Goal: Information Seeking & Learning: Learn about a topic

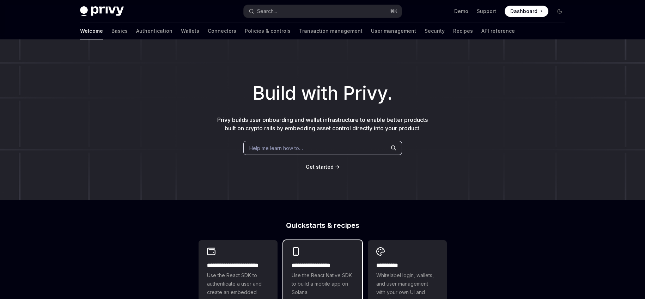
scroll to position [53, 0]
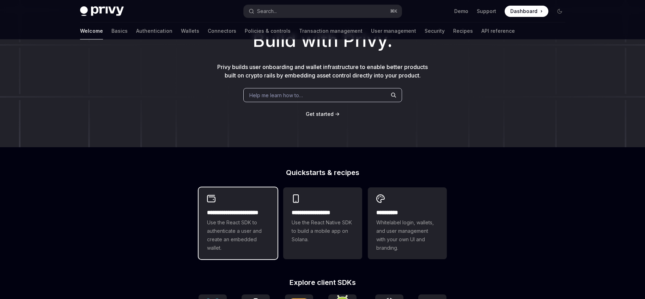
click at [229, 214] on h2 "**********" at bounding box center [238, 213] width 62 height 8
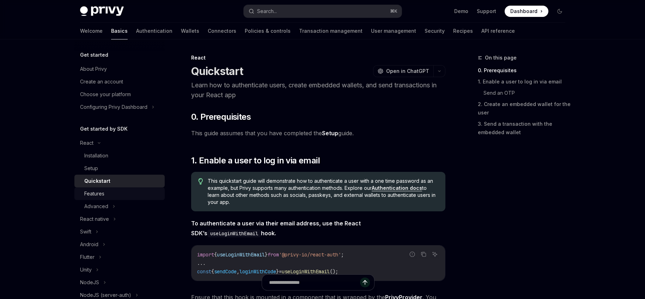
click at [106, 194] on div "Features" at bounding box center [122, 194] width 76 height 8
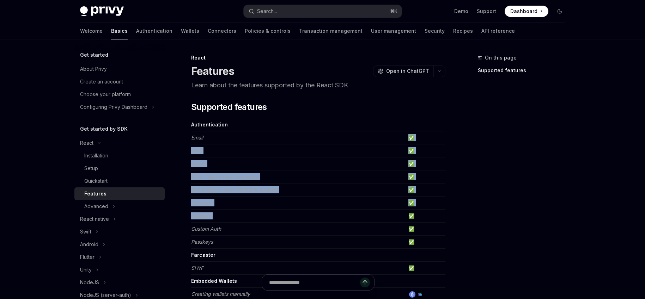
drag, startPoint x: 215, startPoint y: 137, endPoint x: 239, endPoint y: 220, distance: 86.4
click at [239, 220] on td "Telegram" at bounding box center [298, 216] width 214 height 13
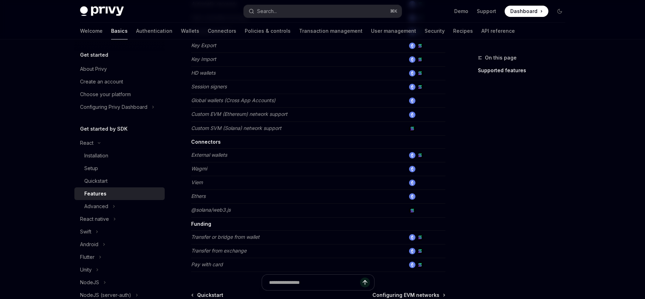
scroll to position [377, 0]
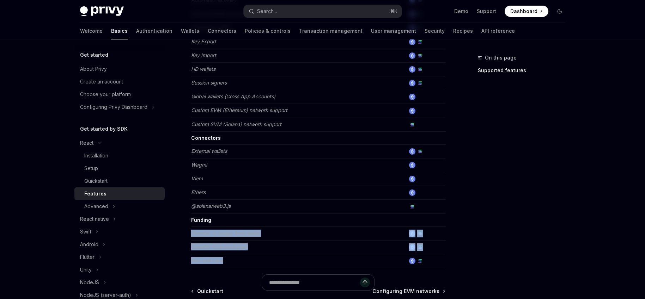
drag, startPoint x: 237, startPoint y: 263, endPoint x: 226, endPoint y: 228, distance: 36.8
click at [226, 228] on tbody "Authentication Email ✅ SMS ✅ OAuth ✅ SIWE (Sign In with Ethereum) ✅ SIWS (Sign …" at bounding box center [318, 4] width 254 height 527
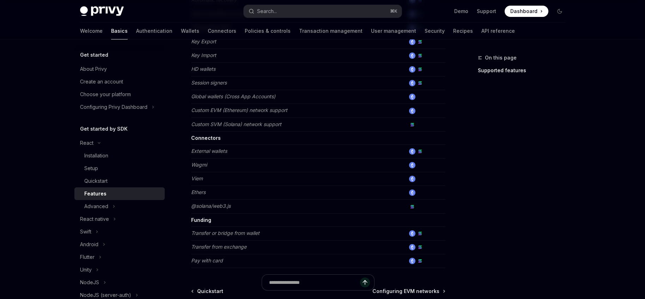
click at [234, 225] on td "Funding" at bounding box center [298, 220] width 214 height 13
drag, startPoint x: 262, startPoint y: 231, endPoint x: 271, endPoint y: 263, distance: 33.3
click at [271, 263] on tbody "Authentication Email ✅ SMS ✅ OAuth ✅ SIWE (Sign In with Ethereum) ✅ SIWS (Sign …" at bounding box center [318, 4] width 254 height 527
click at [271, 263] on td "Pay with card" at bounding box center [298, 261] width 214 height 14
drag, startPoint x: 269, startPoint y: 262, endPoint x: 259, endPoint y: 232, distance: 32.1
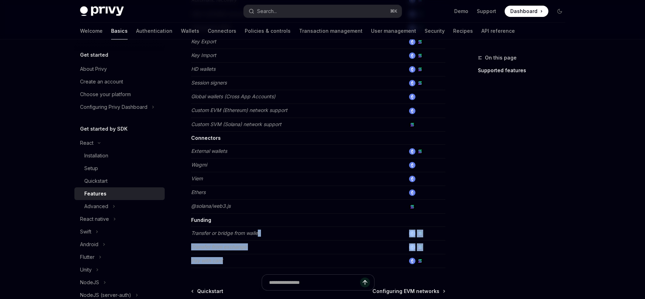
click at [259, 232] on tbody "Authentication Email ✅ SMS ✅ OAuth ✅ SIWE (Sign In with Ethereum) ✅ SIWS (Sign …" at bounding box center [318, 4] width 254 height 527
click at [259, 233] on em "Transfer or bridge from wallet" at bounding box center [225, 233] width 68 height 6
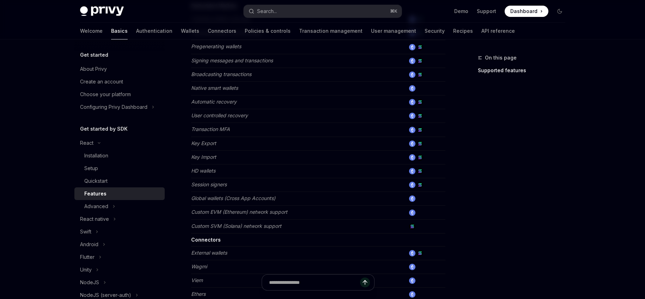
scroll to position [311, 0]
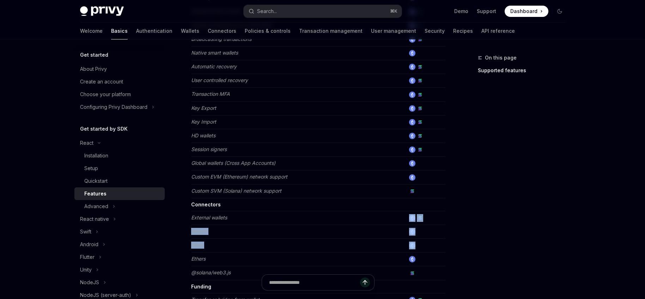
drag, startPoint x: 233, startPoint y: 255, endPoint x: 232, endPoint y: 219, distance: 35.3
click at [232, 224] on tbody "Authentication Email ✅ SMS ✅ OAuth ✅ SIWE (Sign In with Ethereum) ✅ SIWS (Sign …" at bounding box center [318, 71] width 254 height 527
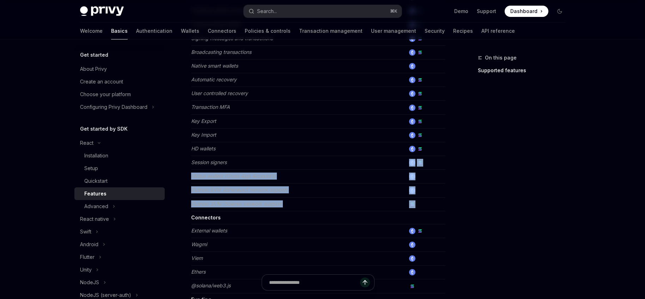
drag, startPoint x: 285, startPoint y: 207, endPoint x: 279, endPoint y: 156, distance: 51.5
click at [279, 156] on tbody "Authentication Email ✅ SMS ✅ OAuth ✅ SIWE (Sign In with Ethereum) ✅ SIWS (Sign …" at bounding box center [318, 84] width 254 height 527
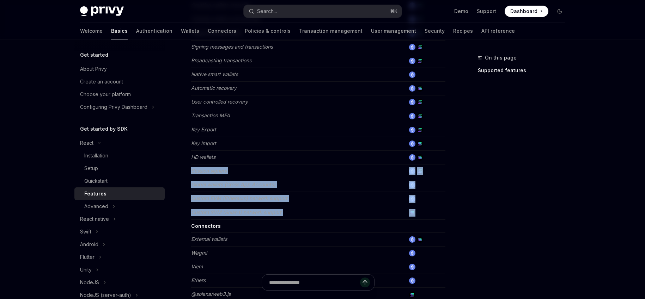
scroll to position [155, 0]
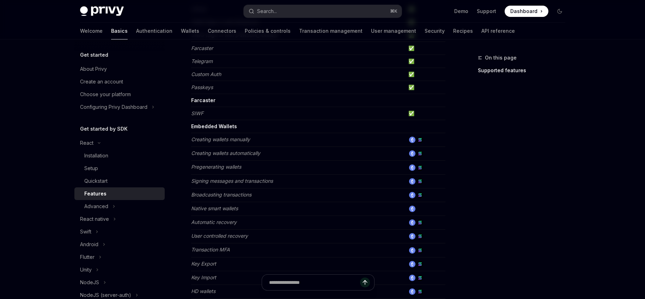
click at [220, 156] on em "Creating wallets automatically" at bounding box center [225, 153] width 69 height 6
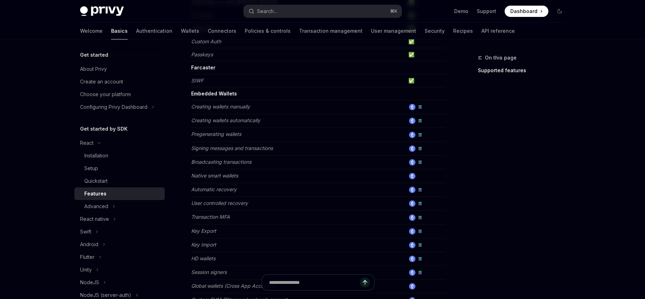
scroll to position [183, 0]
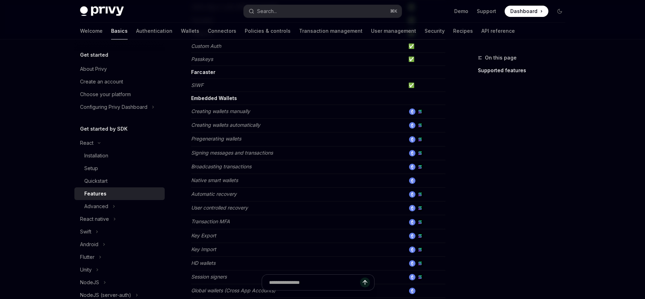
click at [224, 109] on em "Creating wallets manually" at bounding box center [220, 111] width 59 height 6
drag, startPoint x: 224, startPoint y: 109, endPoint x: 237, endPoint y: 120, distance: 17.5
click at [237, 120] on tbody "Authentication Email ✅ SMS ✅ OAuth ✅ SIWE (Sign In with Ethereum) ✅ SIWS (Sign …" at bounding box center [318, 198] width 254 height 527
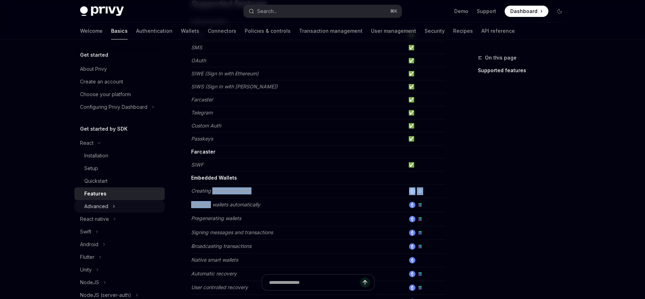
scroll to position [56, 0]
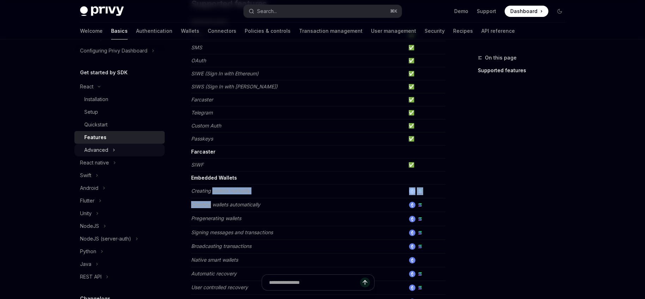
click at [109, 150] on button "Advanced" at bounding box center [119, 150] width 90 height 13
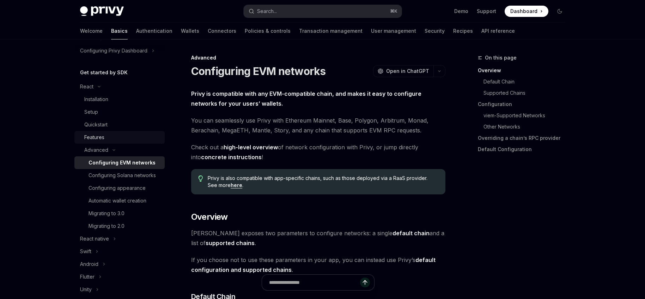
click at [103, 139] on div "Features" at bounding box center [94, 137] width 20 height 8
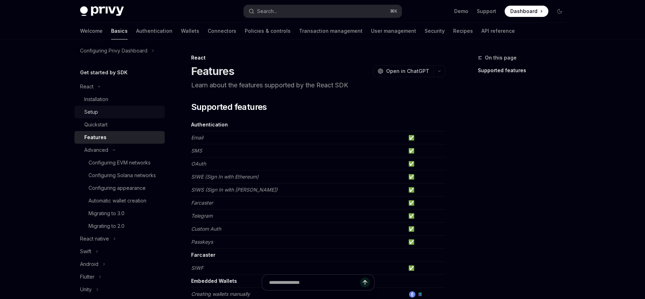
click at [113, 117] on link "Setup" at bounding box center [119, 112] width 90 height 13
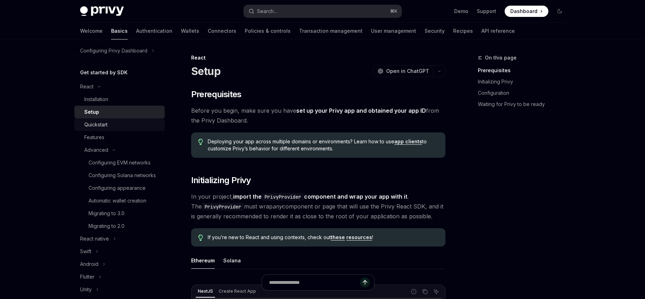
click at [112, 124] on div "Quickstart" at bounding box center [122, 125] width 76 height 8
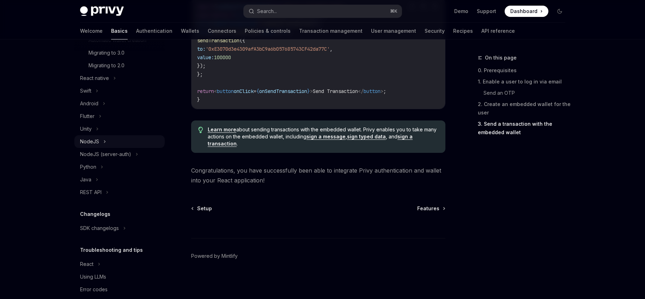
scroll to position [237, 0]
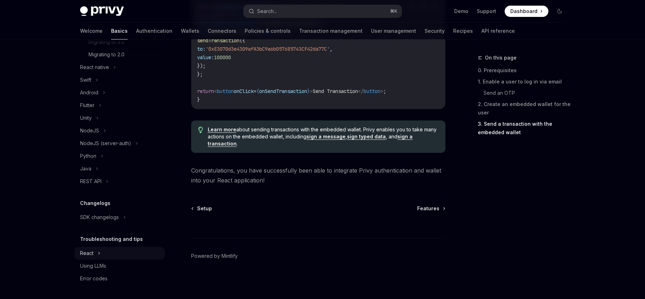
click at [103, 252] on button "React" at bounding box center [119, 253] width 90 height 13
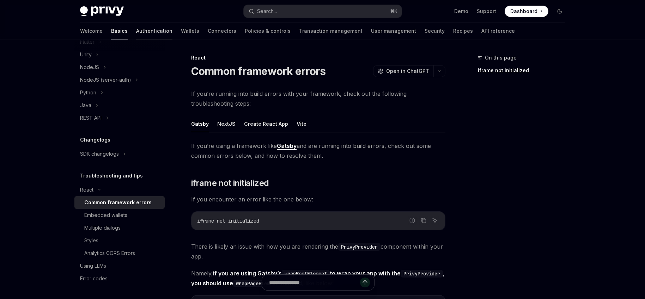
scroll to position [54, 0]
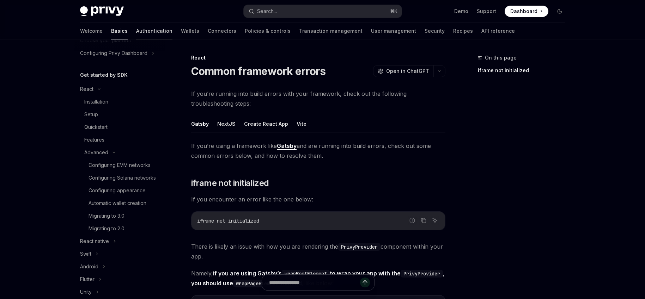
click at [136, 30] on link "Authentication" at bounding box center [154, 31] width 36 height 17
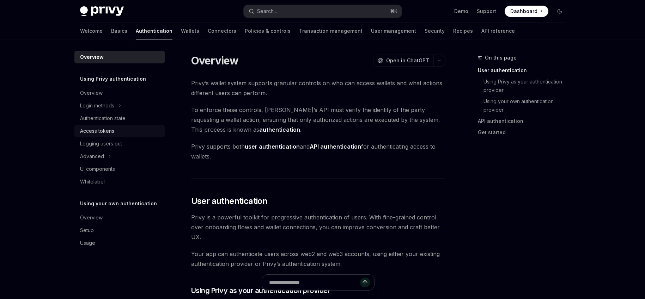
click at [122, 131] on div "Access tokens" at bounding box center [120, 131] width 80 height 8
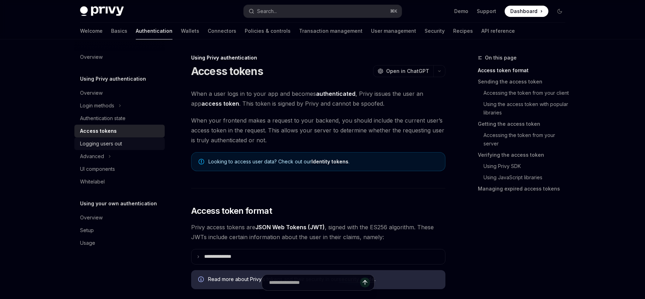
click at [122, 142] on div "Logging users out" at bounding box center [120, 144] width 80 height 8
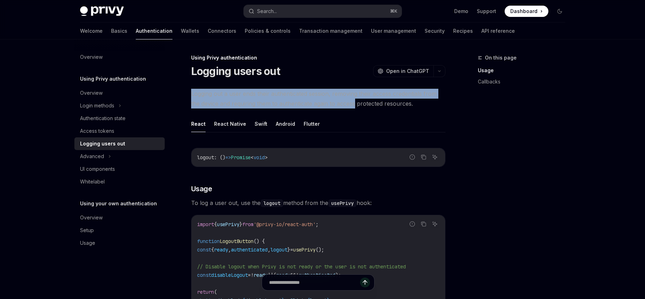
drag, startPoint x: 281, startPoint y: 87, endPoint x: 338, endPoint y: 106, distance: 59.6
click at [339, 106] on span "Logging out a user ends their authenticated session, removing their access cred…" at bounding box center [318, 99] width 254 height 20
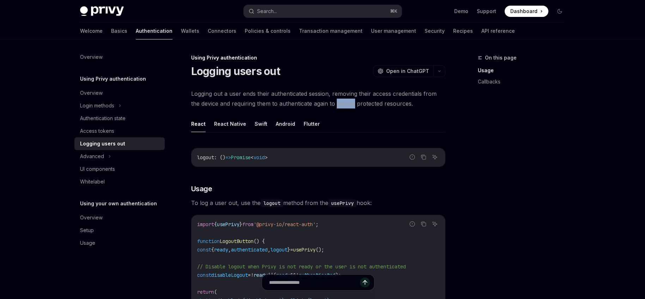
click at [339, 106] on span "Logging out a user ends their authenticated session, removing their access cred…" at bounding box center [318, 99] width 254 height 20
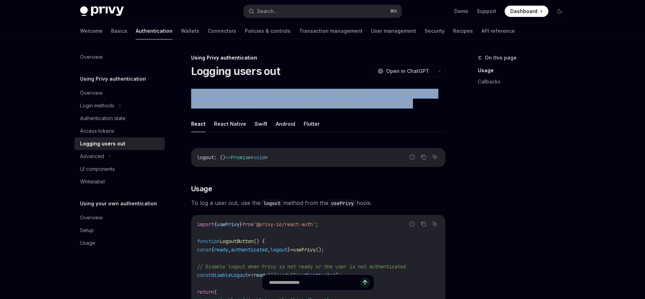
click at [339, 106] on span "Logging out a user ends their authenticated session, removing their access cred…" at bounding box center [318, 99] width 254 height 20
drag, startPoint x: 339, startPoint y: 106, endPoint x: 331, endPoint y: 103, distance: 8.4
click at [336, 105] on span "Logging out a user ends their authenticated session, removing their access cred…" at bounding box center [318, 99] width 254 height 20
click at [331, 103] on span "Logging out a user ends their authenticated session, removing their access cred…" at bounding box center [318, 99] width 254 height 20
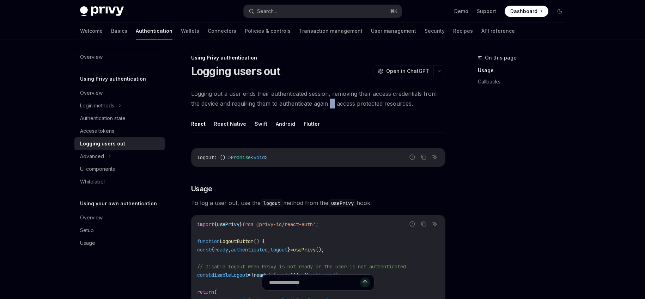
click at [331, 103] on span "Logging out a user ends their authenticated session, removing their access cred…" at bounding box center [318, 99] width 254 height 20
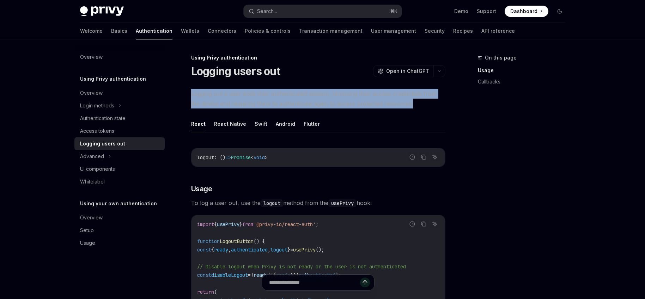
click at [331, 103] on span "Logging out a user ends their authenticated session, removing their access cred…" at bounding box center [318, 99] width 254 height 20
click at [332, 103] on span "Logging out a user ends their authenticated session, removing their access cred…" at bounding box center [318, 99] width 254 height 20
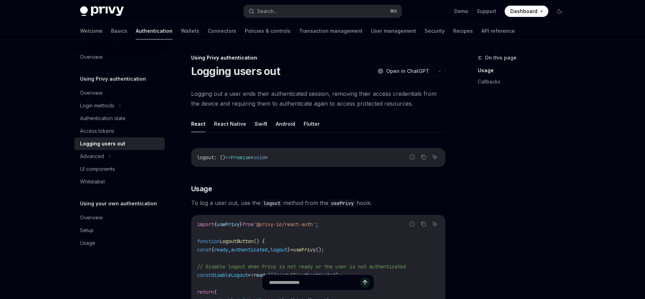
click at [212, 94] on span "Logging out a user ends their authenticated session, removing their access cred…" at bounding box center [318, 99] width 254 height 20
drag, startPoint x: 220, startPoint y: 96, endPoint x: 255, endPoint y: 109, distance: 37.1
click at [233, 101] on span "Logging out a user ends their authenticated session, removing their access cred…" at bounding box center [318, 99] width 254 height 20
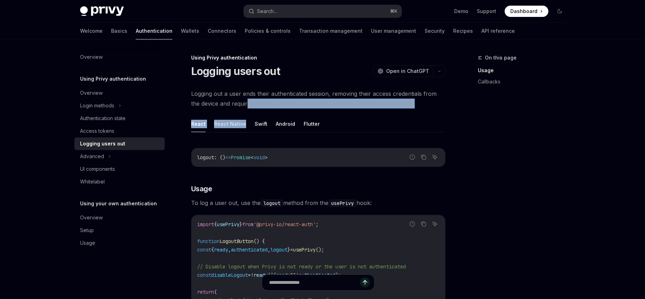
drag, startPoint x: 255, startPoint y: 109, endPoint x: 267, endPoint y: 114, distance: 12.5
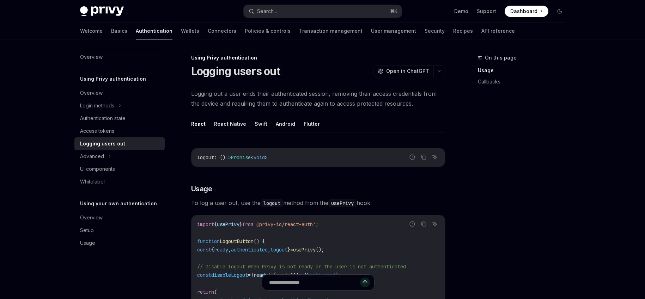
drag, startPoint x: 267, startPoint y: 114, endPoint x: 274, endPoint y: 115, distance: 8.0
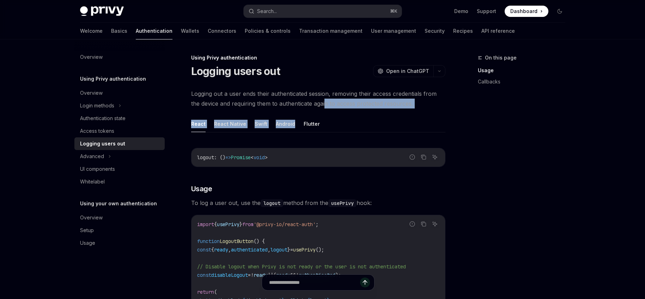
drag, startPoint x: 317, startPoint y: 112, endPoint x: 328, endPoint y: 100, distance: 15.7
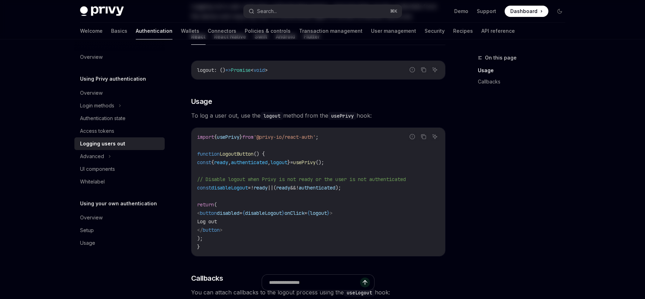
scroll to position [136, 0]
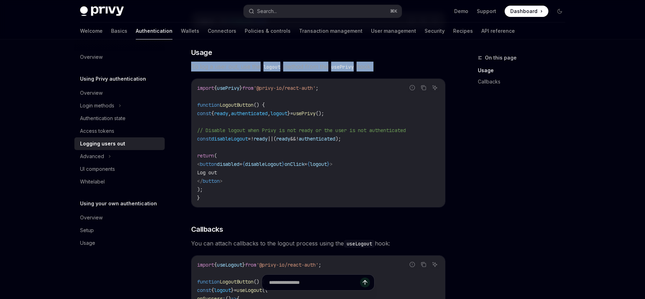
drag, startPoint x: 240, startPoint y: 58, endPoint x: 304, endPoint y: 72, distance: 65.3
click at [304, 72] on div "Report incorrect code Copy Ask AI logout : () => Promise < void > ​ Usage To lo…" at bounding box center [318, 205] width 254 height 400
click at [106, 133] on div "Access tokens" at bounding box center [97, 131] width 34 height 8
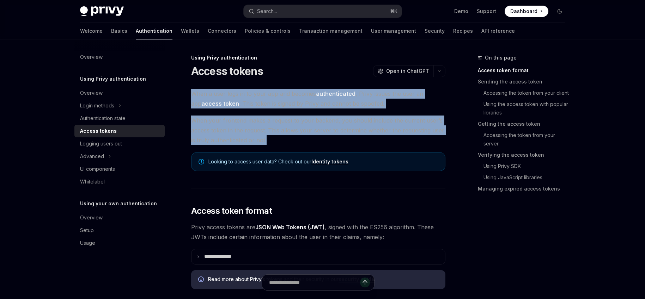
drag, startPoint x: 293, startPoint y: 86, endPoint x: 346, endPoint y: 137, distance: 73.3
click at [346, 137] on span "When your frontend makes a request to your backend, you should include the curr…" at bounding box center [318, 131] width 254 height 30
drag, startPoint x: 345, startPoint y: 137, endPoint x: 329, endPoint y: 89, distance: 50.8
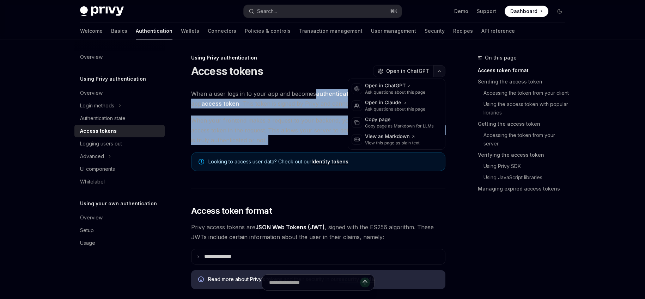
click at [440, 71] on icon "button" at bounding box center [439, 71] width 8 height 3
click at [108, 120] on div "Authentication state" at bounding box center [102, 118] width 45 height 8
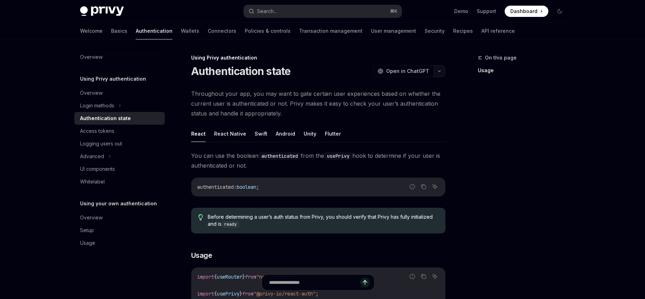
click at [444, 72] on button "button" at bounding box center [439, 71] width 12 height 12
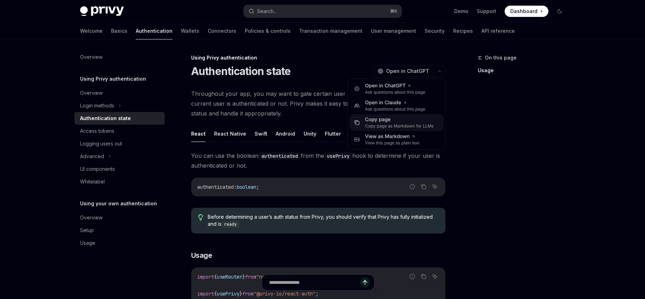
click at [380, 127] on div "Copy page as Markdown for LLMs" at bounding box center [399, 126] width 69 height 6
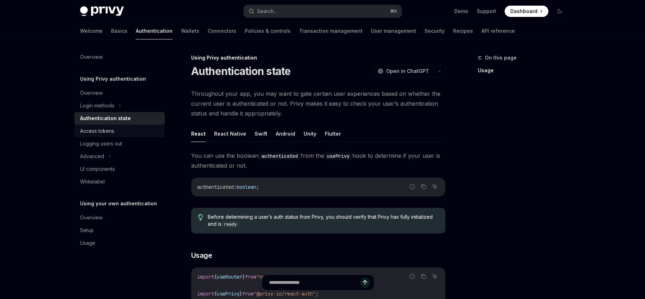
click at [107, 135] on div "Access tokens" at bounding box center [97, 131] width 34 height 8
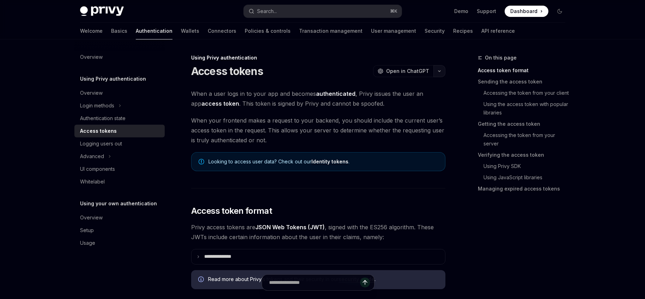
click at [440, 71] on icon "button" at bounding box center [439, 71] width 8 height 3
click at [390, 118] on div "Copy page" at bounding box center [399, 119] width 69 height 7
click at [110, 146] on div "Logging users out" at bounding box center [101, 144] width 42 height 8
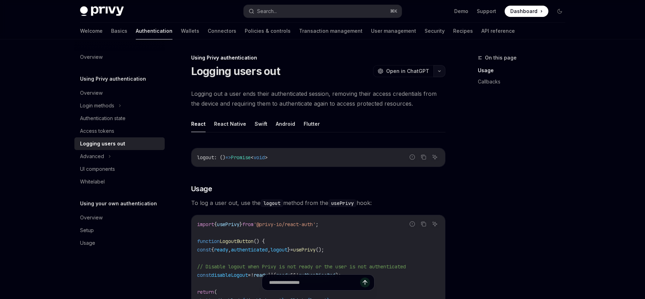
click at [442, 71] on button "button" at bounding box center [439, 71] width 12 height 12
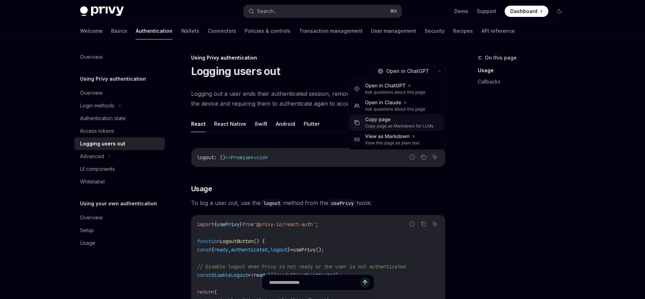
click at [384, 124] on div "Copy page as Markdown for LLMs" at bounding box center [399, 126] width 69 height 6
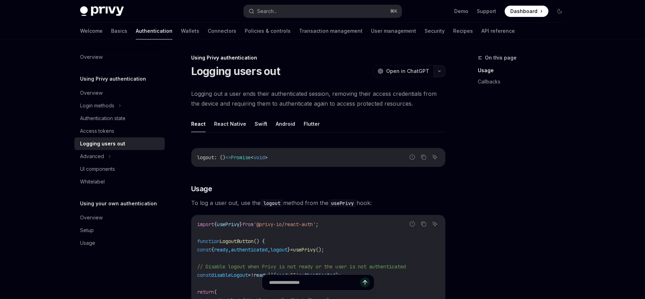
click at [441, 69] on button "button" at bounding box center [439, 71] width 12 height 12
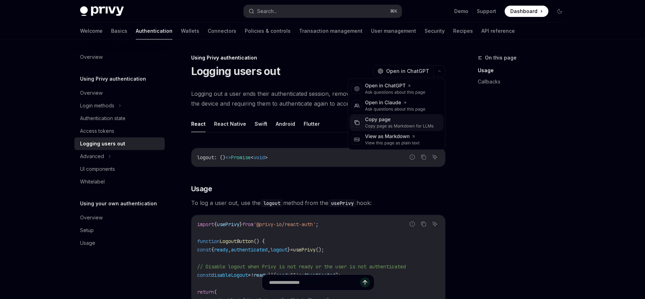
click at [387, 123] on div "Copy page" at bounding box center [399, 119] width 69 height 7
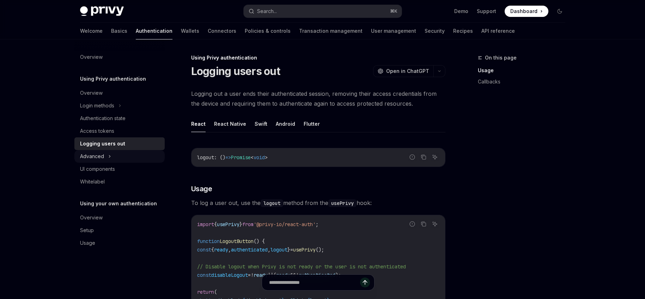
click at [103, 158] on div "Advanced" at bounding box center [92, 156] width 24 height 8
click at [97, 158] on div "Advanced" at bounding box center [92, 156] width 24 height 8
click at [99, 170] on div "UI components" at bounding box center [97, 169] width 35 height 8
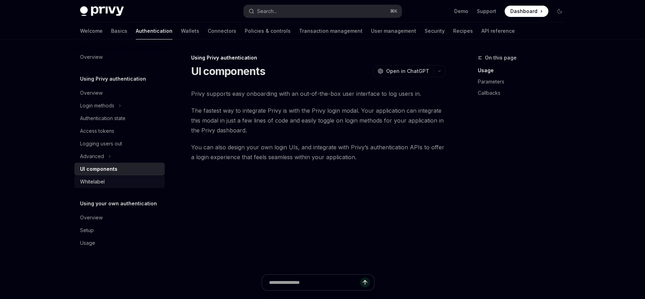
click at [97, 182] on div "Whitelabel" at bounding box center [92, 182] width 25 height 8
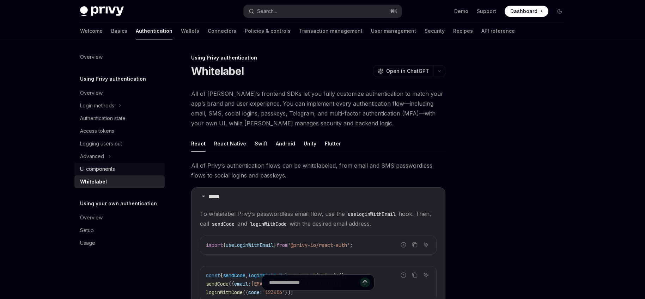
click at [102, 172] on div "UI components" at bounding box center [97, 169] width 35 height 8
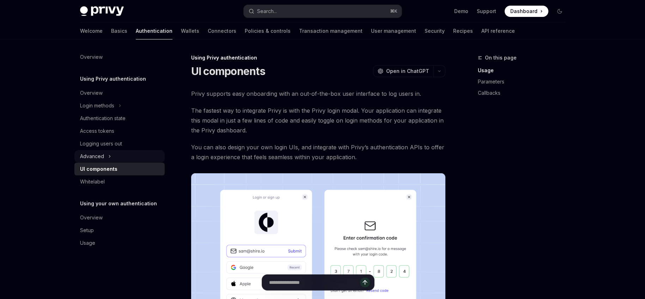
click at [94, 155] on div "Advanced" at bounding box center [92, 156] width 24 height 8
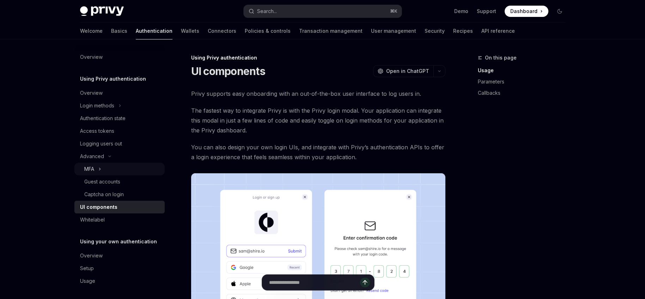
click at [102, 169] on button "MFA" at bounding box center [119, 169] width 90 height 13
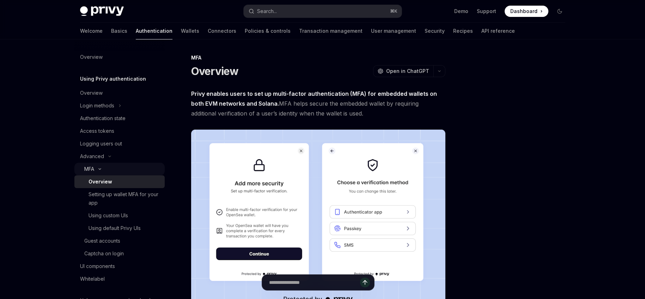
click at [102, 169] on icon at bounding box center [100, 169] width 8 height 3
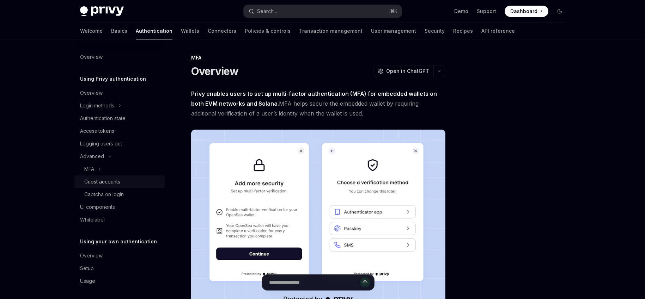
click at [110, 184] on div "Guest accounts" at bounding box center [102, 182] width 36 height 8
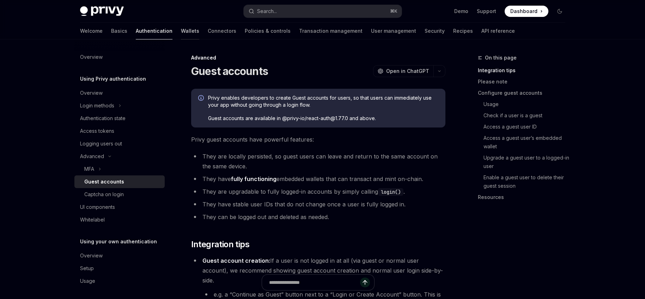
click at [181, 35] on link "Wallets" at bounding box center [190, 31] width 18 height 17
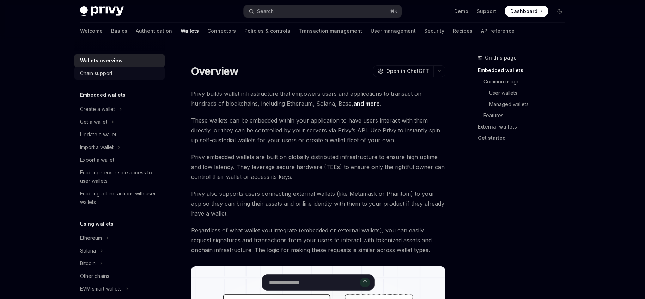
click at [115, 70] on div "Chain support" at bounding box center [120, 73] width 80 height 8
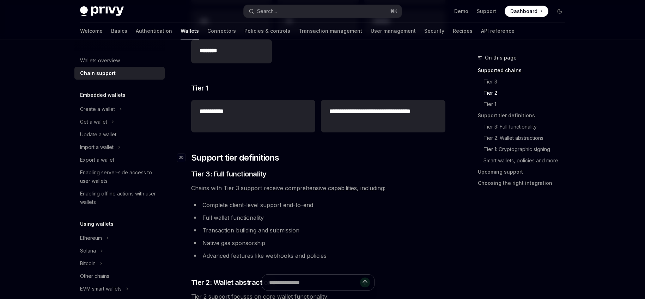
scroll to position [374, 0]
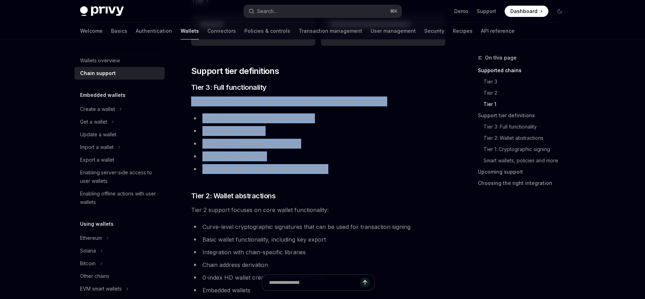
drag, startPoint x: 221, startPoint y: 95, endPoint x: 326, endPoint y: 181, distance: 135.5
click at [326, 181] on div "**********" at bounding box center [318, 214] width 254 height 1001
click at [325, 181] on div "**********" at bounding box center [318, 214] width 254 height 1001
drag, startPoint x: 324, startPoint y: 182, endPoint x: 332, endPoint y: 90, distance: 92.0
click at [332, 90] on div "**********" at bounding box center [318, 214] width 254 height 1001
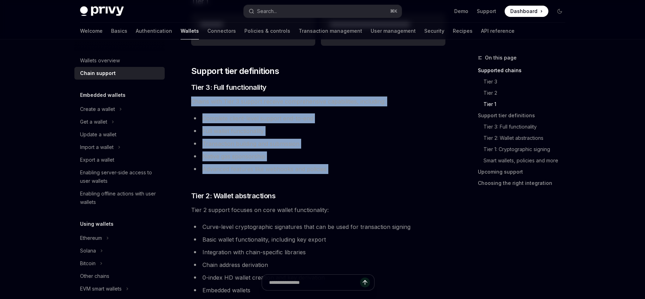
click at [306, 109] on div "**********" at bounding box center [318, 214] width 254 height 1001
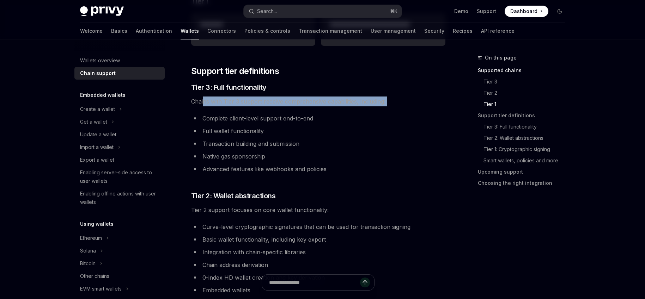
drag, startPoint x: 203, startPoint y: 97, endPoint x: 267, endPoint y: 110, distance: 66.0
click at [267, 109] on div "**********" at bounding box center [318, 214] width 254 height 1001
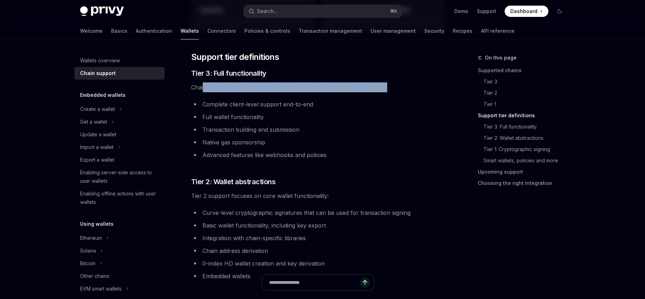
scroll to position [389, 0]
click at [101, 111] on div "Create a wallet" at bounding box center [97, 109] width 35 height 8
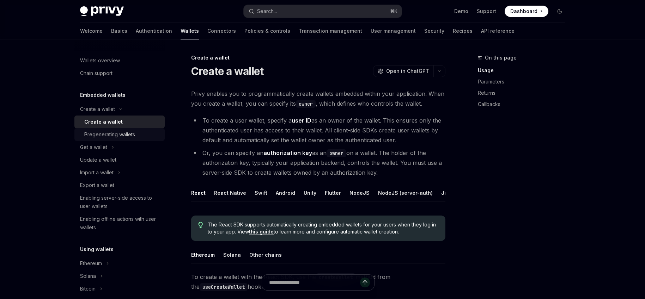
click at [116, 137] on div "Pregenerating wallets" at bounding box center [109, 134] width 51 height 8
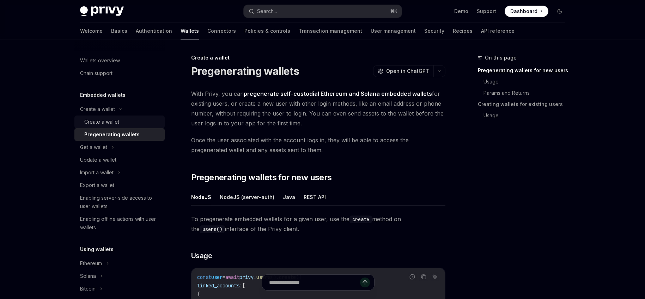
click at [115, 123] on div "Create a wallet" at bounding box center [101, 122] width 35 height 8
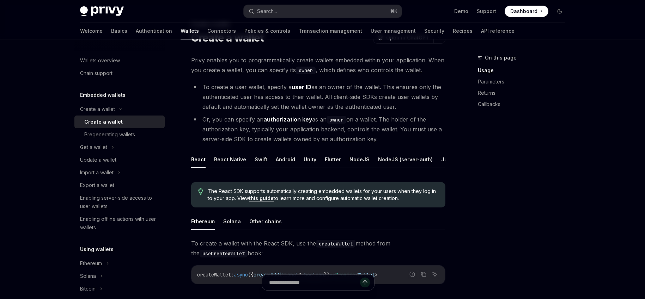
scroll to position [42, 0]
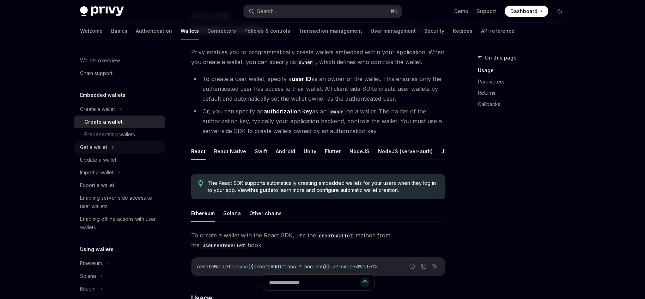
click at [106, 150] on div "Get a wallet" at bounding box center [93, 147] width 27 height 8
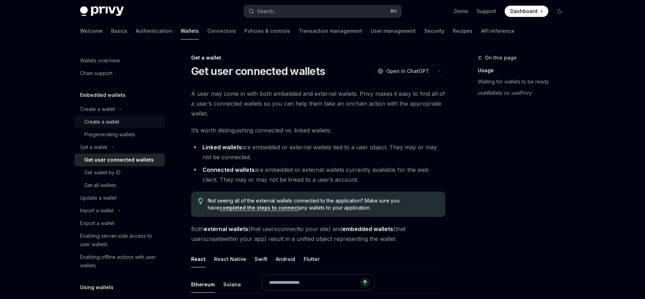
click at [111, 124] on div "Create a wallet" at bounding box center [101, 122] width 35 height 8
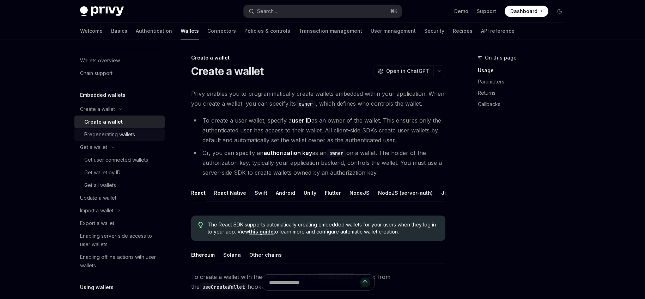
click at [121, 137] on div "Pregenerating wallets" at bounding box center [109, 134] width 51 height 8
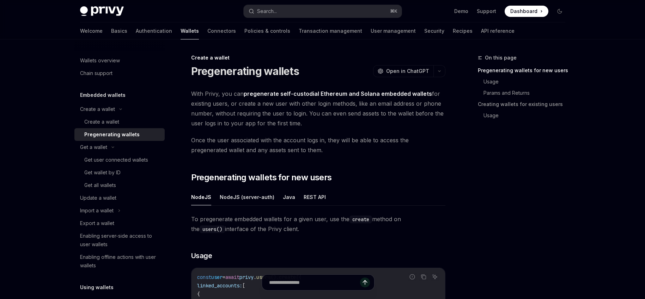
click at [98, 127] on link "Create a wallet" at bounding box center [119, 122] width 90 height 13
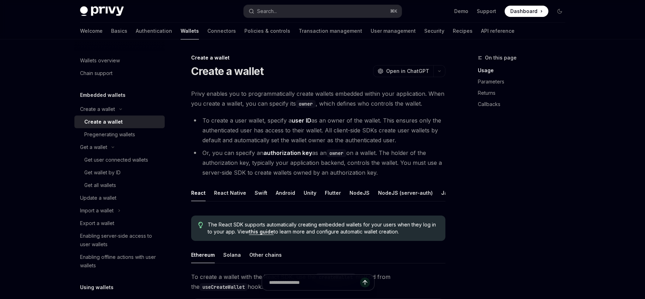
click at [99, 77] on div "Chain support" at bounding box center [96, 73] width 32 height 8
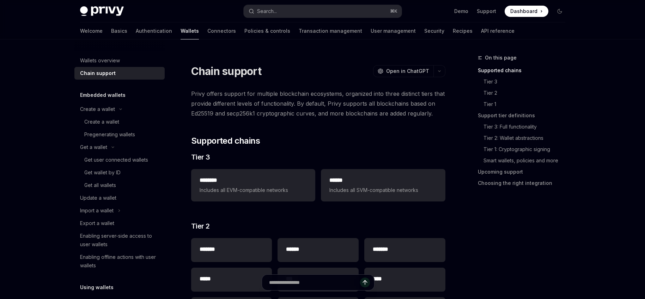
drag, startPoint x: 99, startPoint y: 77, endPoint x: 104, endPoint y: 87, distance: 11.4
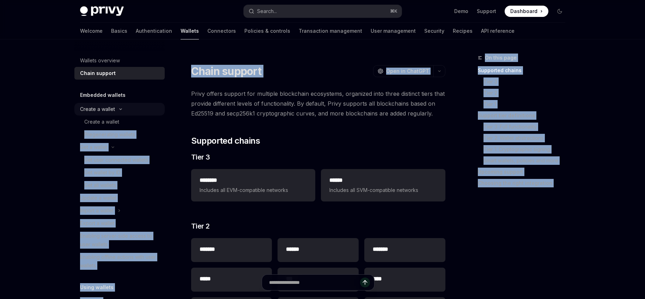
drag, startPoint x: 54, startPoint y: 89, endPoint x: 104, endPoint y: 110, distance: 54.2
drag, startPoint x: 81, startPoint y: 103, endPoint x: 37, endPoint y: 100, distance: 44.2
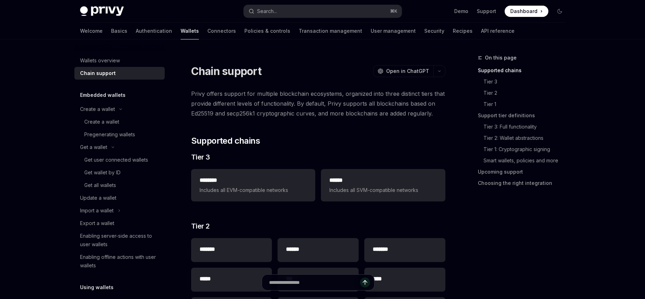
click at [146, 149] on button "Get a wallet" at bounding box center [119, 147] width 90 height 13
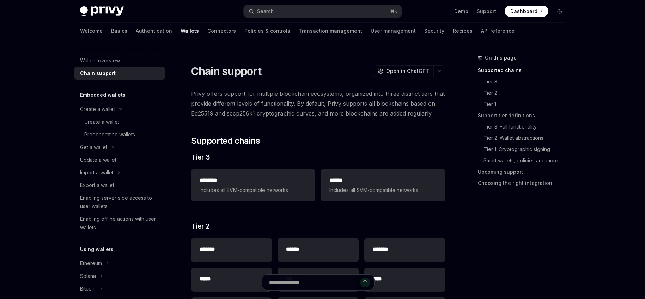
drag, startPoint x: 146, startPoint y: 149, endPoint x: 56, endPoint y: 110, distance: 98.2
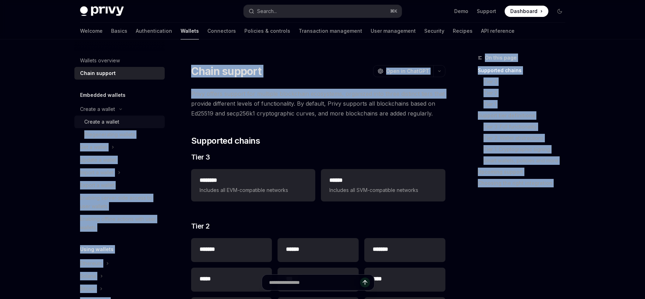
drag, startPoint x: 59, startPoint y: 102, endPoint x: 128, endPoint y: 128, distance: 73.9
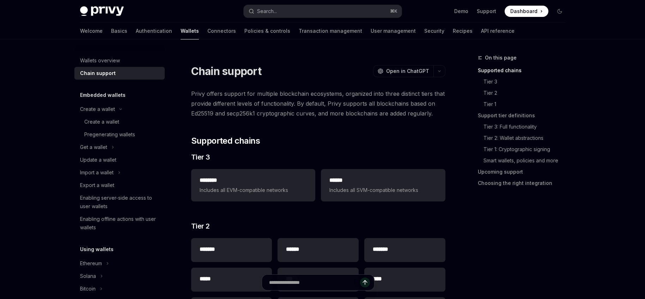
click at [115, 123] on div "Create a wallet" at bounding box center [101, 122] width 35 height 8
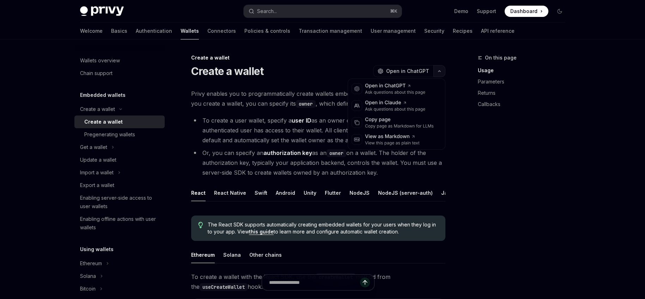
click at [437, 69] on button "button" at bounding box center [439, 71] width 12 height 12
click at [377, 121] on div "Copy page" at bounding box center [399, 119] width 69 height 7
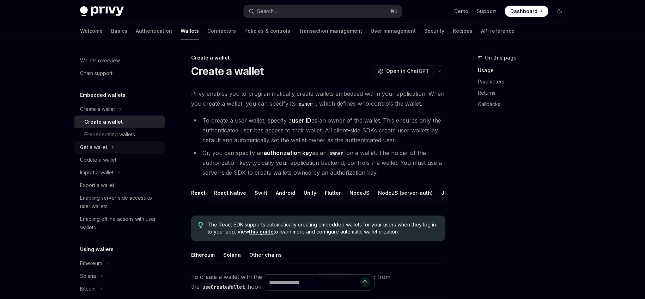
click at [92, 152] on button "Get a wallet" at bounding box center [119, 147] width 90 height 13
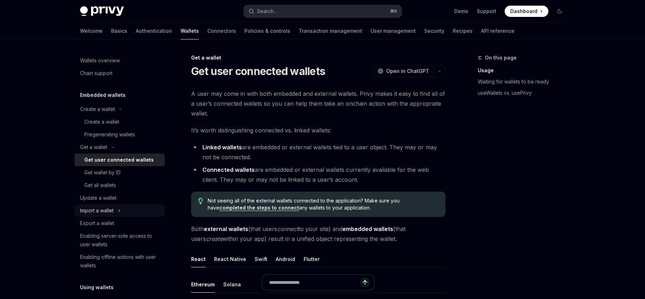
click at [108, 217] on link "Export a wallet" at bounding box center [119, 223] width 90 height 13
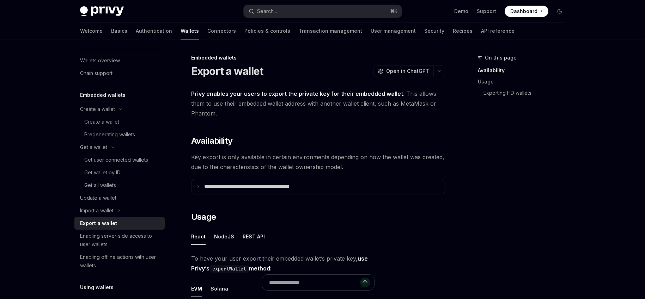
drag, startPoint x: 191, startPoint y: 72, endPoint x: 207, endPoint y: 76, distance: 16.7
click at [202, 74] on h1 "Export a wallet" at bounding box center [227, 71] width 72 height 13
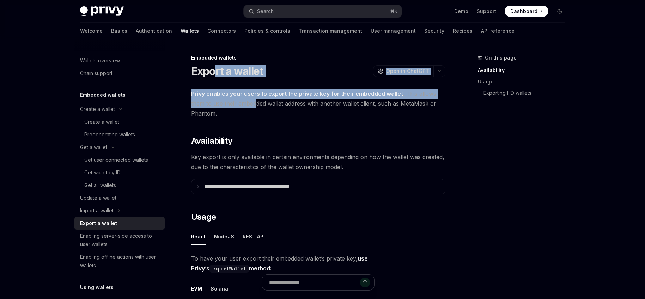
drag, startPoint x: 230, startPoint y: 82, endPoint x: 262, endPoint y: 105, distance: 38.9
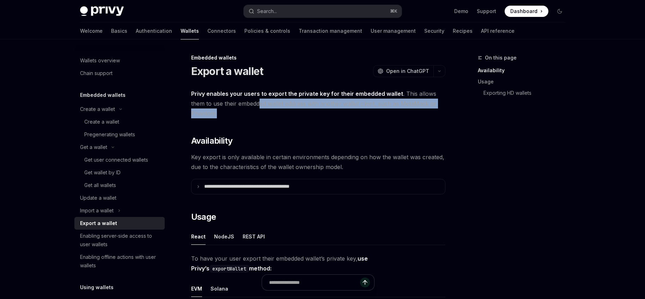
drag, startPoint x: 262, startPoint y: 105, endPoint x: 274, endPoint y: 113, distance: 14.3
click at [274, 113] on span "Privy enables your users to export the private key for their embedded wallet . …" at bounding box center [318, 104] width 254 height 30
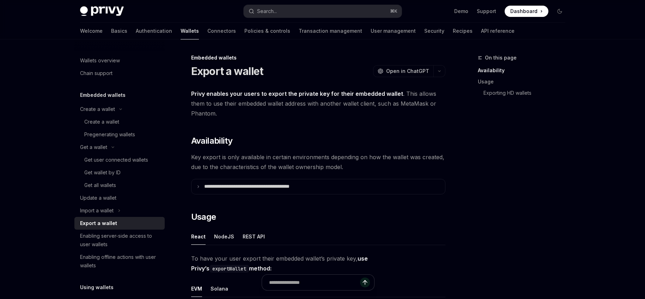
click at [308, 114] on span "Privy enables your users to export the private key for their embedded wallet . …" at bounding box center [318, 104] width 254 height 30
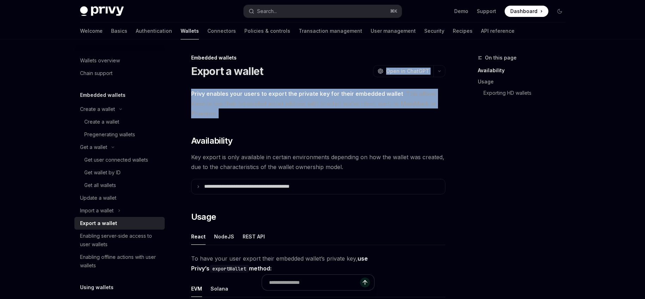
drag, startPoint x: 308, startPoint y: 114, endPoint x: 293, endPoint y: 69, distance: 47.1
click at [293, 69] on div "Export a wallet OpenAI Open in ChatGPT" at bounding box center [318, 71] width 254 height 13
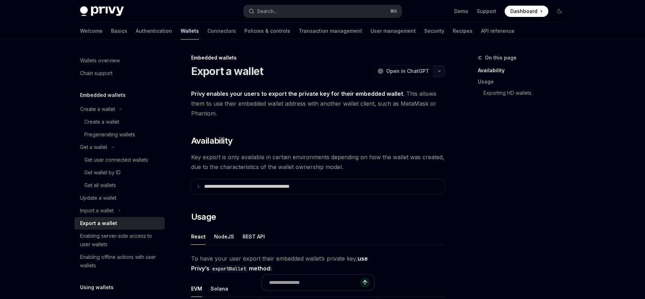
click at [439, 71] on icon "button" at bounding box center [439, 71] width 2 height 1
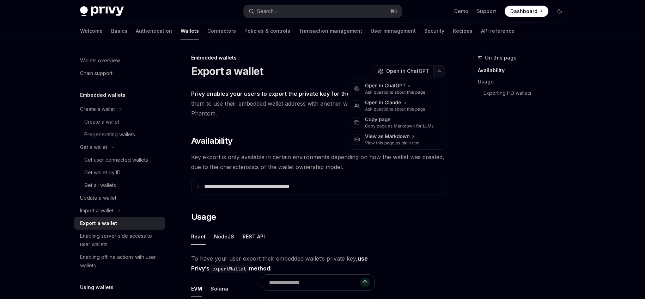
click at [438, 72] on icon "button" at bounding box center [439, 71] width 8 height 3
click at [388, 123] on div "Copy page as Markdown for LLMs" at bounding box center [399, 126] width 69 height 6
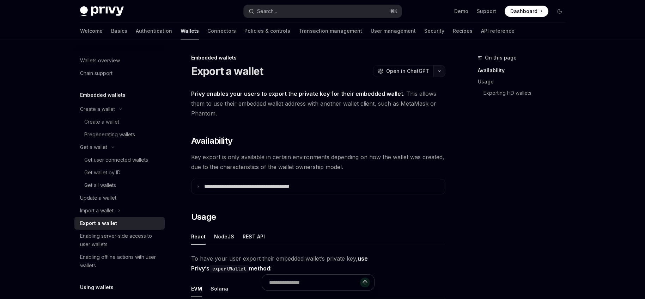
click at [438, 72] on icon "button" at bounding box center [439, 71] width 8 height 3
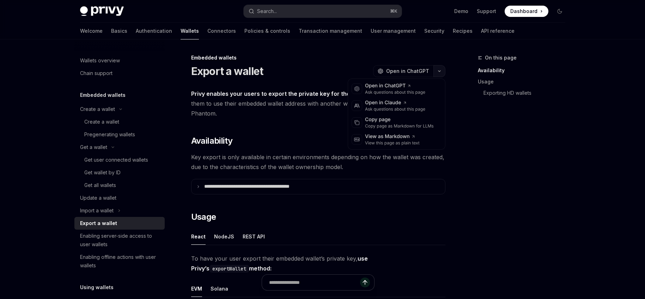
click at [438, 72] on icon "button" at bounding box center [439, 71] width 8 height 3
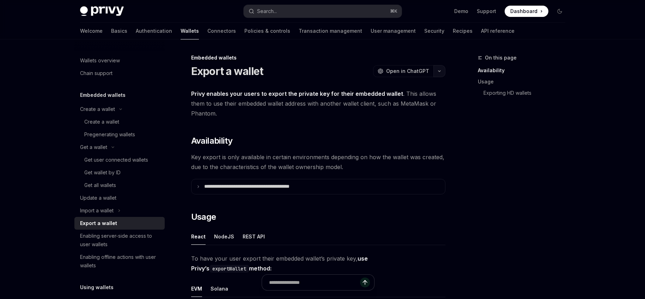
click at [437, 71] on button "button" at bounding box center [439, 71] width 12 height 12
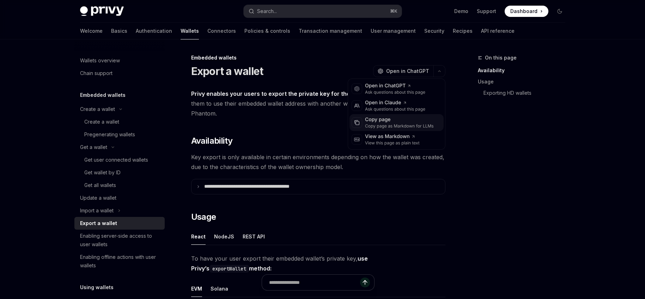
click at [386, 124] on div "Copy page as Markdown for LLMs" at bounding box center [399, 126] width 69 height 6
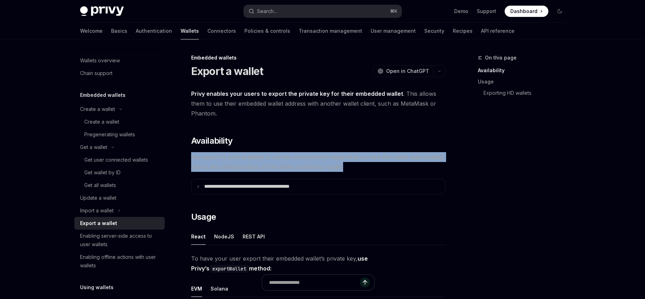
drag, startPoint x: 191, startPoint y: 156, endPoint x: 367, endPoint y: 171, distance: 176.9
click at [367, 171] on span "Key export is only available in certain environments depending on how the walle…" at bounding box center [318, 162] width 254 height 20
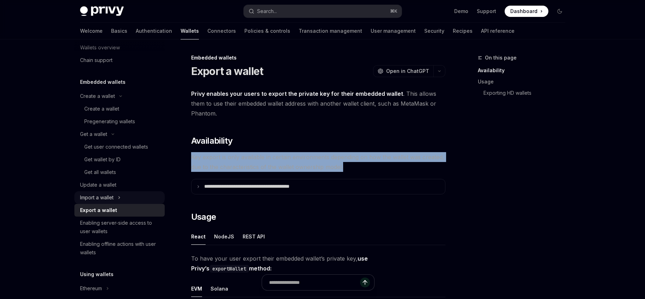
scroll to position [26, 0]
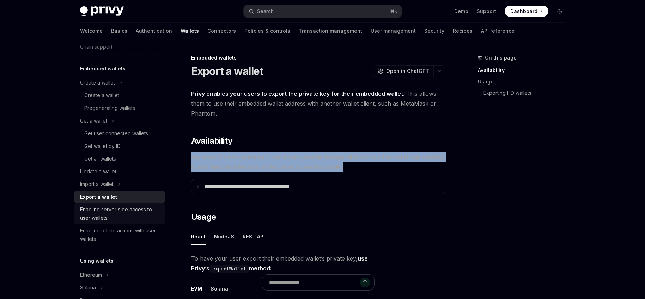
click at [112, 215] on div "Enabling server-side access to user wallets" at bounding box center [120, 214] width 80 height 17
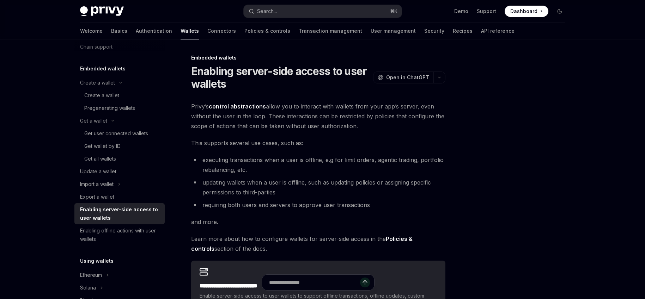
click at [112, 215] on div "Enabling server-side access to user wallets" at bounding box center [120, 214] width 80 height 17
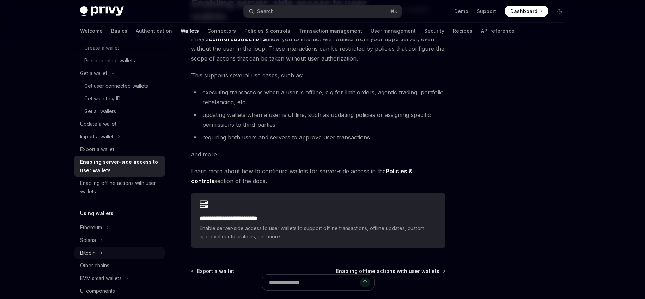
scroll to position [91, 0]
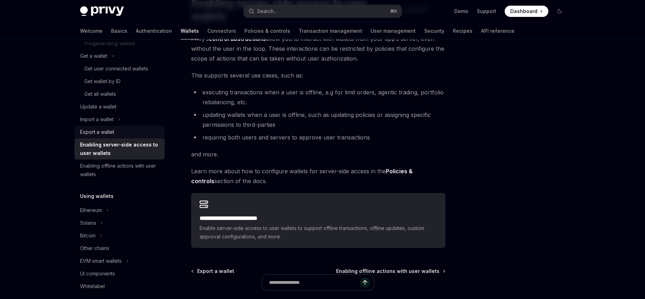
click at [111, 134] on div "Export a wallet" at bounding box center [97, 132] width 34 height 8
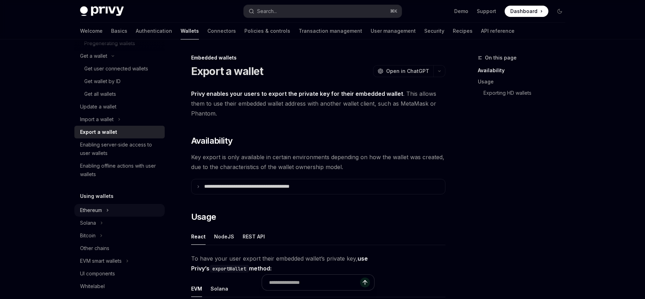
click at [110, 212] on button "Ethereum" at bounding box center [119, 210] width 90 height 13
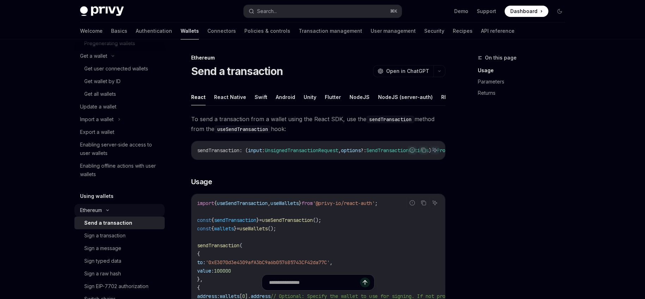
click at [108, 209] on icon at bounding box center [107, 210] width 8 height 3
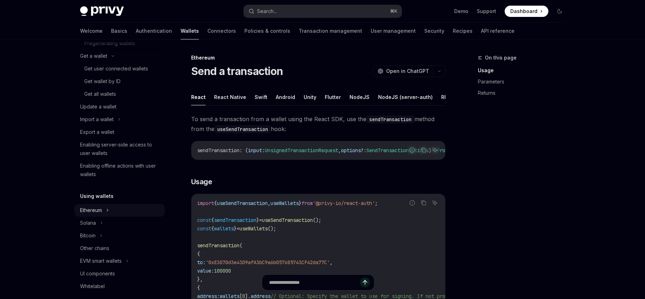
click at [108, 209] on icon at bounding box center [107, 210] width 3 height 8
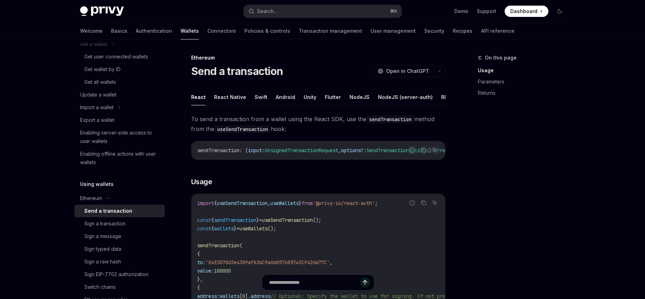
scroll to position [140, 0]
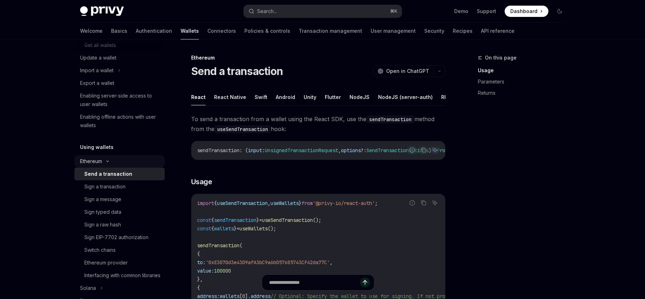
click at [97, 164] on div "Ethereum" at bounding box center [91, 161] width 22 height 8
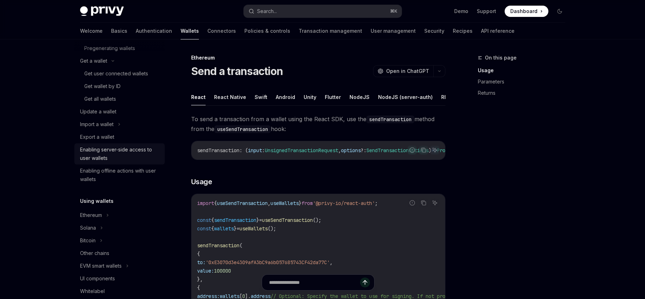
scroll to position [72, 0]
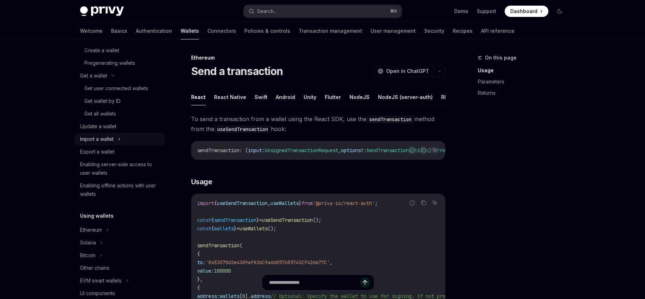
click at [116, 142] on button "Import a wallet" at bounding box center [119, 139] width 90 height 13
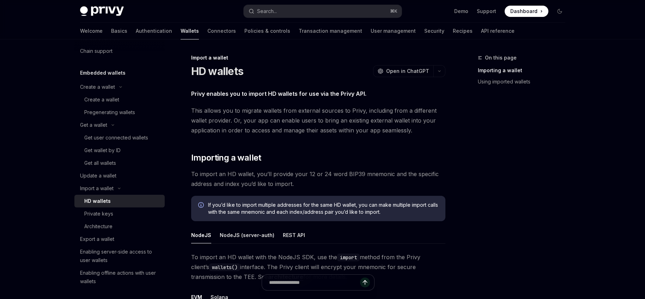
scroll to position [16, 0]
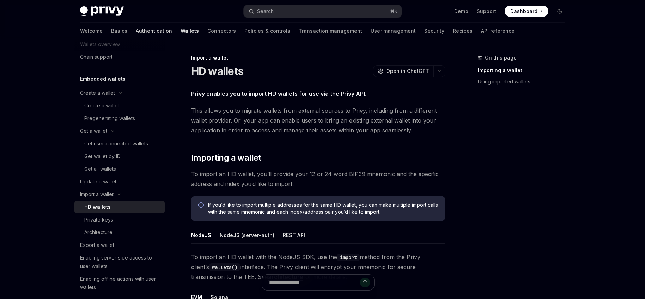
click at [136, 31] on link "Authentication" at bounding box center [154, 31] width 36 height 17
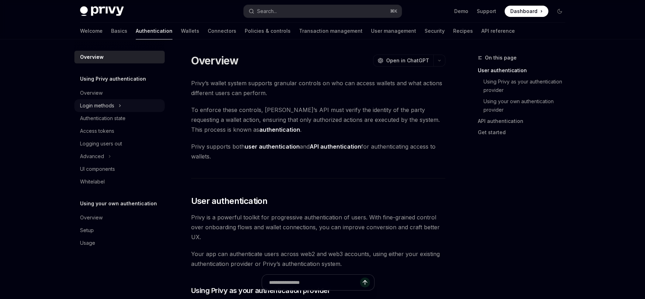
click at [115, 105] on button "Login methods" at bounding box center [119, 105] width 90 height 13
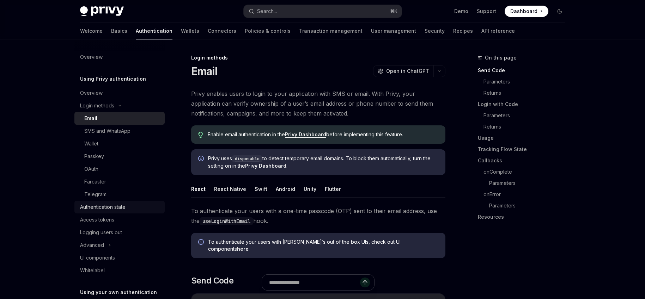
click at [121, 209] on div "Authentication state" at bounding box center [102, 207] width 45 height 8
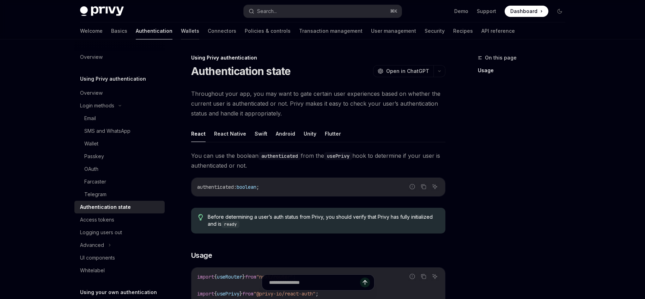
click at [181, 28] on link "Wallets" at bounding box center [190, 31] width 18 height 17
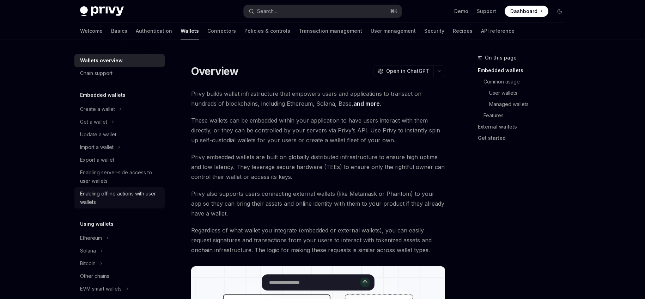
scroll to position [65, 0]
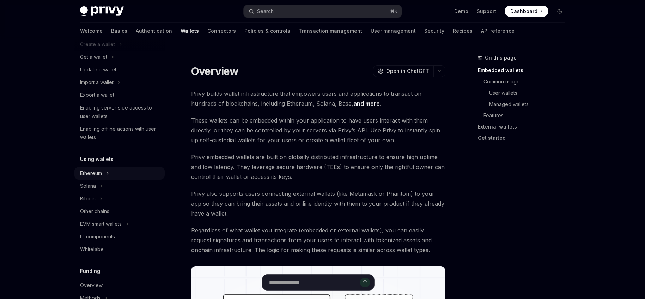
click at [113, 172] on button "Ethereum" at bounding box center [119, 173] width 90 height 13
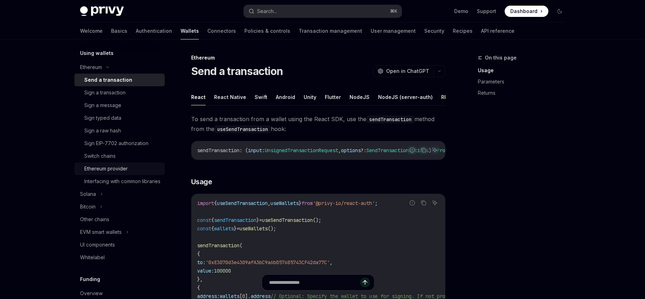
scroll to position [171, 0]
click at [440, 67] on button "button" at bounding box center [439, 71] width 12 height 12
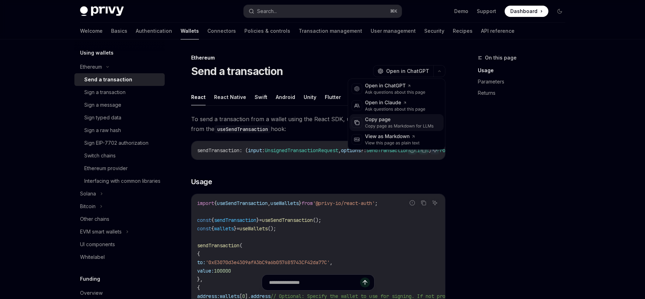
click at [385, 123] on div "Copy page as Markdown for LLMs" at bounding box center [399, 126] width 69 height 6
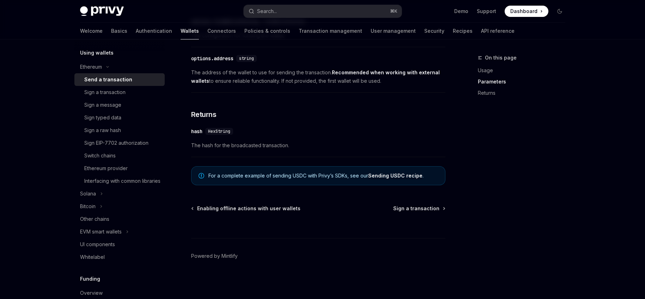
scroll to position [462, 0]
click at [133, 93] on div "Sign a transaction" at bounding box center [122, 92] width 76 height 8
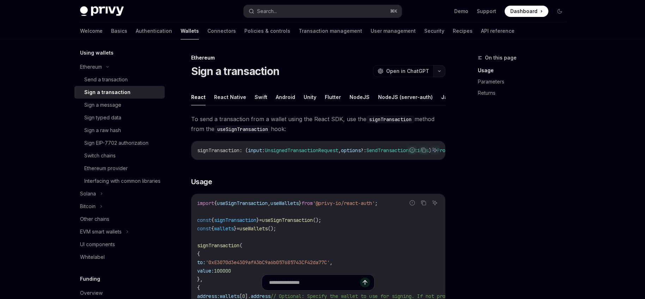
click at [443, 70] on icon "button" at bounding box center [439, 71] width 8 height 3
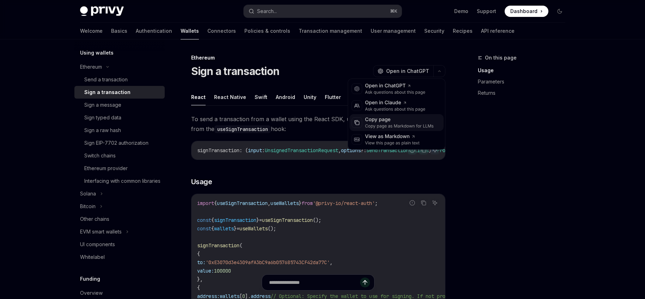
click at [379, 120] on div "Copy page" at bounding box center [399, 119] width 69 height 7
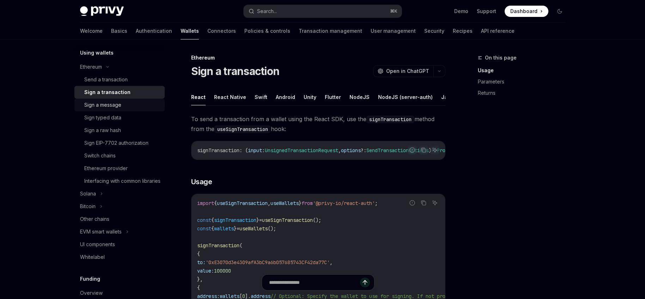
click at [107, 106] on div "Sign a message" at bounding box center [102, 105] width 37 height 8
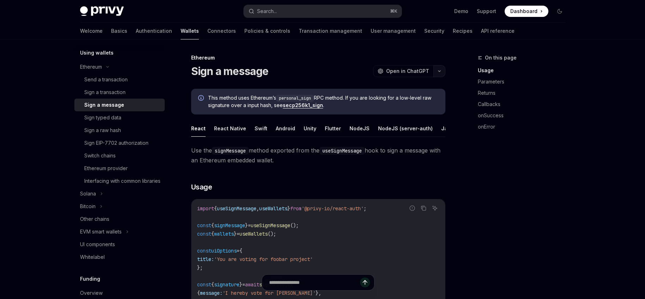
click at [439, 69] on button "button" at bounding box center [439, 71] width 12 height 12
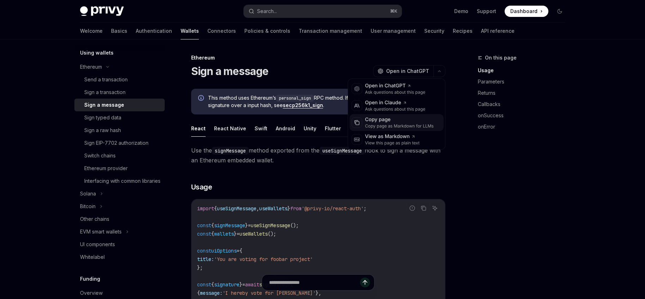
click at [388, 118] on div "Copy page" at bounding box center [399, 119] width 69 height 7
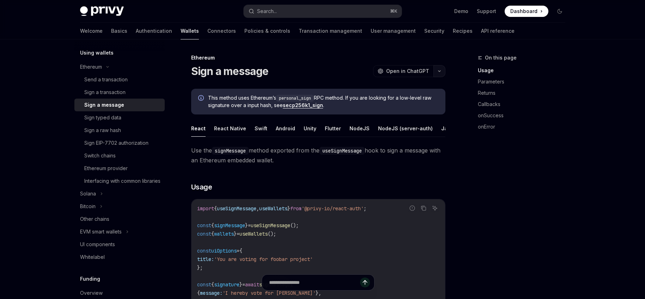
click at [440, 69] on button "button" at bounding box center [439, 71] width 12 height 12
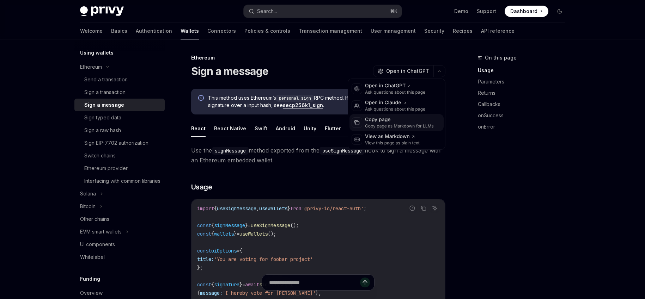
click at [392, 116] on div "Copy page" at bounding box center [399, 119] width 69 height 7
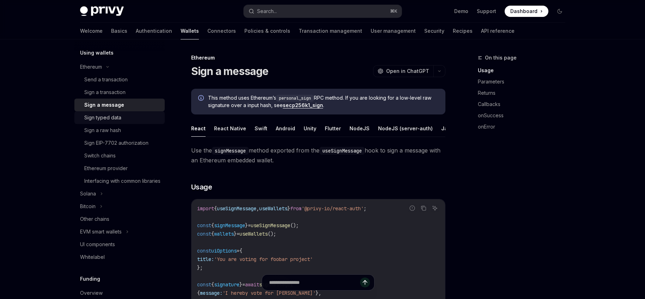
click at [111, 121] on div "Sign typed data" at bounding box center [102, 118] width 37 height 8
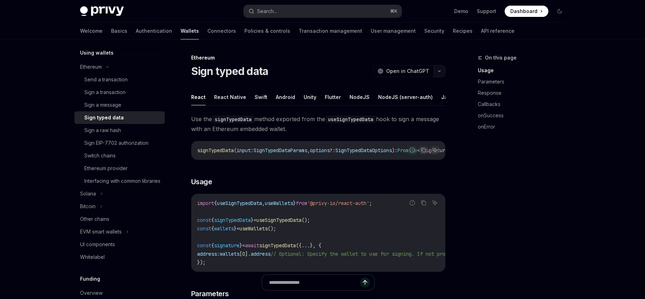
click at [440, 73] on button "button" at bounding box center [439, 71] width 12 height 12
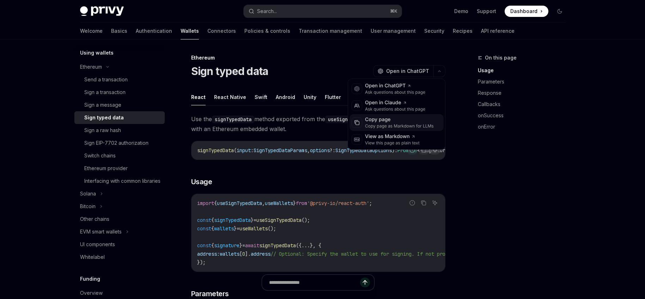
click at [392, 120] on div "Copy page" at bounding box center [399, 119] width 69 height 7
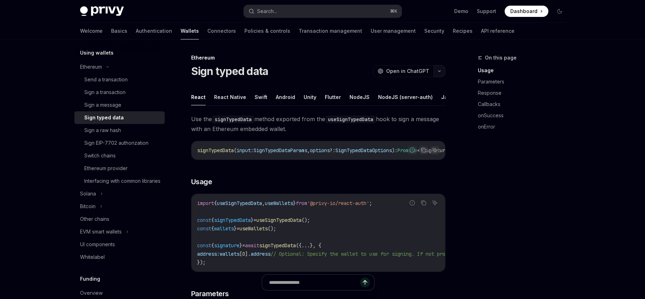
click at [437, 72] on icon "button" at bounding box center [439, 71] width 8 height 3
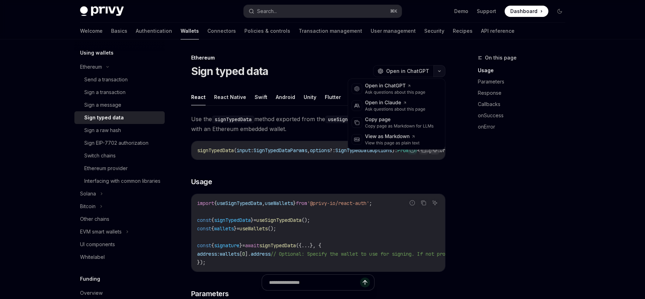
click at [437, 72] on button "button" at bounding box center [439, 71] width 12 height 12
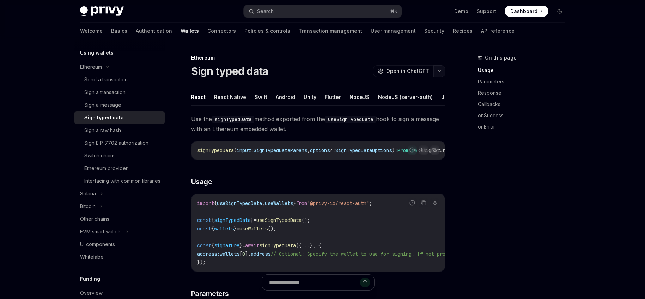
click at [439, 72] on icon "button" at bounding box center [439, 71] width 8 height 3
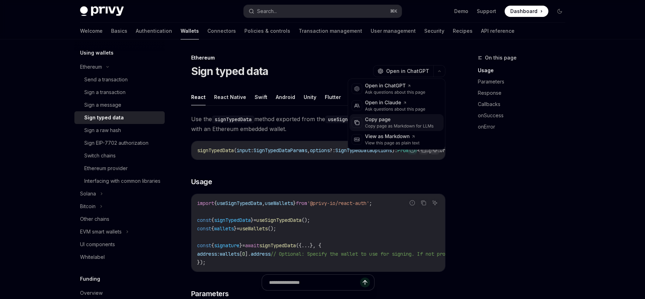
click at [402, 118] on div "Copy page" at bounding box center [399, 119] width 69 height 7
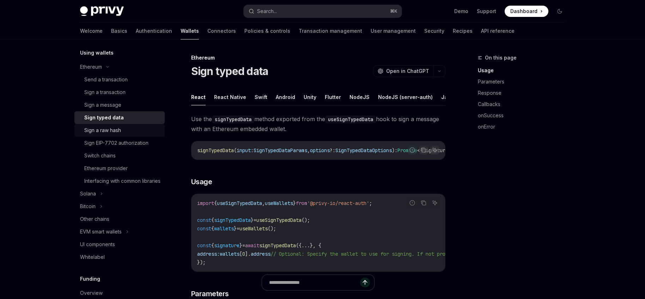
click at [108, 126] on div "Sign a raw hash" at bounding box center [102, 130] width 37 height 8
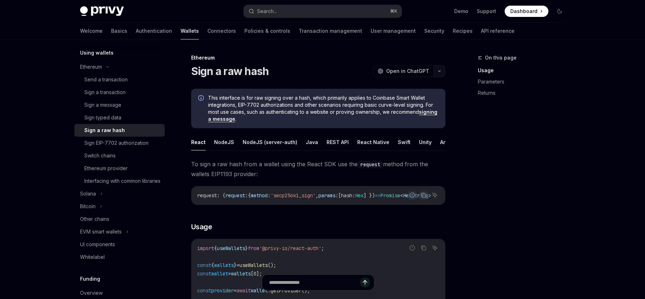
click at [441, 74] on button "button" at bounding box center [439, 71] width 12 height 12
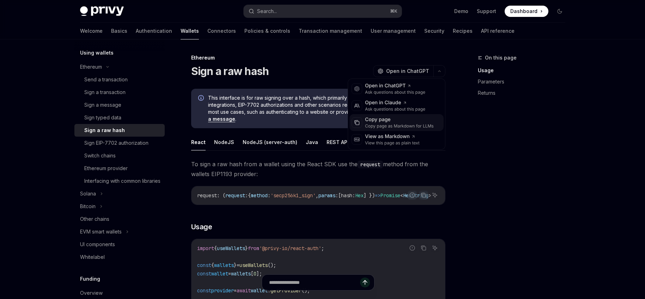
click at [398, 124] on div "Copy page as Markdown for LLMs" at bounding box center [399, 126] width 69 height 6
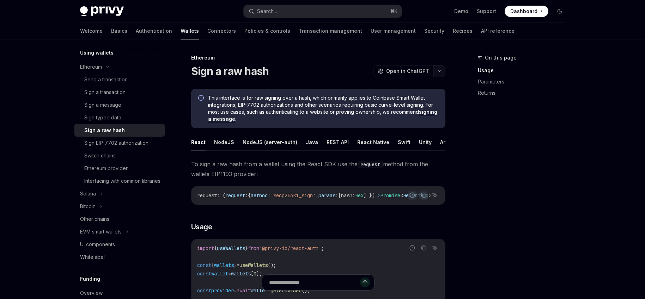
click at [440, 72] on icon "button" at bounding box center [439, 71] width 8 height 3
click at [436, 73] on button "button" at bounding box center [439, 71] width 12 height 12
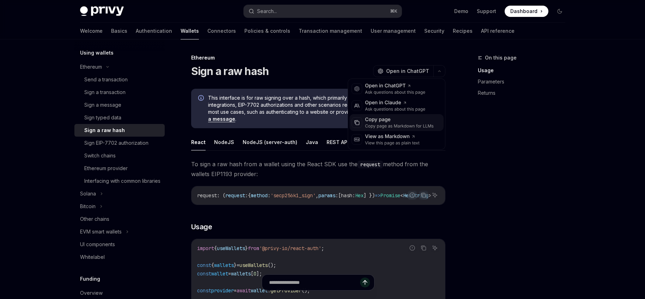
click at [403, 122] on div "Copy page" at bounding box center [399, 119] width 69 height 7
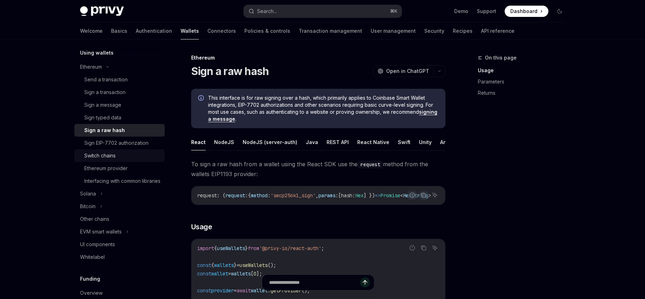
click at [124, 156] on div "Switch chains" at bounding box center [122, 156] width 76 height 8
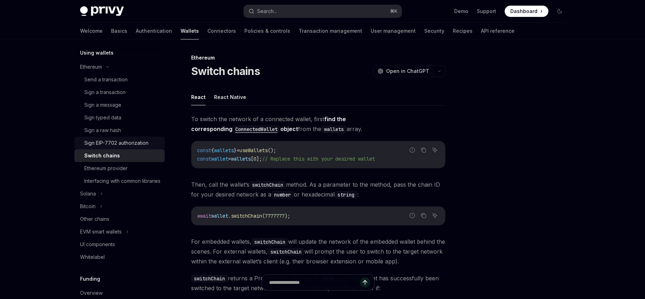
click at [120, 147] on div "Sign EIP-7702 authorization" at bounding box center [116, 143] width 64 height 8
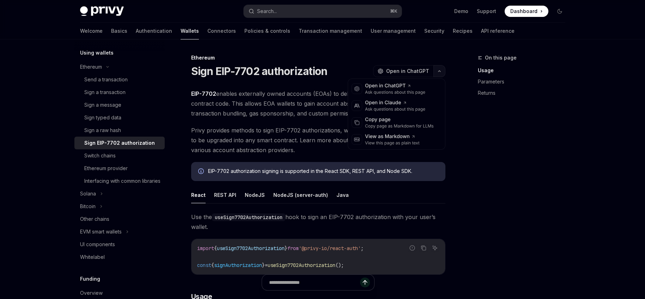
click at [437, 71] on icon "button" at bounding box center [439, 71] width 8 height 3
click at [381, 128] on div "Copy page as Markdown for LLMs" at bounding box center [399, 126] width 69 height 6
click at [380, 128] on div "Copy page as Markdown for LLMs" at bounding box center [399, 126] width 69 height 6
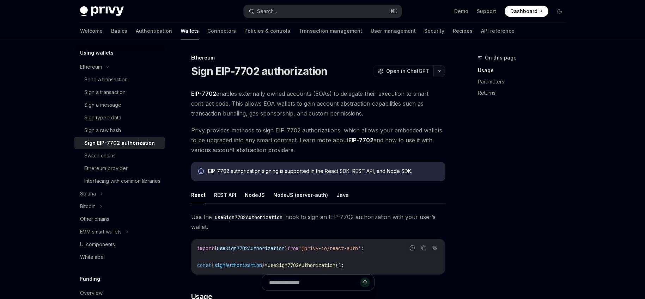
click at [436, 74] on button "button" at bounding box center [439, 71] width 12 height 12
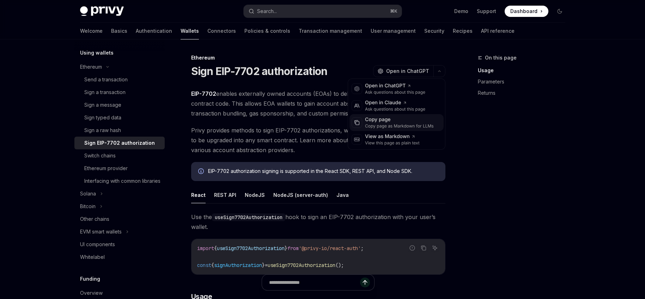
click at [399, 123] on div "Copy page" at bounding box center [399, 119] width 69 height 7
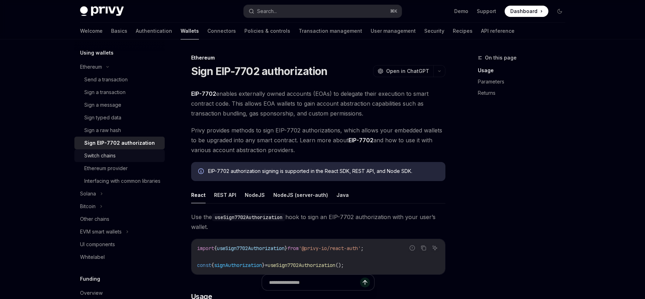
click at [112, 154] on div "Switch chains" at bounding box center [99, 156] width 31 height 8
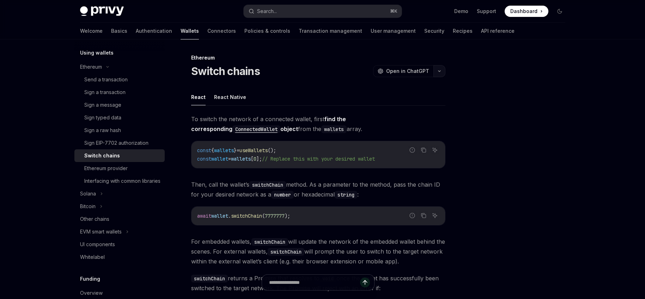
click at [444, 73] on button "button" at bounding box center [439, 71] width 12 height 12
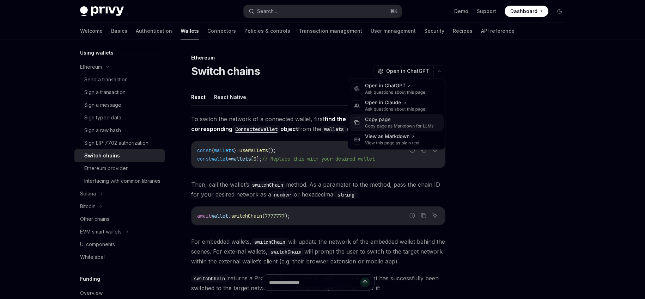
click at [375, 122] on div "Copy page" at bounding box center [399, 119] width 69 height 7
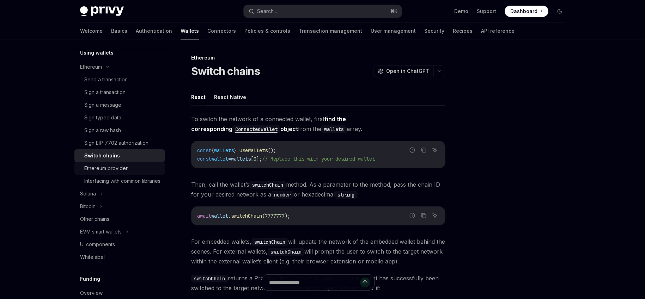
click at [108, 169] on div "Ethereum provider" at bounding box center [105, 168] width 43 height 8
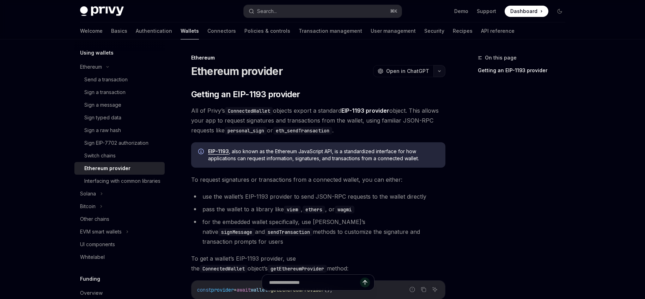
click at [436, 74] on button "button" at bounding box center [439, 71] width 12 height 12
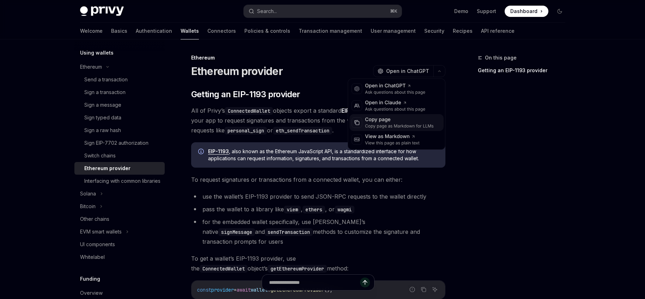
click at [387, 126] on div "Copy page as Markdown for LLMs" at bounding box center [399, 126] width 69 height 6
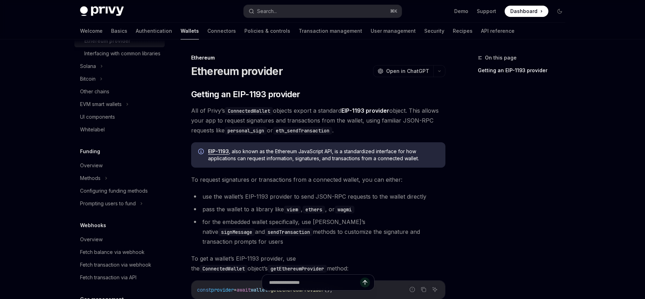
scroll to position [299, 0]
click at [124, 110] on button "EVM smart wallets" at bounding box center [119, 104] width 90 height 13
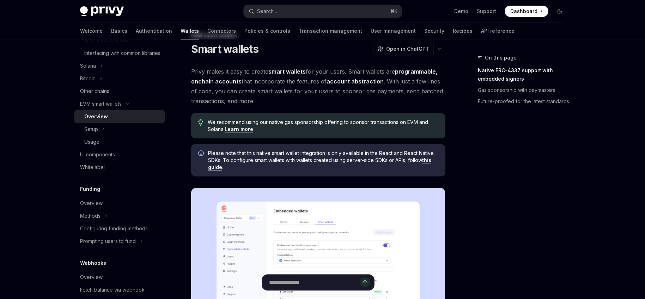
scroll to position [23, 0]
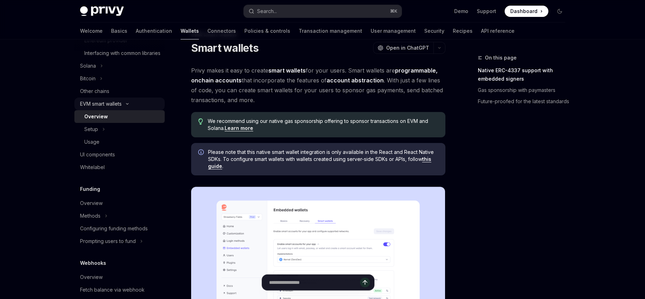
click at [105, 108] on div "EVM smart wallets" at bounding box center [101, 104] width 42 height 8
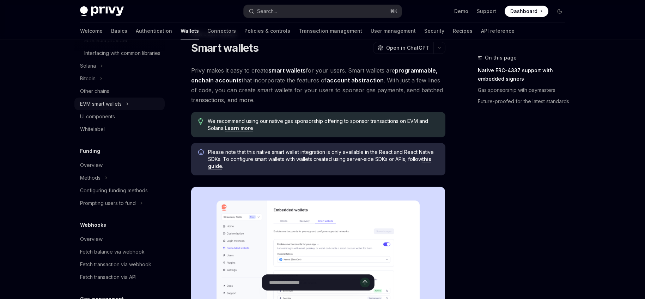
click at [108, 108] on div "EVM smart wallets" at bounding box center [101, 104] width 42 height 8
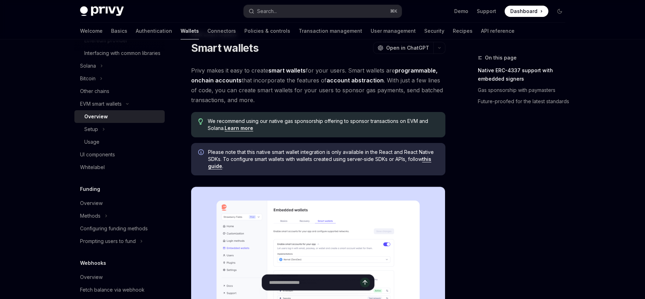
click at [100, 121] on div "Overview" at bounding box center [96, 116] width 24 height 8
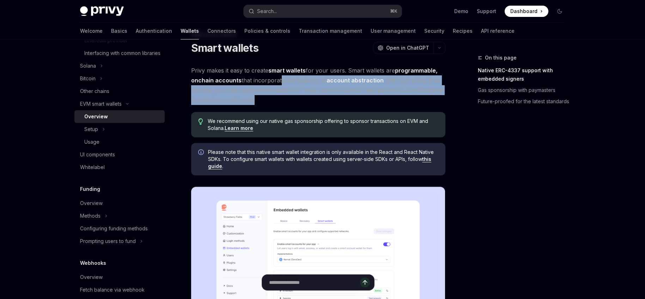
drag, startPoint x: 273, startPoint y: 102, endPoint x: 281, endPoint y: 74, distance: 29.3
click at [281, 76] on span "Privy makes it easy to create smart wallets for your users. Smart wallets are p…" at bounding box center [318, 85] width 254 height 39
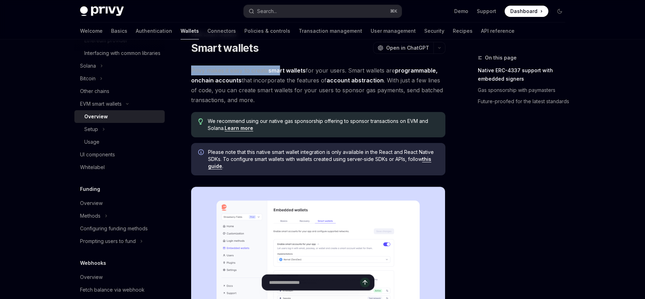
drag, startPoint x: 281, startPoint y: 74, endPoint x: 284, endPoint y: 65, distance: 9.9
click at [280, 101] on span "Privy makes it easy to create smart wallets for your users. Smart wallets are p…" at bounding box center [318, 85] width 254 height 39
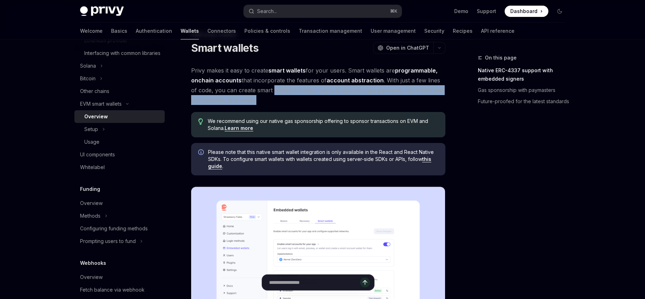
drag, startPoint x: 280, startPoint y: 101, endPoint x: 281, endPoint y: 75, distance: 25.4
click at [281, 85] on span "Privy makes it easy to create smart wallets for your users. Smart wallets are p…" at bounding box center [318, 85] width 254 height 39
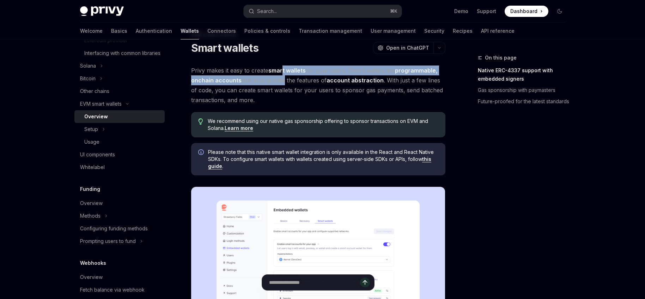
drag, startPoint x: 281, startPoint y: 75, endPoint x: 283, endPoint y: 68, distance: 7.8
click at [283, 68] on span "Privy makes it easy to create smart wallets for your users. Smart wallets are p…" at bounding box center [318, 85] width 254 height 39
click at [286, 67] on strong "smart wallets" at bounding box center [286, 70] width 37 height 7
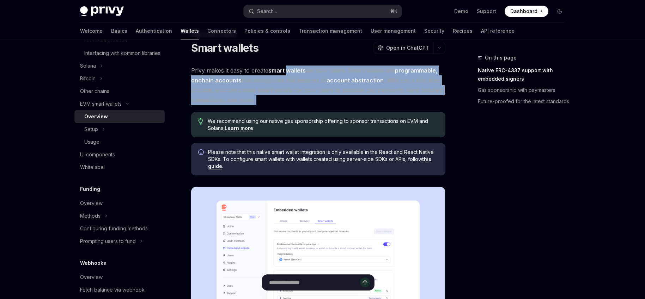
drag, startPoint x: 286, startPoint y: 67, endPoint x: 300, endPoint y: 95, distance: 31.5
click at [300, 95] on span "Privy makes it easy to create smart wallets for your users. Smart wallets are p…" at bounding box center [318, 85] width 254 height 39
click at [304, 98] on span "Privy makes it easy to create smart wallets for your users. Smart wallets are p…" at bounding box center [318, 85] width 254 height 39
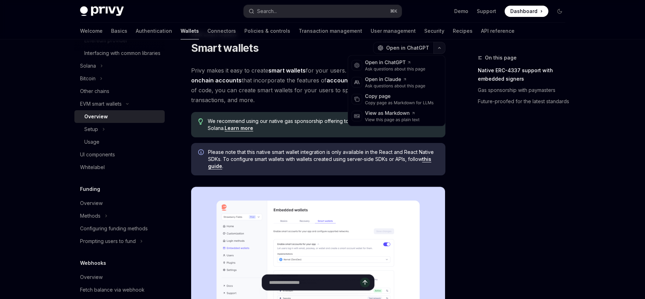
click at [436, 50] on button "button" at bounding box center [439, 48] width 12 height 12
click at [387, 96] on div "Copy page" at bounding box center [399, 96] width 69 height 7
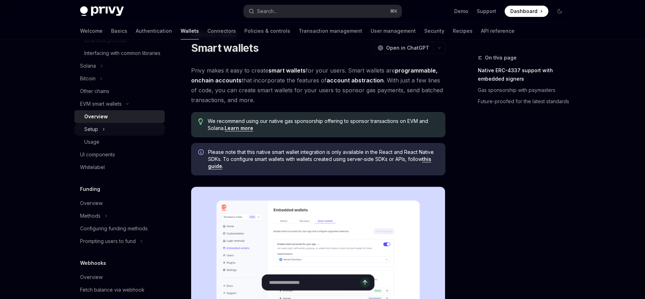
click at [96, 134] on div "Setup" at bounding box center [91, 129] width 14 height 8
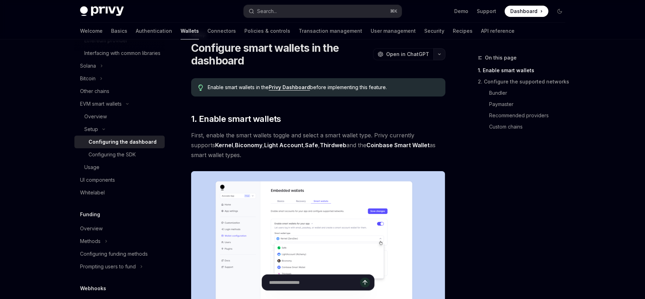
click at [437, 51] on button "button" at bounding box center [439, 54] width 12 height 12
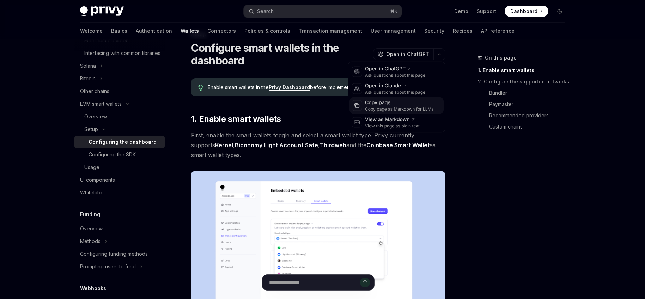
click at [379, 111] on div "Copy page as Markdown for LLMs" at bounding box center [399, 109] width 69 height 6
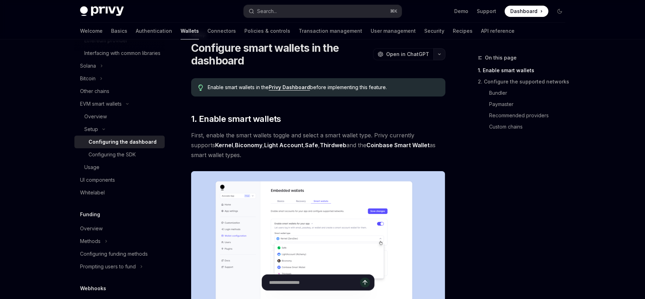
click at [441, 51] on button "button" at bounding box center [439, 54] width 12 height 12
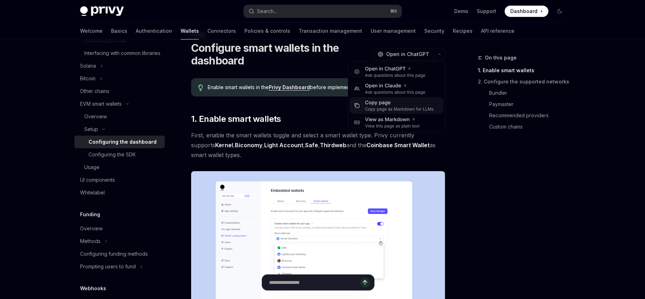
click at [393, 104] on div "Copy page" at bounding box center [399, 102] width 69 height 7
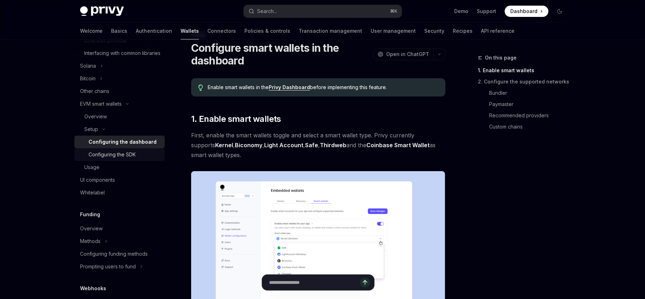
click at [114, 159] on div "Configuring the SDK" at bounding box center [111, 155] width 47 height 8
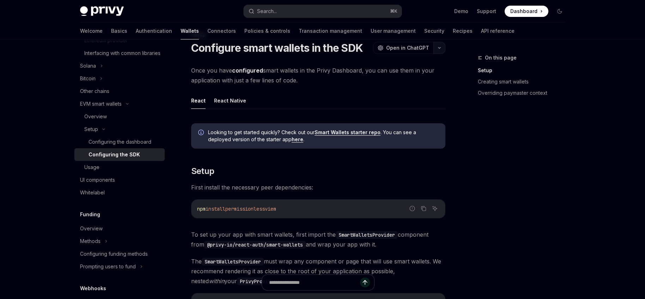
click at [441, 50] on button "button" at bounding box center [439, 48] width 12 height 12
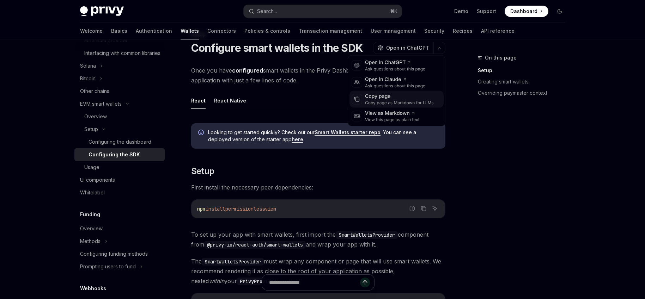
click at [383, 101] on div "Copy page as Markdown for LLMs" at bounding box center [399, 103] width 69 height 6
click at [435, 48] on button "button" at bounding box center [439, 48] width 12 height 12
click at [395, 102] on div "Copy page as Markdown for LLMs" at bounding box center [399, 103] width 69 height 6
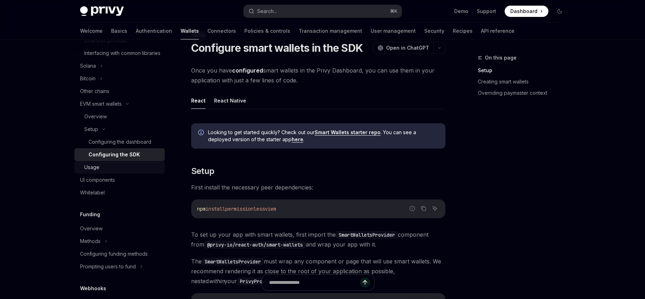
click at [98, 172] on div "Usage" at bounding box center [91, 167] width 15 height 8
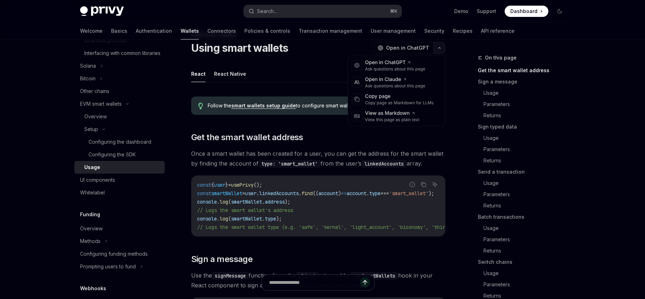
click at [440, 48] on icon "button" at bounding box center [439, 48] width 8 height 3
click at [386, 104] on div "Copy page as Markdown for LLMs" at bounding box center [399, 103] width 69 height 6
click at [441, 52] on button "button" at bounding box center [439, 48] width 12 height 12
click at [413, 102] on div "Copy page as Markdown for LLMs" at bounding box center [399, 103] width 69 height 6
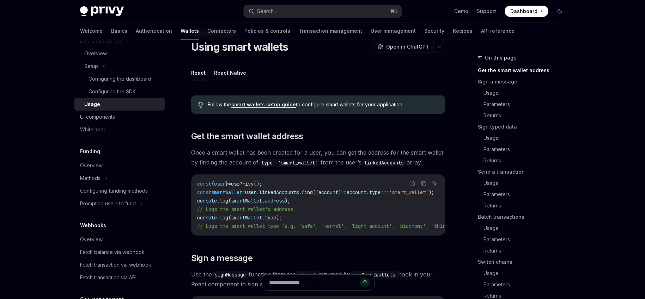
scroll to position [25, 0]
click at [84, 170] on div "Overview" at bounding box center [91, 165] width 23 height 8
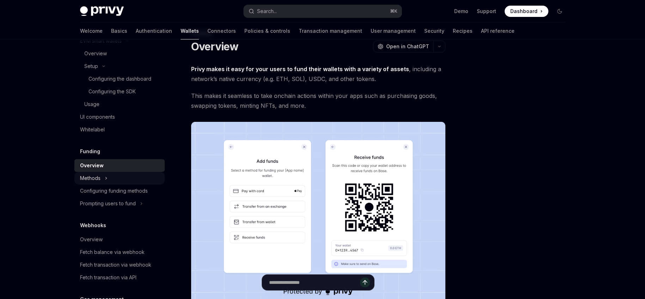
click at [99, 183] on div "Methods" at bounding box center [90, 178] width 20 height 8
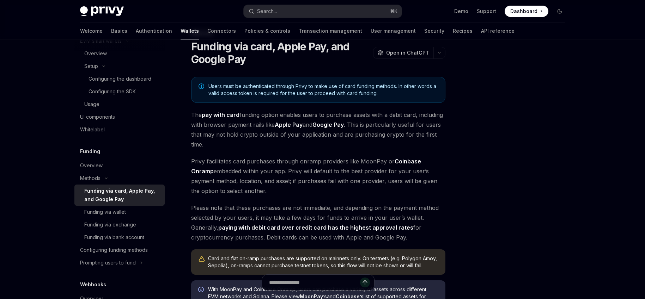
click at [442, 46] on div "Funding via card, Apple Pay, and Google Pay OpenAI Open in ChatGPT" at bounding box center [318, 52] width 254 height 25
click at [442, 47] on button "button" at bounding box center [439, 53] width 12 height 12
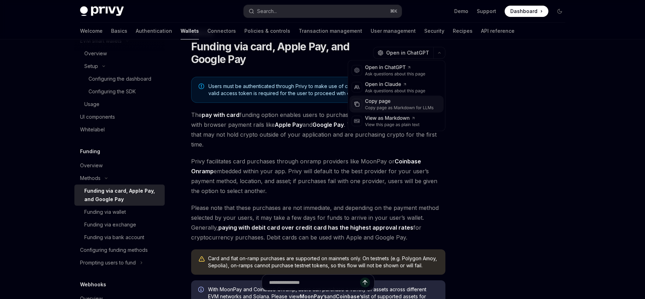
drag, startPoint x: 392, startPoint y: 105, endPoint x: 428, endPoint y: 105, distance: 36.0
click at [392, 105] on div "Copy page as Markdown for LLMs" at bounding box center [399, 108] width 69 height 6
click at [438, 52] on icon "button" at bounding box center [439, 52] width 8 height 3
click at [402, 110] on div "Copy page as Markdown for LLMs" at bounding box center [399, 108] width 69 height 6
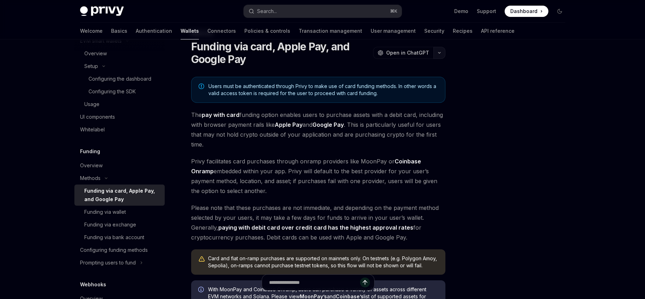
click at [445, 53] on button "button" at bounding box center [439, 53] width 12 height 12
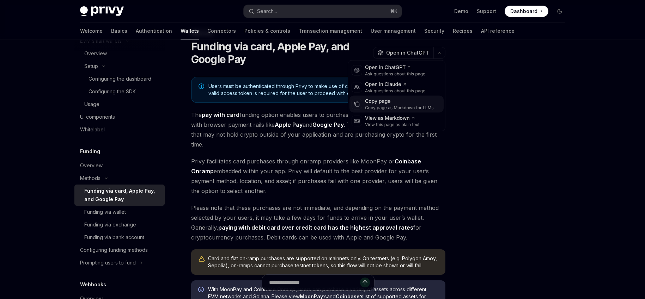
click at [390, 105] on div "Copy page as Markdown for LLMs" at bounding box center [399, 108] width 69 height 6
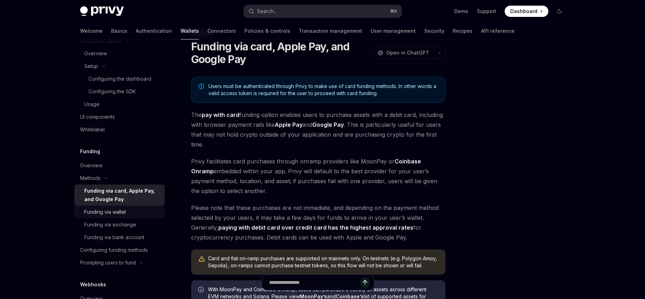
click at [99, 216] on div "Funding via wallet" at bounding box center [105, 212] width 42 height 8
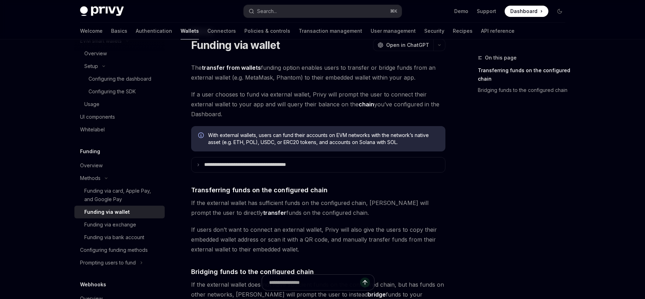
scroll to position [26, 0]
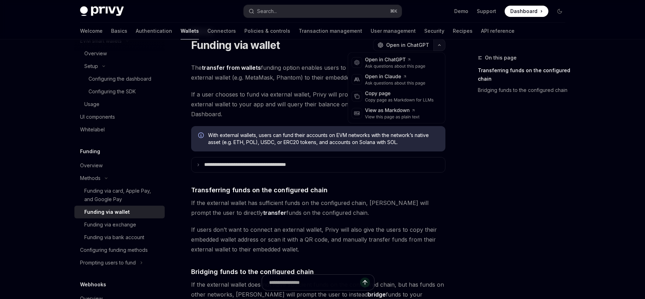
click at [442, 45] on button "button" at bounding box center [439, 45] width 12 height 12
click at [386, 98] on div "Copy page as Markdown for LLMs" at bounding box center [399, 100] width 69 height 6
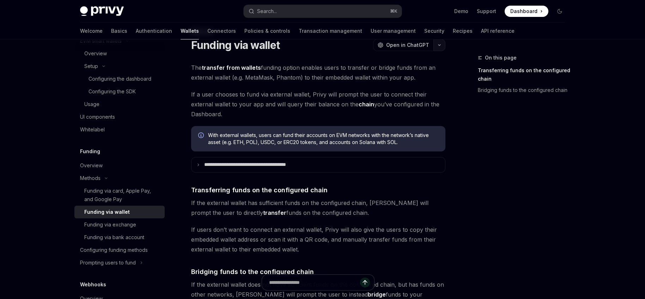
click at [435, 45] on button "button" at bounding box center [439, 45] width 12 height 12
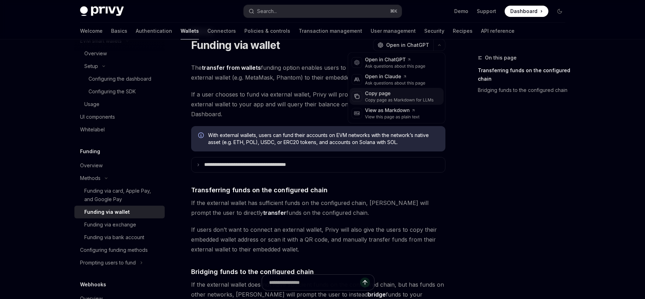
click at [396, 102] on div "Copy page as Markdown for LLMs" at bounding box center [399, 100] width 69 height 6
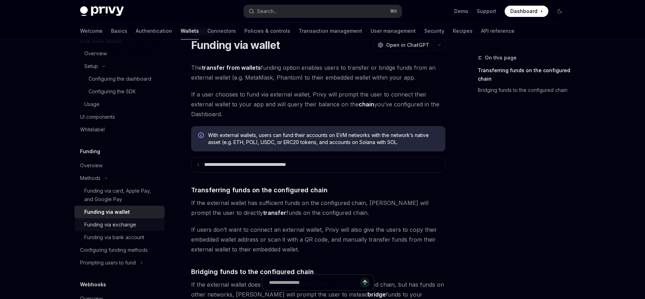
click at [111, 229] on div "Funding via exchange" at bounding box center [110, 225] width 52 height 8
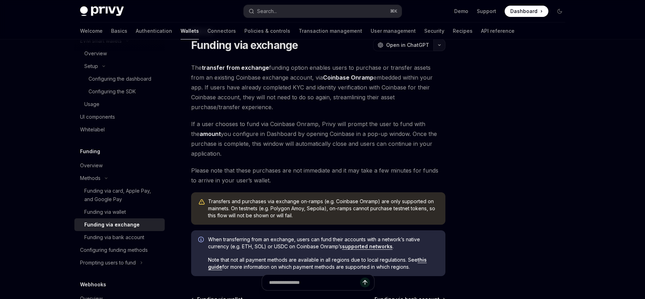
click at [435, 47] on button "button" at bounding box center [439, 45] width 12 height 12
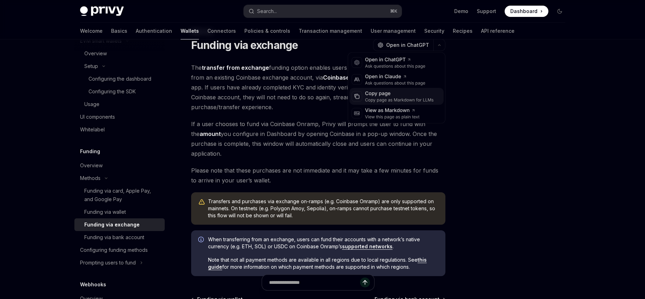
click at [390, 97] on div "Copy page as Markdown for LLMs" at bounding box center [399, 100] width 69 height 6
click at [438, 45] on button "button" at bounding box center [439, 45] width 12 height 12
click at [397, 102] on div "Copy page as Markdown for LLMs" at bounding box center [399, 100] width 69 height 6
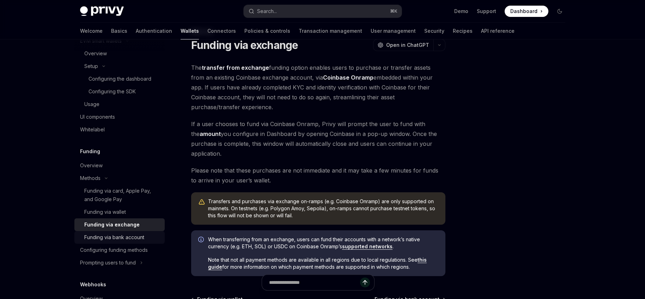
click at [127, 242] on div "Funding via bank account" at bounding box center [114, 237] width 60 height 8
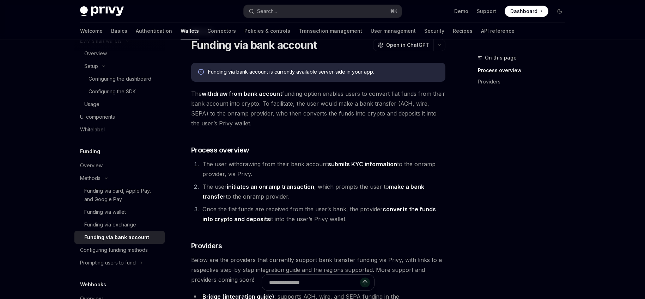
click at [127, 242] on div "Funding via bank account" at bounding box center [116, 237] width 65 height 8
click at [443, 46] on button "button" at bounding box center [439, 45] width 12 height 12
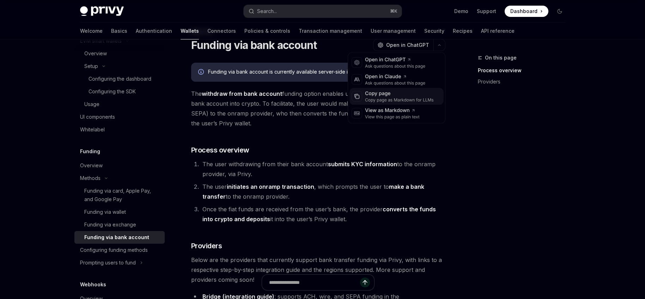
click at [394, 99] on div "Copy page as Markdown for LLMs" at bounding box center [399, 100] width 69 height 6
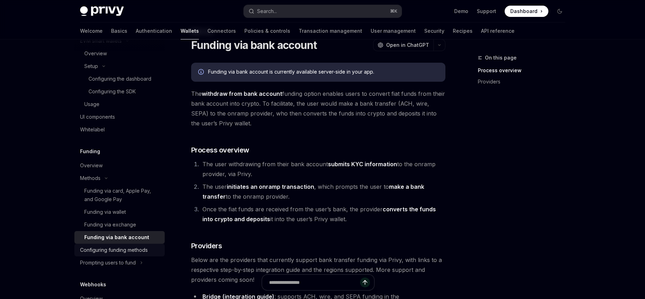
click at [114, 255] on div "Configuring funding methods" at bounding box center [114, 250] width 68 height 8
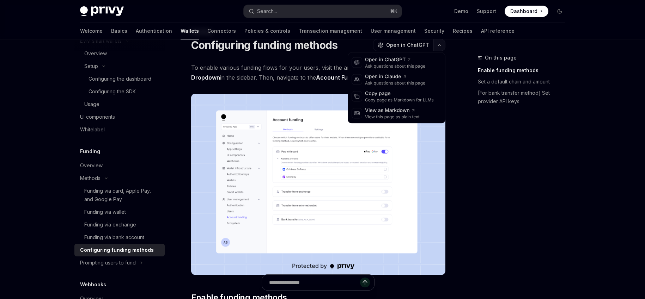
click at [441, 46] on button "button" at bounding box center [439, 45] width 12 height 12
click at [399, 97] on div "Copy page as Markdown for LLMs" at bounding box center [399, 100] width 69 height 6
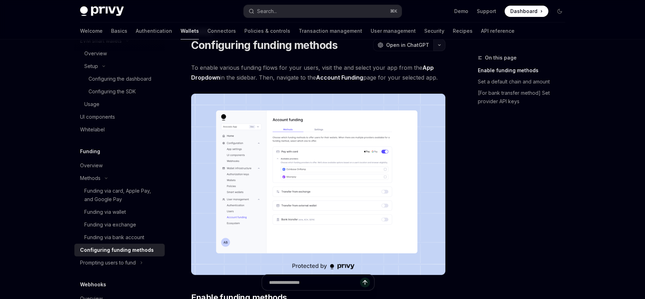
click at [439, 49] on button "button" at bounding box center [439, 45] width 12 height 12
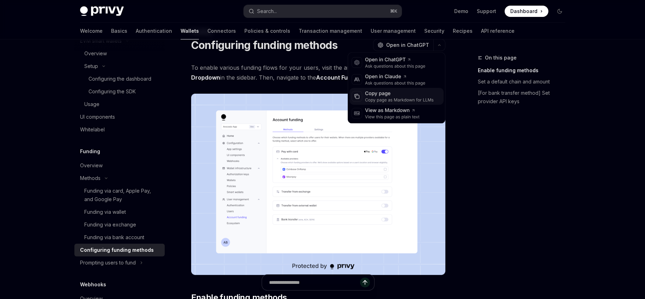
click at [426, 97] on div "Copy page" at bounding box center [399, 93] width 69 height 7
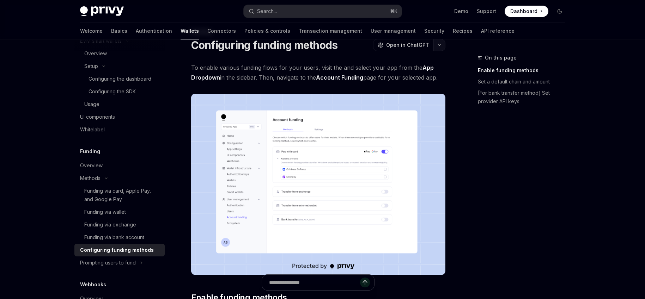
click at [439, 45] on icon "button" at bounding box center [439, 45] width 8 height 3
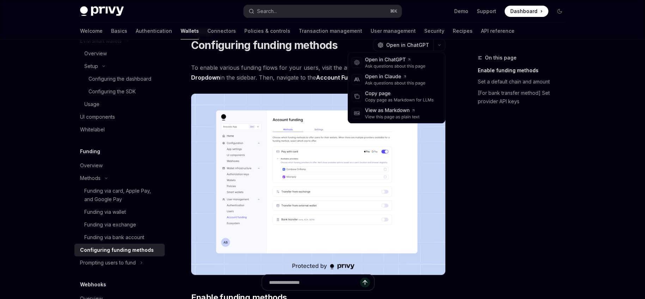
click at [276, 97] on img at bounding box center [318, 185] width 254 height 182
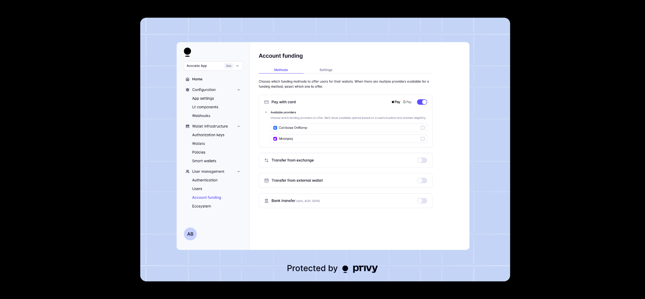
click at [98, 155] on div at bounding box center [322, 149] width 645 height 299
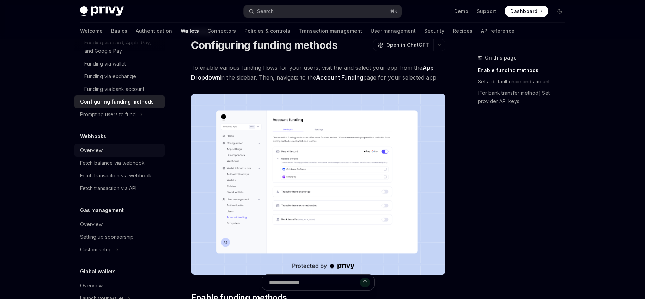
scroll to position [541, 0]
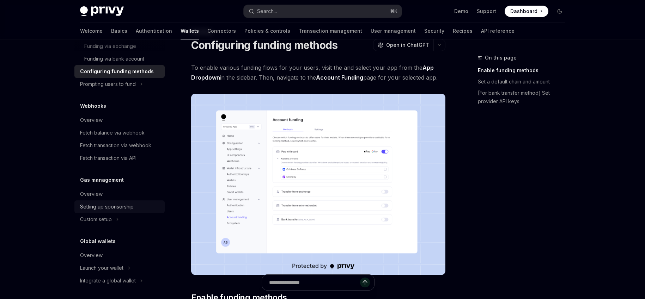
click at [111, 211] on div "Setting up sponsorship" at bounding box center [107, 207] width 54 height 8
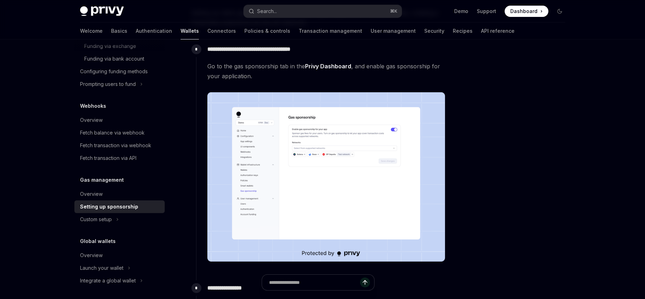
scroll to position [191, 0]
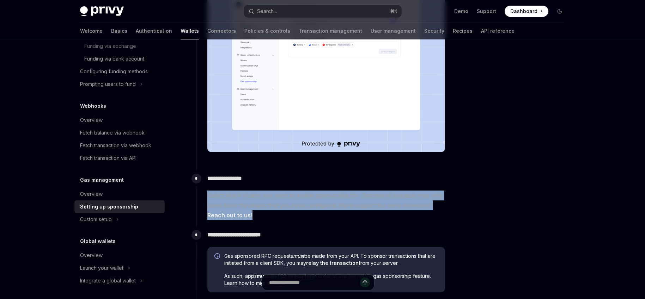
drag, startPoint x: 295, startPoint y: 192, endPoint x: 322, endPoint y: 211, distance: 33.6
click at [322, 211] on div "**********" at bounding box center [320, 195] width 249 height 49
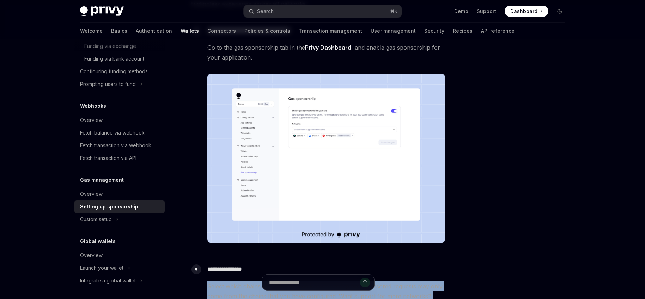
scroll to position [0, 0]
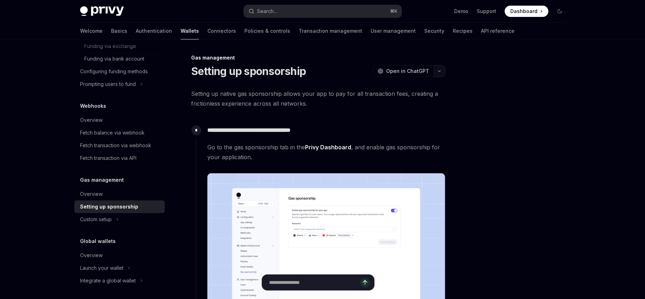
click at [442, 72] on button "button" at bounding box center [439, 71] width 12 height 12
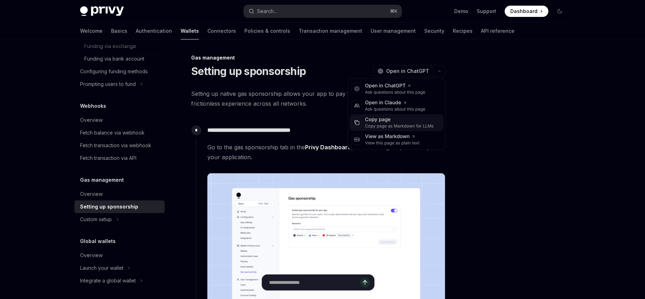
click at [386, 124] on div "Copy page as Markdown for LLMs" at bounding box center [399, 126] width 69 height 6
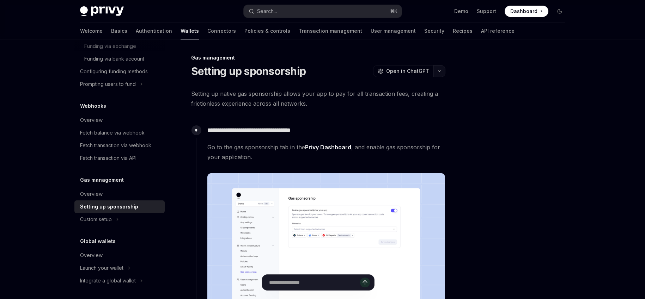
click at [439, 72] on icon "button" at bounding box center [439, 71] width 8 height 3
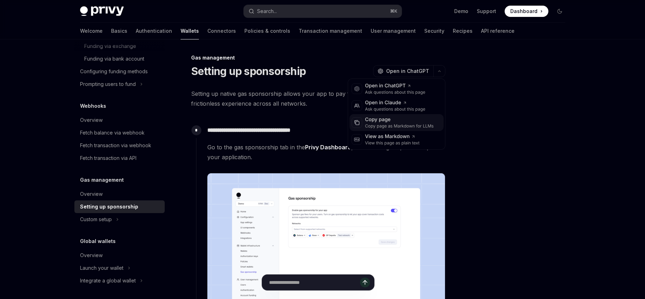
click at [410, 120] on div "Copy page" at bounding box center [399, 119] width 69 height 7
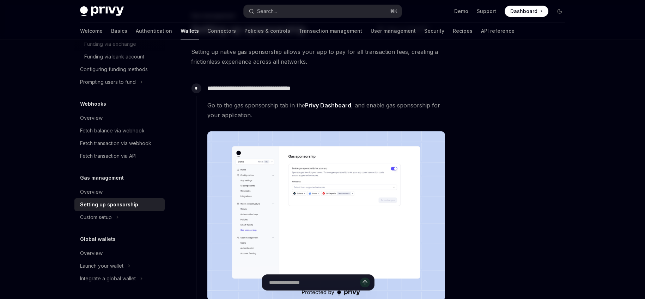
scroll to position [69, 0]
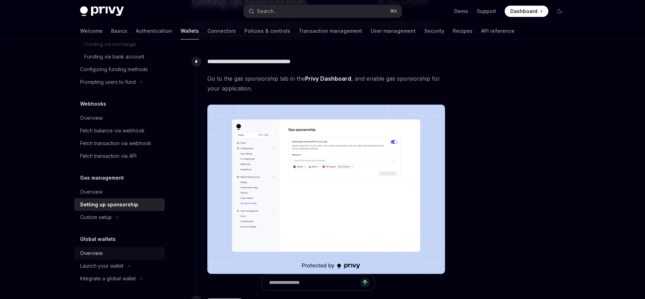
click at [102, 254] on div "Overview" at bounding box center [91, 253] width 23 height 8
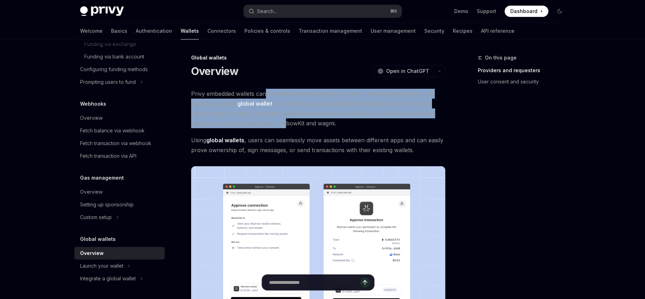
drag, startPoint x: 266, startPoint y: 89, endPoint x: 286, endPoint y: 127, distance: 42.4
click at [286, 127] on span "Privy embedded wallets can be made interoperable across apps, making it easy fo…" at bounding box center [318, 108] width 254 height 39
drag, startPoint x: 251, startPoint y: 89, endPoint x: 279, endPoint y: 123, distance: 43.9
click at [279, 123] on span "Privy embedded wallets can be made interoperable across apps, making it easy fo…" at bounding box center [318, 108] width 254 height 39
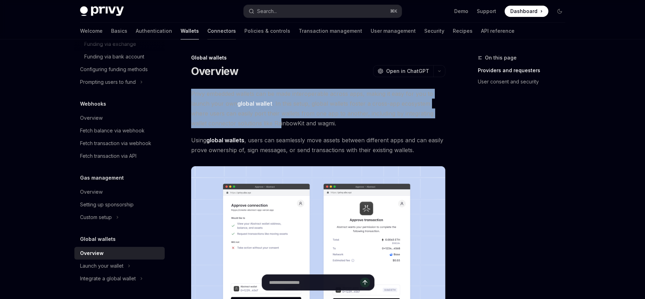
click at [207, 35] on link "Connectors" at bounding box center [221, 31] width 29 height 17
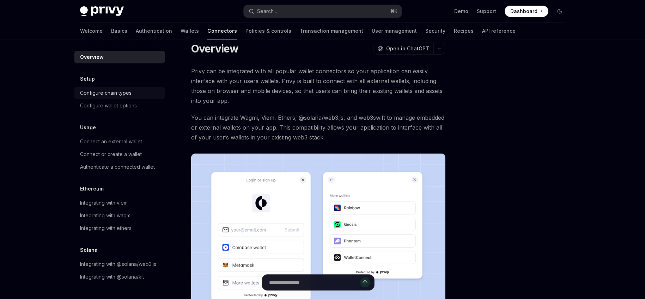
click at [121, 95] on div "Configure chain types" at bounding box center [105, 93] width 51 height 8
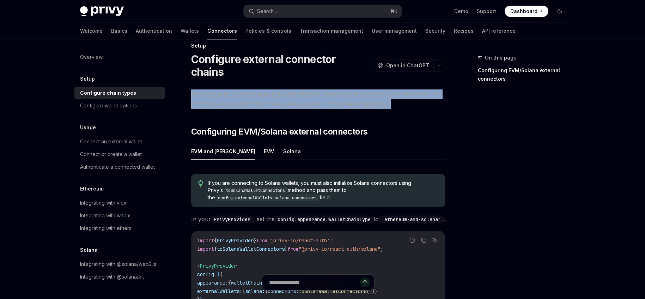
drag, startPoint x: 211, startPoint y: 77, endPoint x: 245, endPoint y: 97, distance: 39.7
click at [245, 97] on div "Privy supports connecting wallets on both EVM networks and Solana to your appli…" at bounding box center [318, 218] width 254 height 257
click at [120, 108] on div "Configure wallet options" at bounding box center [108, 106] width 57 height 8
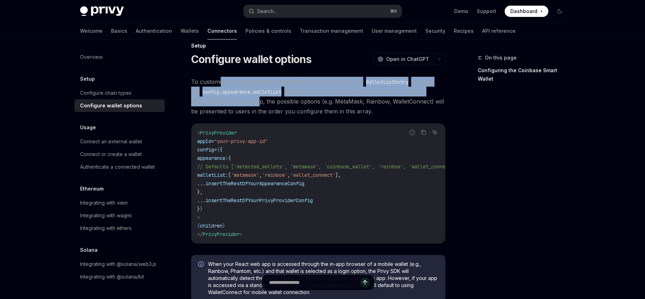
drag, startPoint x: 221, startPoint y: 79, endPoint x: 234, endPoint y: 102, distance: 26.5
click at [233, 100] on span "To customize the external wallet options for your app, pass in a WalletListEntr…" at bounding box center [318, 96] width 254 height 39
click at [127, 140] on div "Connect an external wallet" at bounding box center [111, 141] width 62 height 8
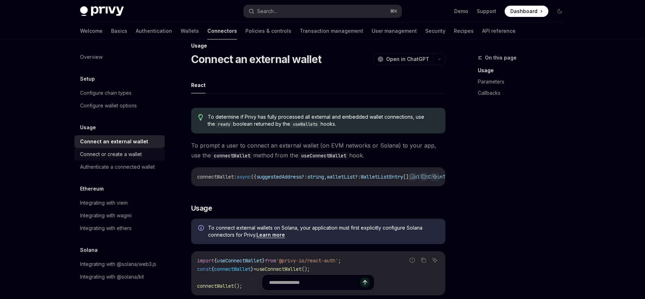
click at [136, 158] on div "Connect or create a wallet" at bounding box center [111, 154] width 62 height 8
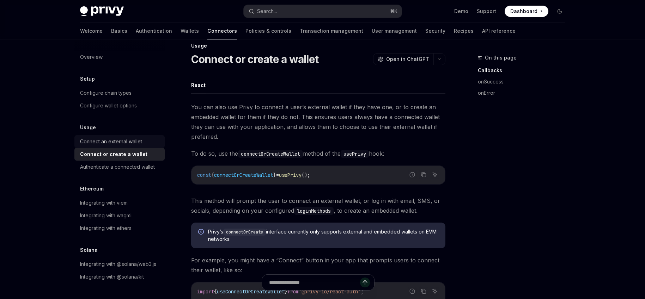
click at [132, 141] on div "Connect an external wallet" at bounding box center [111, 141] width 62 height 8
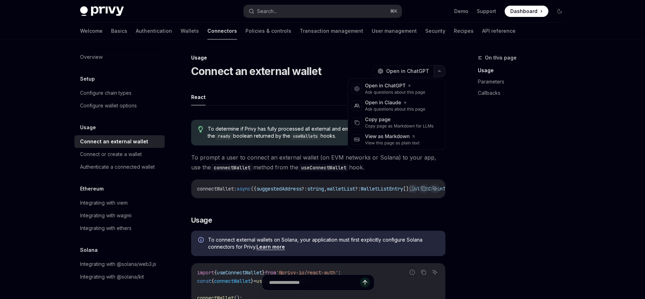
click at [439, 69] on button "button" at bounding box center [439, 71] width 12 height 12
click at [393, 119] on div "Copy page" at bounding box center [399, 119] width 69 height 7
click at [438, 74] on button "button" at bounding box center [439, 71] width 12 height 12
click at [392, 124] on div "Copy page as Markdown for LLMs" at bounding box center [399, 126] width 69 height 6
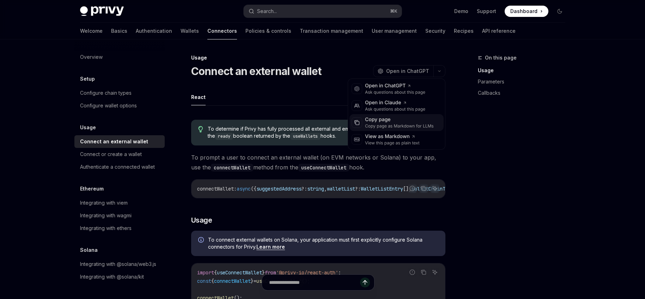
click at [392, 124] on div "Copy page as Markdown for LLMs" at bounding box center [399, 126] width 69 height 6
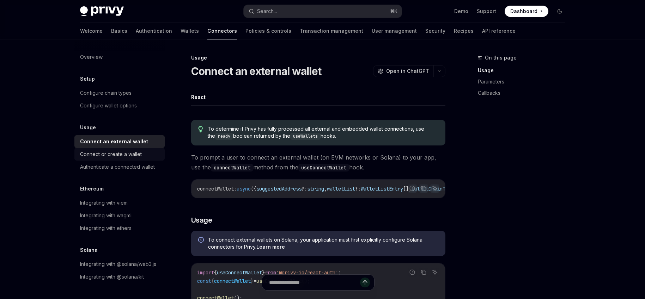
click at [109, 159] on link "Connect or create a wallet" at bounding box center [119, 154] width 90 height 13
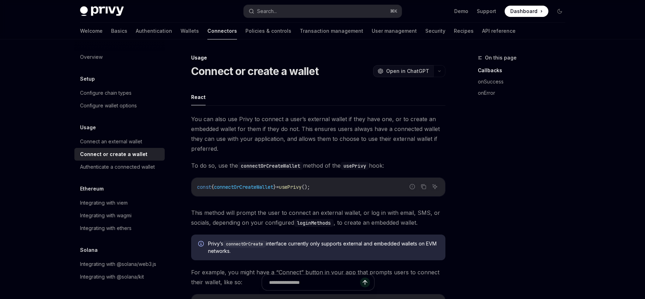
click at [432, 72] on button "OpenAI Open in ChatGPT" at bounding box center [403, 71] width 60 height 12
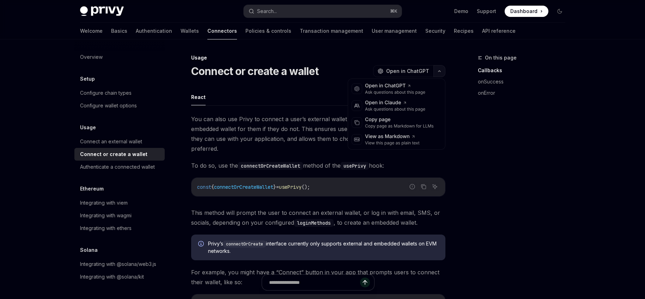
click at [438, 70] on icon "button" at bounding box center [439, 71] width 8 height 3
click at [379, 118] on div "Copy page" at bounding box center [399, 119] width 69 height 7
click at [438, 74] on button "button" at bounding box center [439, 71] width 12 height 12
click at [399, 124] on div "Copy page as Markdown for LLMs" at bounding box center [399, 126] width 69 height 6
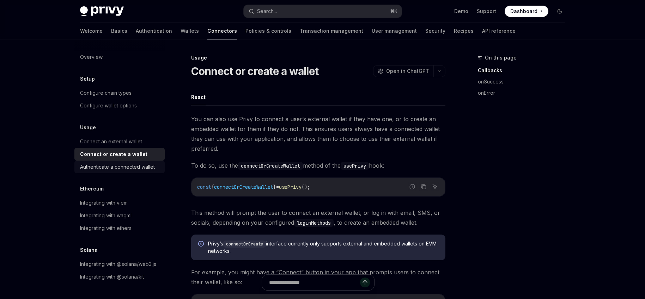
click at [111, 165] on div "Authenticate a connected wallet" at bounding box center [117, 167] width 75 height 8
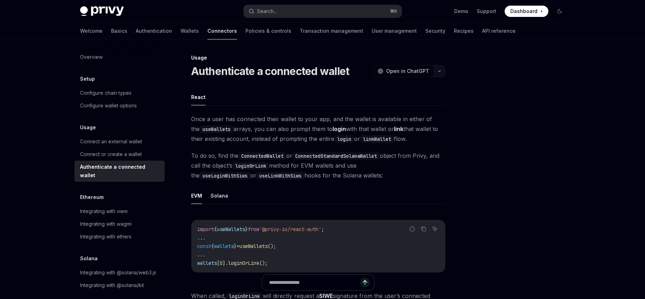
click at [433, 68] on button "button" at bounding box center [439, 71] width 12 height 12
click at [405, 119] on div "Copy page" at bounding box center [399, 119] width 69 height 7
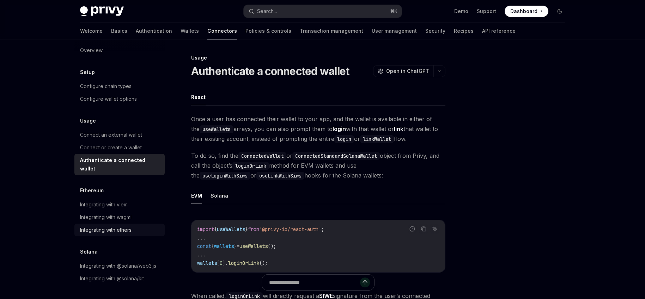
click at [127, 224] on link "Integrating with ethers" at bounding box center [119, 230] width 90 height 13
click at [127, 226] on div "Integrating with ethers" at bounding box center [105, 230] width 51 height 8
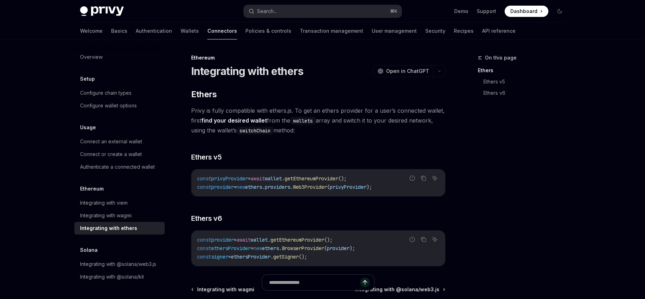
scroll to position [7, 0]
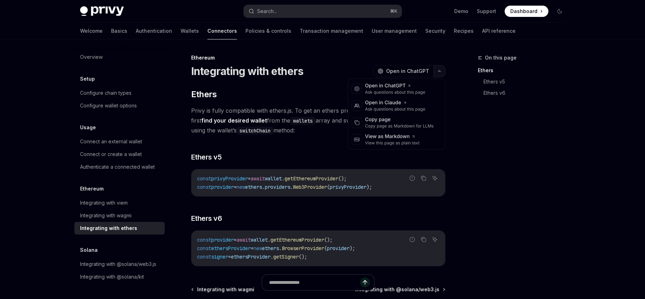
click at [438, 71] on icon "button" at bounding box center [439, 71] width 8 height 3
click at [388, 126] on div "Copy page as Markdown for LLMs" at bounding box center [399, 126] width 69 height 6
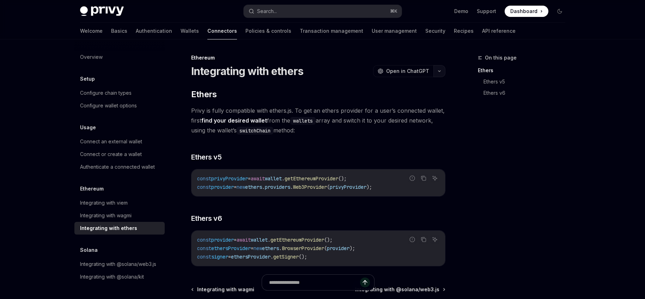
click at [443, 74] on button "button" at bounding box center [439, 71] width 12 height 12
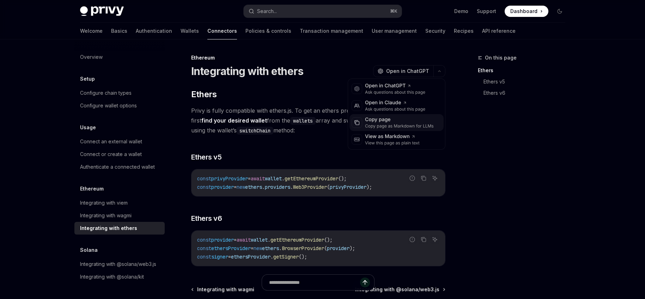
click at [404, 120] on div "Copy page" at bounding box center [399, 119] width 69 height 7
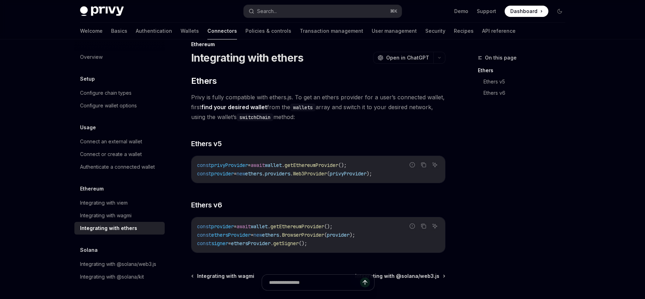
scroll to position [13, 0]
click at [245, 35] on link "Policies & controls" at bounding box center [268, 31] width 46 height 17
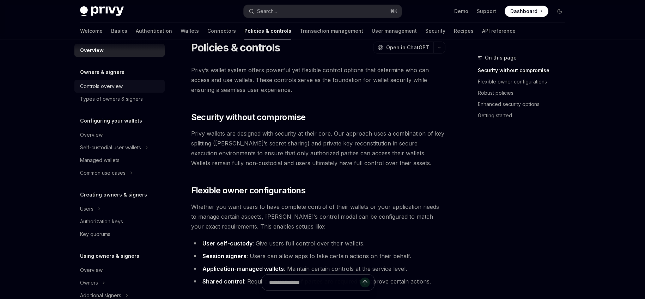
click at [114, 81] on link "Controls overview" at bounding box center [119, 86] width 90 height 13
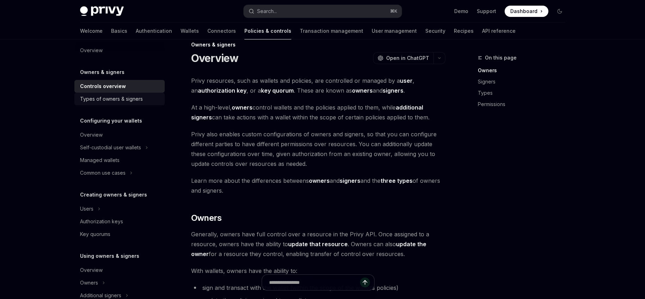
click at [117, 97] on div "Types of owners & signers" at bounding box center [111, 99] width 63 height 8
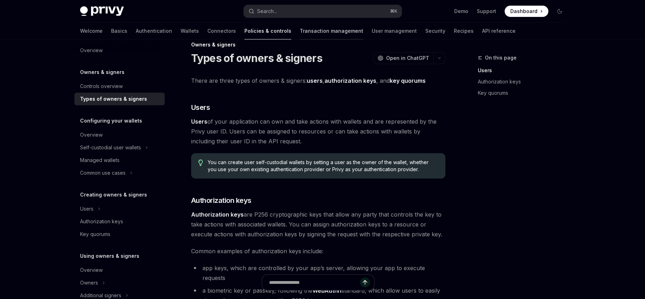
click at [300, 36] on link "Transaction management" at bounding box center [331, 31] width 63 height 17
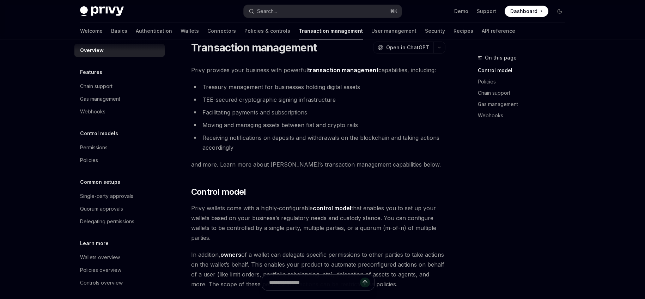
click at [244, 32] on link "Policies & controls" at bounding box center [267, 31] width 46 height 17
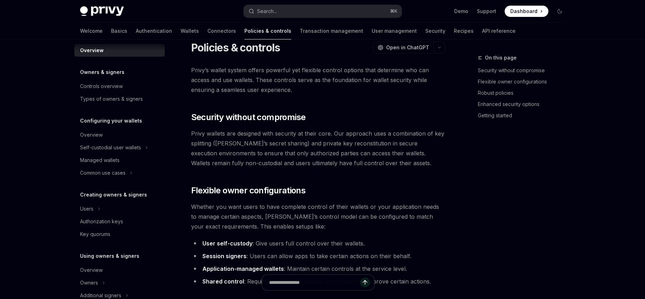
click at [207, 33] on link "Connectors" at bounding box center [221, 31] width 29 height 17
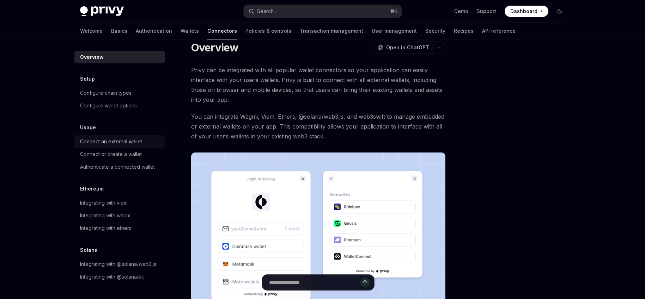
click at [124, 137] on div "Connect an external wallet" at bounding box center [111, 141] width 62 height 8
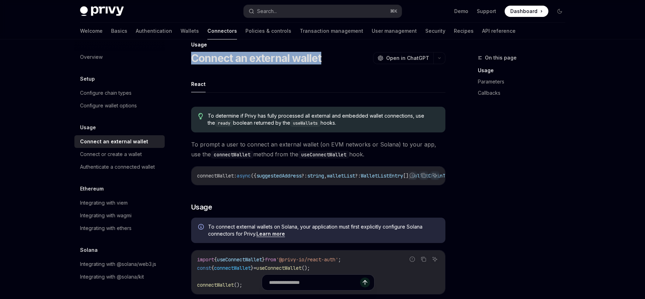
drag, startPoint x: 193, startPoint y: 56, endPoint x: 334, endPoint y: 57, distance: 140.3
click at [334, 57] on div "Connect an external wallet OpenAI Open in ChatGPT" at bounding box center [318, 58] width 254 height 13
copy h1 "Connect an external wallet"
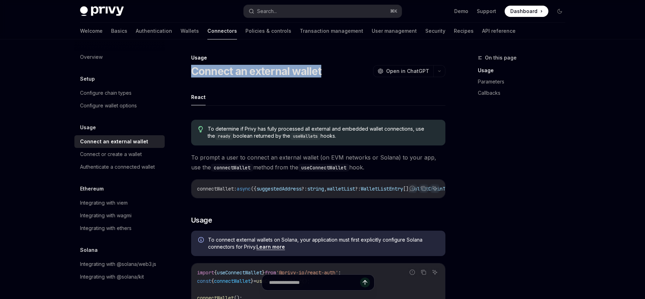
copy h1 "Connect an external wallet"
click at [133, 224] on div "Integrating with ethers" at bounding box center [120, 228] width 80 height 8
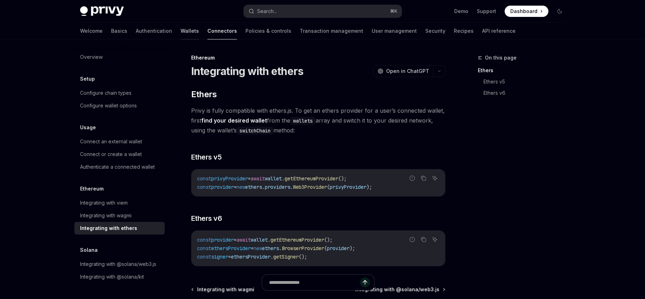
click at [181, 32] on link "Wallets" at bounding box center [190, 31] width 18 height 17
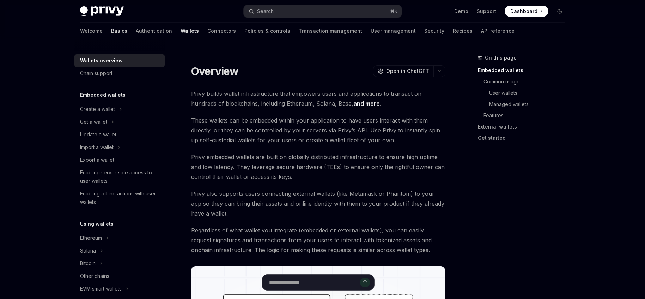
click at [111, 29] on link "Basics" at bounding box center [119, 31] width 16 height 17
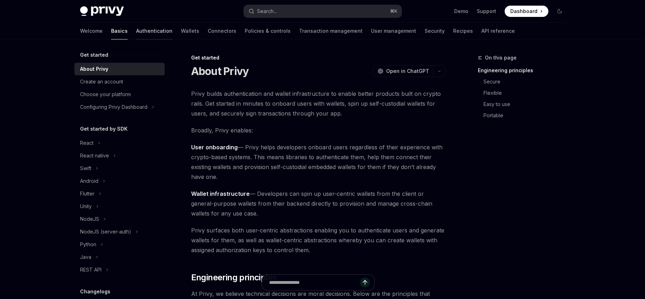
click at [136, 31] on link "Authentication" at bounding box center [154, 31] width 36 height 17
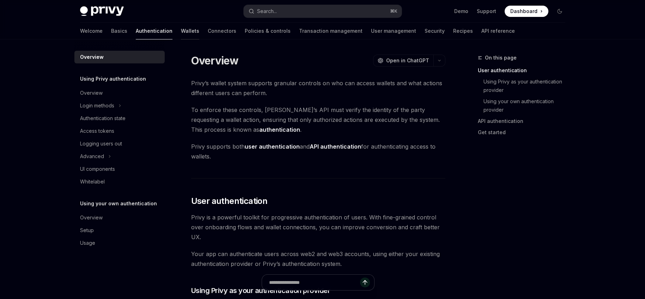
click at [181, 30] on link "Wallets" at bounding box center [190, 31] width 18 height 17
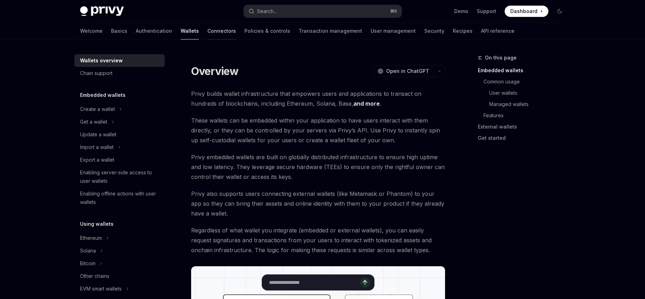
click at [207, 32] on link "Connectors" at bounding box center [221, 31] width 29 height 17
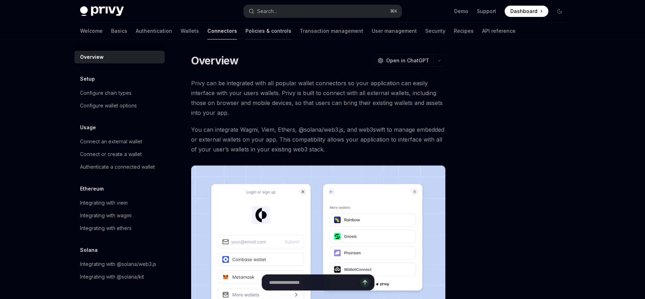
click at [245, 34] on link "Policies & controls" at bounding box center [268, 31] width 46 height 17
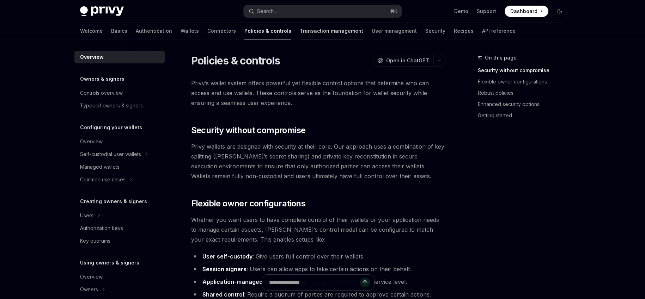
click at [300, 34] on link "Transaction management" at bounding box center [331, 31] width 63 height 17
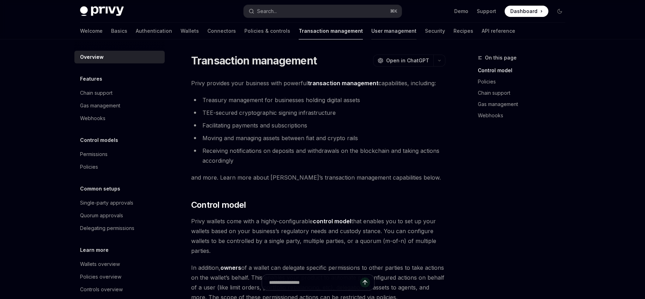
click at [371, 37] on link "User management" at bounding box center [393, 31] width 45 height 17
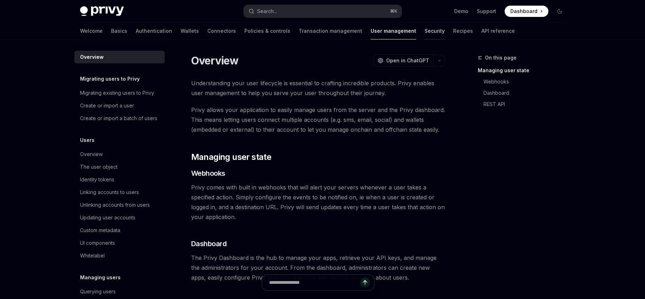
click at [424, 30] on link "Security" at bounding box center [434, 31] width 20 height 17
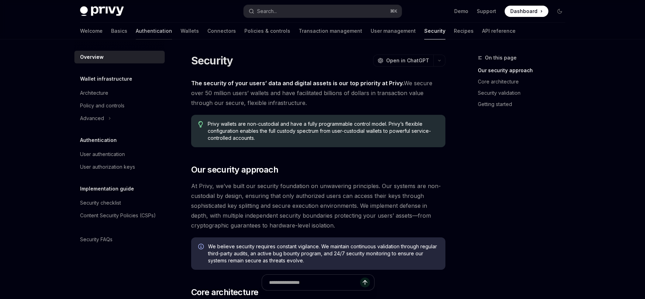
click at [136, 32] on link "Authentication" at bounding box center [154, 31] width 36 height 17
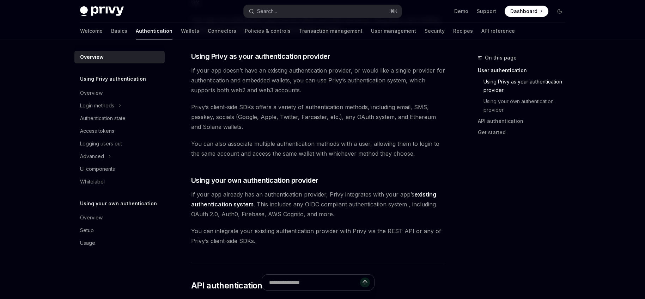
scroll to position [91, 0]
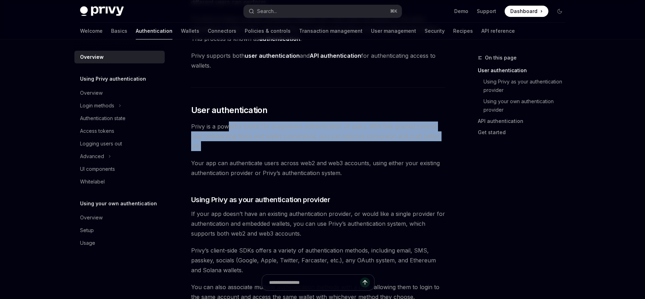
drag, startPoint x: 228, startPoint y: 123, endPoint x: 249, endPoint y: 144, distance: 29.2
click at [249, 144] on span "Privy is a powerful toolkit for progressive authentication of users. With fine-…" at bounding box center [318, 137] width 254 height 30
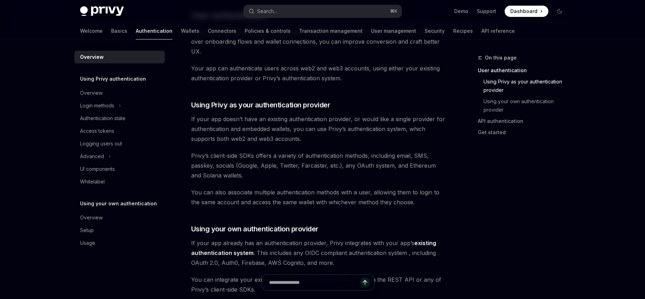
scroll to position [335, 0]
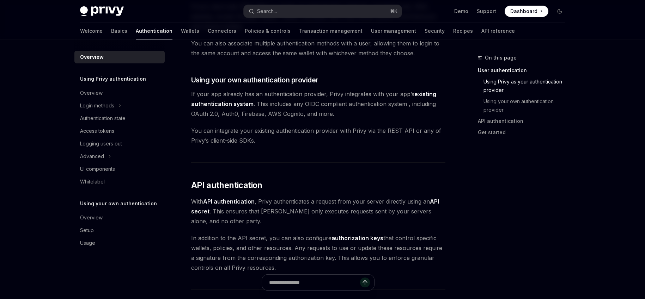
click at [78, 30] on div "Welcome Basics Authentication Wallets Connectors Policies & controls Transactio…" at bounding box center [322, 31] width 519 height 17
click at [111, 28] on link "Basics" at bounding box center [119, 31] width 16 height 17
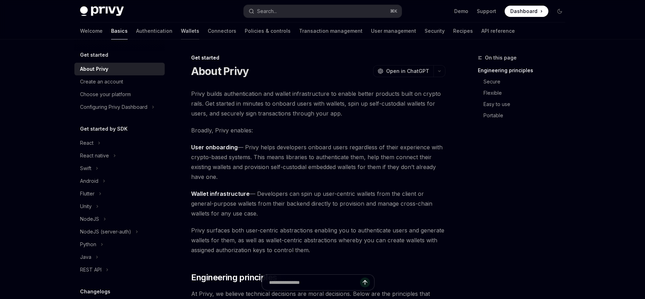
click at [181, 30] on link "Wallets" at bounding box center [190, 31] width 18 height 17
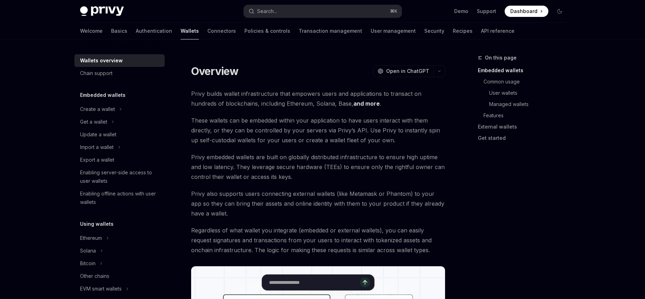
click at [207, 29] on link "Connectors" at bounding box center [221, 31] width 29 height 17
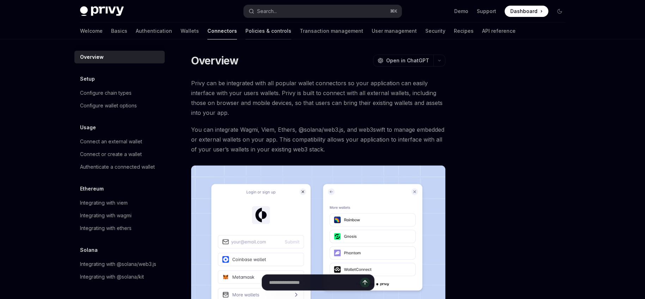
click at [245, 31] on link "Policies & controls" at bounding box center [268, 31] width 46 height 17
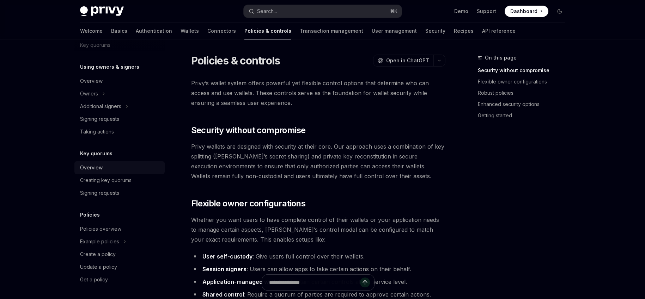
scroll to position [197, 0]
click at [120, 240] on button "Example policies" at bounding box center [119, 240] width 90 height 13
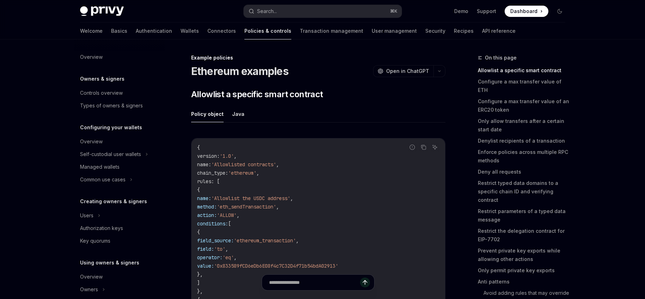
click at [146, 37] on div "Welcome Basics Authentication Wallets Connectors Policies & controls Transactio…" at bounding box center [297, 31] width 435 height 17
click at [181, 32] on link "Wallets" at bounding box center [190, 31] width 18 height 17
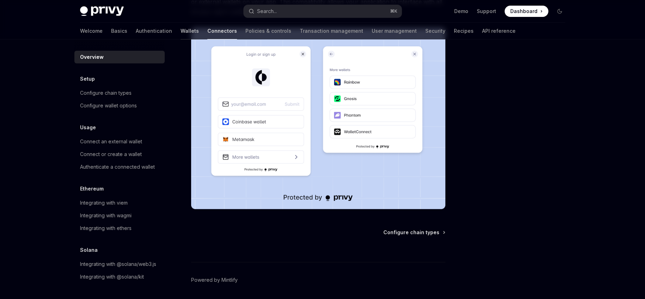
click at [181, 28] on link "Wallets" at bounding box center [190, 31] width 18 height 17
type textarea "*"
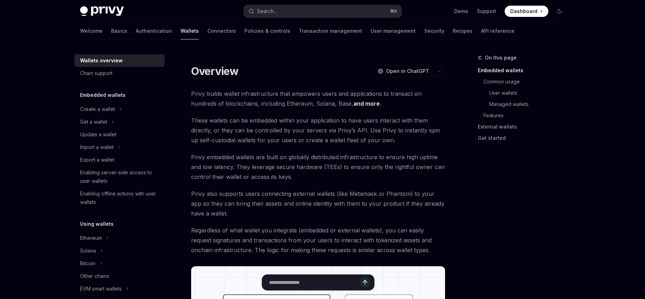
click at [206, 90] on span "Privy builds wallet infrastructure that empowers users and applications to tran…" at bounding box center [318, 99] width 254 height 20
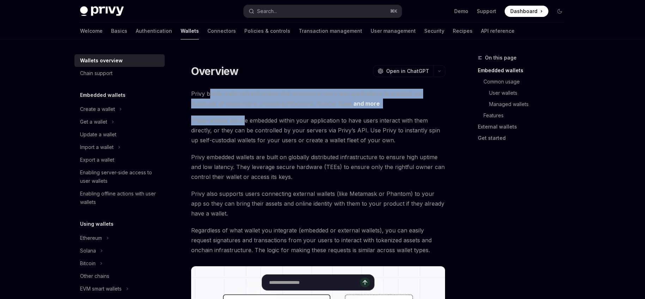
drag, startPoint x: 222, startPoint y: 100, endPoint x: 248, endPoint y: 125, distance: 35.2
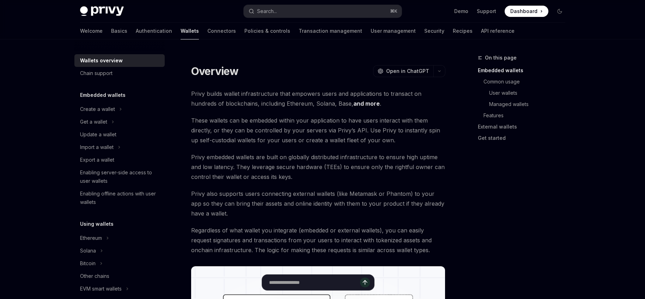
click at [248, 125] on span "These wallets can be embedded within your application to have users interact wi…" at bounding box center [318, 131] width 254 height 30
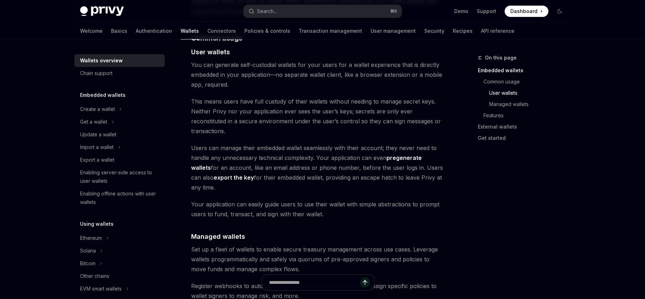
scroll to position [497, 0]
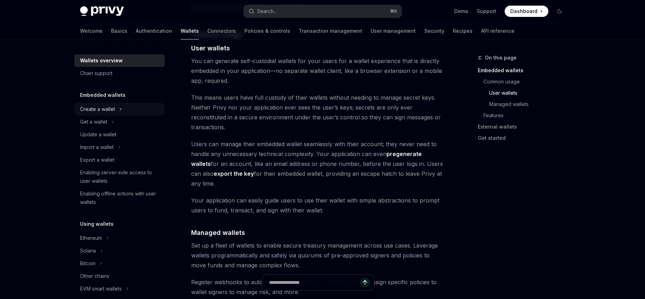
click at [114, 109] on div "Create a wallet" at bounding box center [97, 109] width 35 height 8
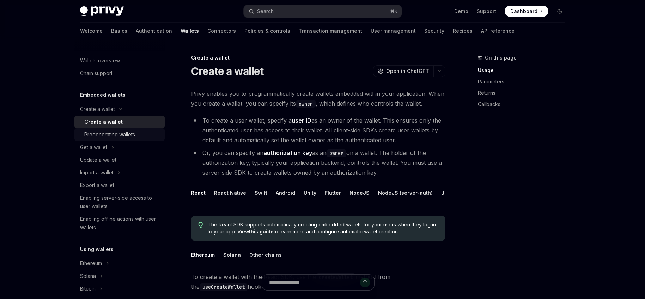
click at [117, 133] on div "Pregenerating wallets" at bounding box center [109, 134] width 51 height 8
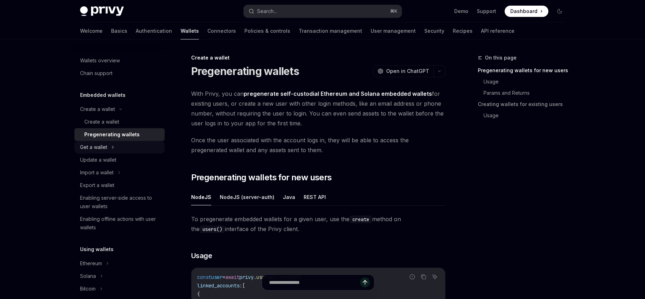
click at [105, 149] on div "Get a wallet" at bounding box center [93, 147] width 27 height 8
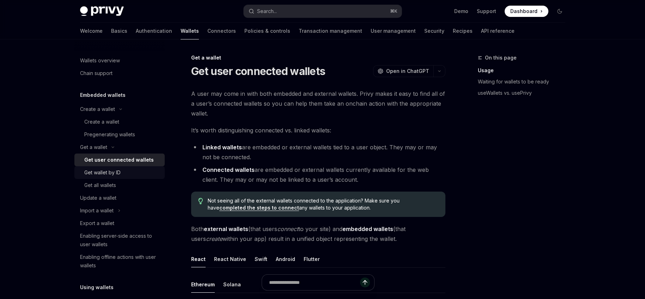
click at [128, 175] on div "Get wallet by ID" at bounding box center [122, 173] width 76 height 8
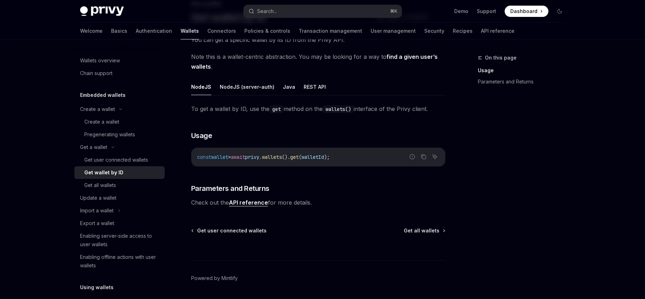
scroll to position [4, 0]
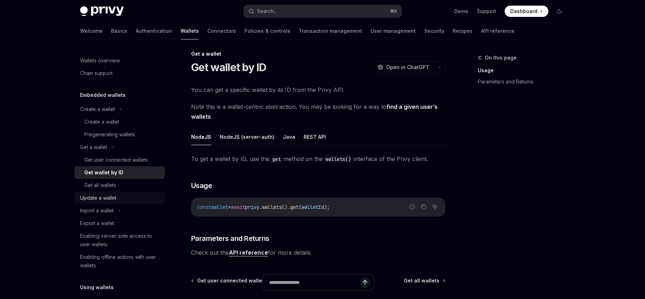
click at [106, 196] on div "Update a wallet" at bounding box center [98, 198] width 36 height 8
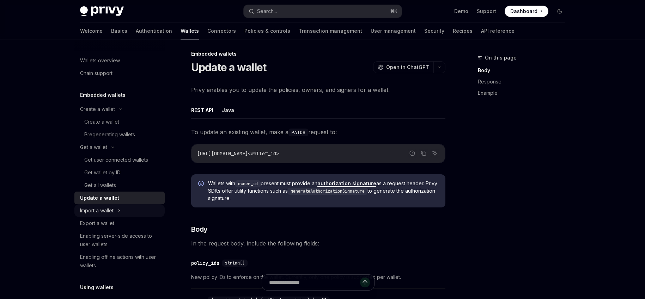
click at [108, 209] on div "Import a wallet" at bounding box center [96, 211] width 33 height 8
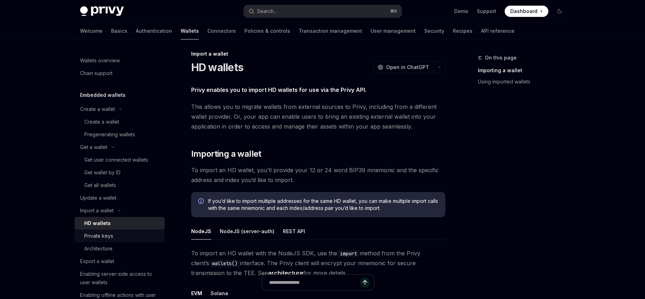
click at [108, 240] on div "Private keys" at bounding box center [98, 236] width 29 height 8
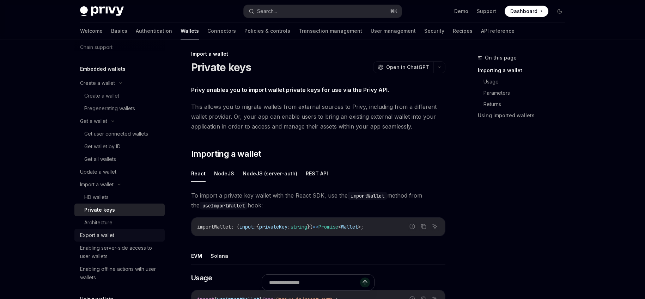
scroll to position [60, 0]
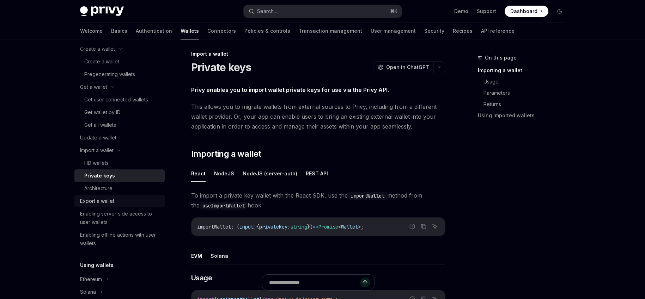
click at [112, 205] on div "Export a wallet" at bounding box center [97, 201] width 34 height 8
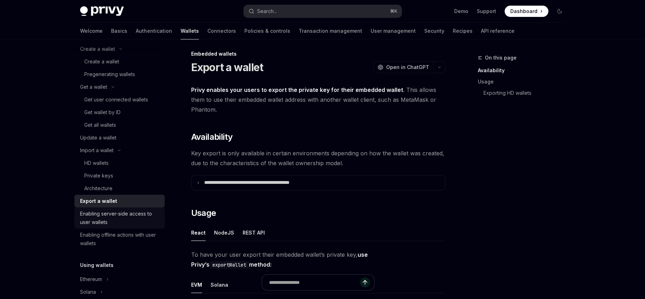
click at [123, 212] on div "Enabling server-side access to user wallets" at bounding box center [120, 218] width 80 height 17
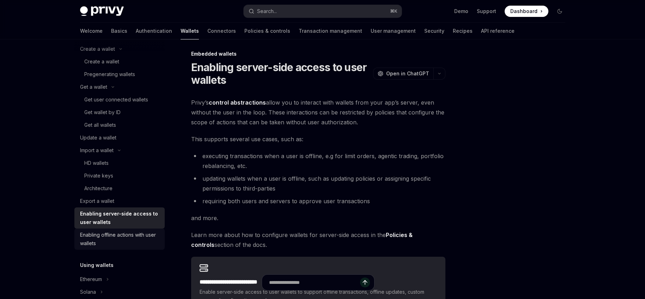
click at [133, 238] on div "Enabling offline actions with user wallets" at bounding box center [120, 239] width 80 height 17
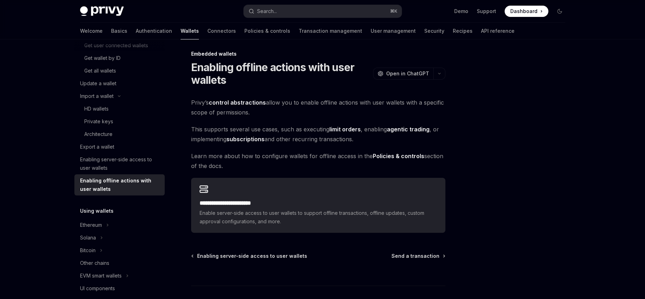
scroll to position [150, 0]
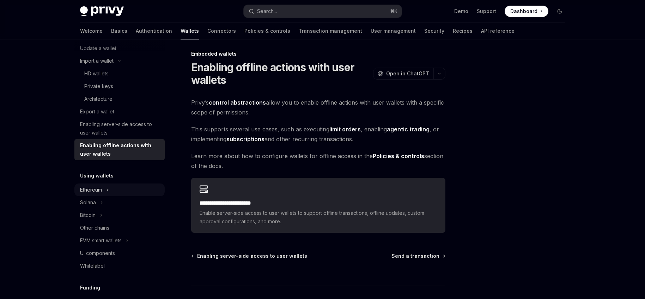
click at [102, 188] on div "Ethereum" at bounding box center [91, 190] width 22 height 8
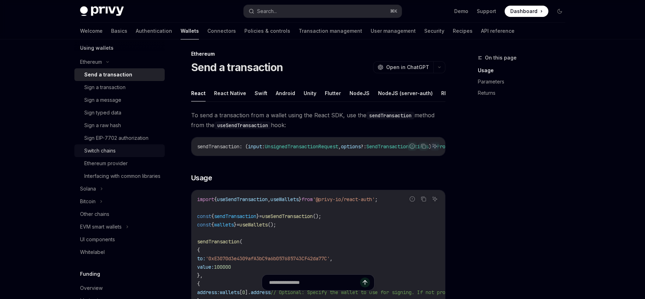
scroll to position [351, 0]
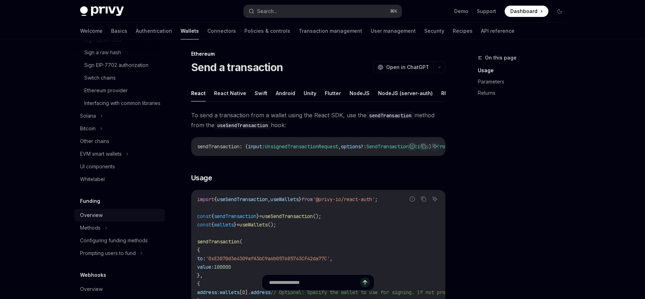
click at [111, 220] on div "Overview" at bounding box center [120, 215] width 80 height 8
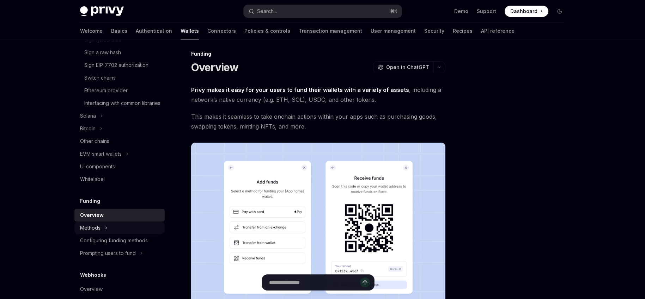
click at [107, 232] on icon at bounding box center [106, 228] width 3 height 8
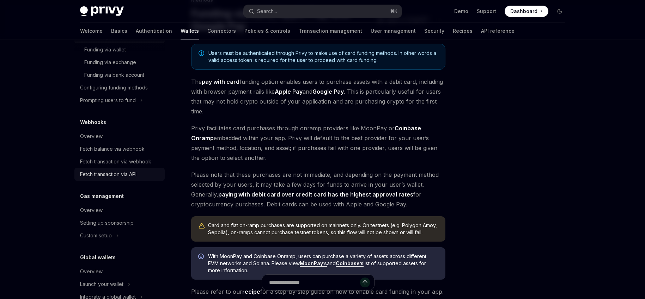
scroll to position [563, 0]
click at [101, 140] on div "Overview" at bounding box center [91, 136] width 23 height 8
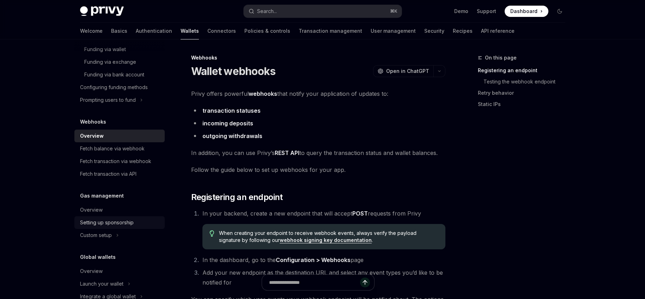
click at [117, 227] on div "Setting up sponsorship" at bounding box center [107, 223] width 54 height 8
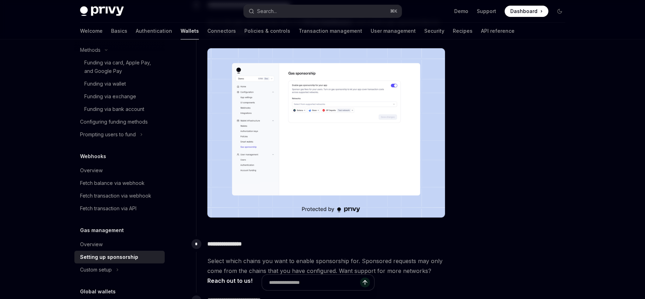
scroll to position [590, 0]
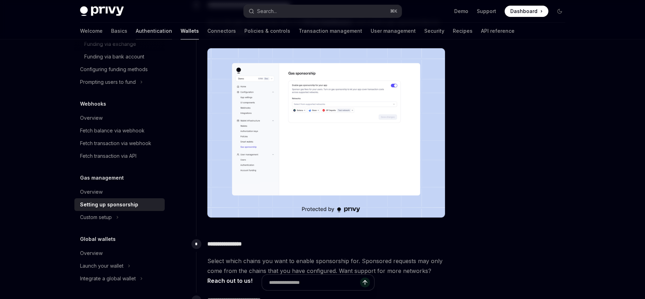
click at [136, 31] on link "Authentication" at bounding box center [154, 31] width 36 height 17
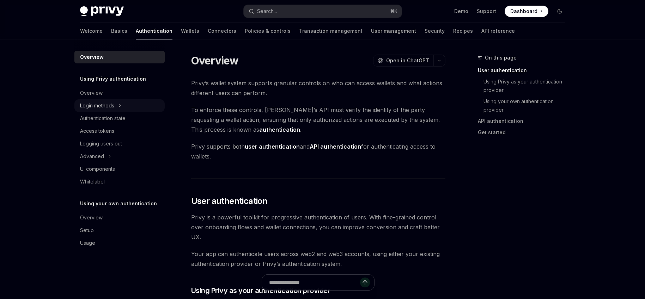
click at [109, 102] on div "Login methods" at bounding box center [97, 106] width 34 height 8
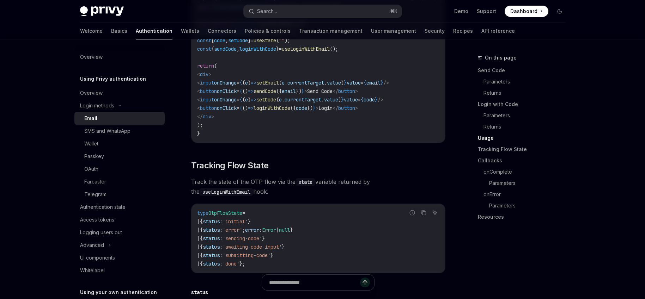
scroll to position [580, 0]
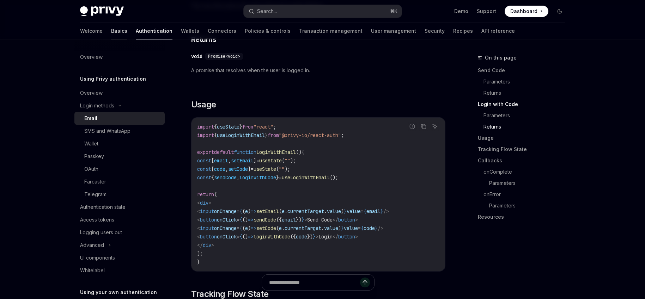
click at [111, 26] on link "Basics" at bounding box center [119, 31] width 16 height 17
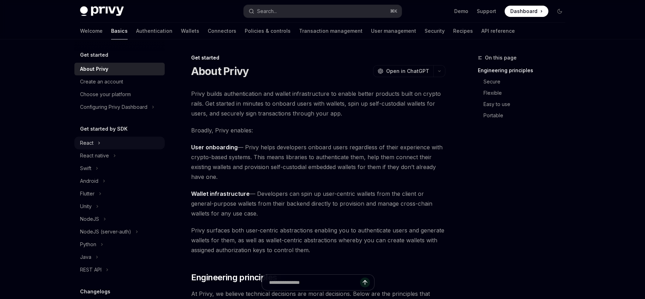
click at [110, 140] on button "React" at bounding box center [119, 143] width 90 height 13
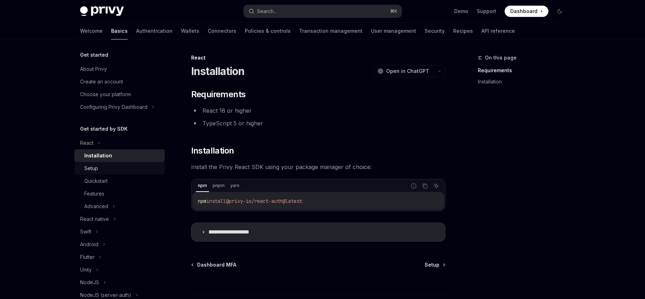
click at [106, 167] on div "Setup" at bounding box center [122, 168] width 76 height 8
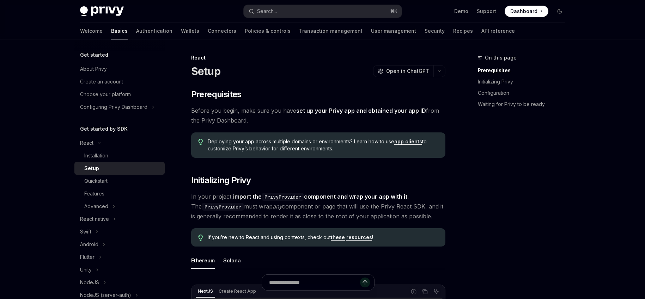
click at [108, 162] on link "Setup" at bounding box center [119, 168] width 90 height 13
click at [108, 159] on div "Installation" at bounding box center [96, 156] width 24 height 8
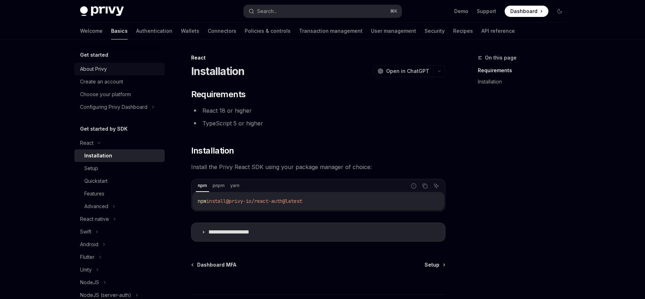
click at [114, 67] on div "About Privy" at bounding box center [120, 69] width 80 height 8
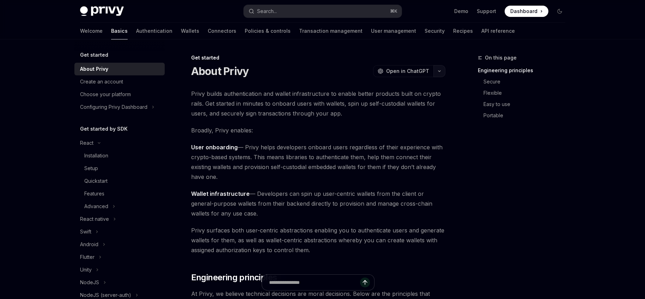
click at [439, 68] on button "button" at bounding box center [439, 71] width 12 height 12
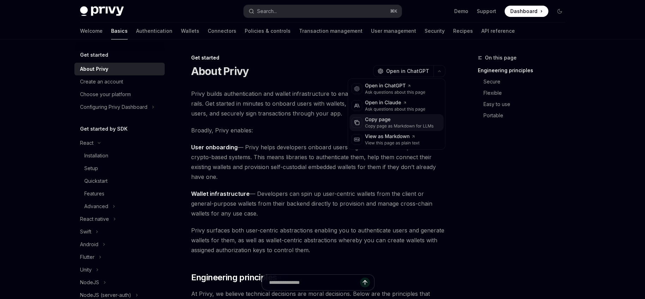
click at [383, 122] on div "Copy page" at bounding box center [399, 119] width 69 height 7
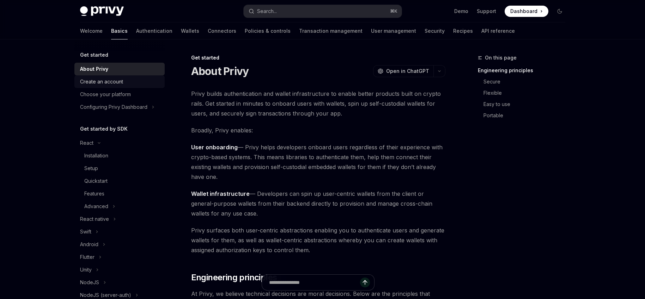
click at [90, 86] on div "Create an account" at bounding box center [101, 82] width 43 height 8
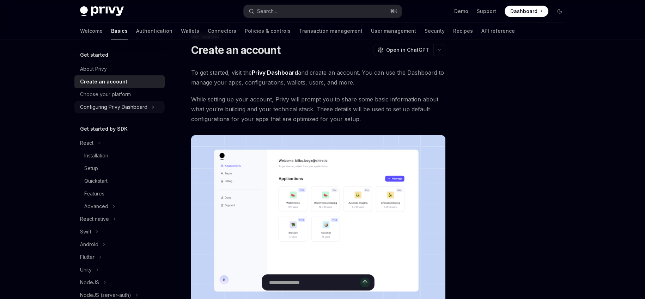
scroll to position [59, 0]
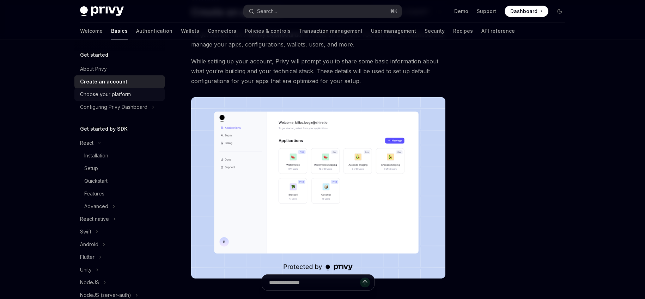
click at [103, 95] on div "Choose your platform" at bounding box center [105, 94] width 51 height 8
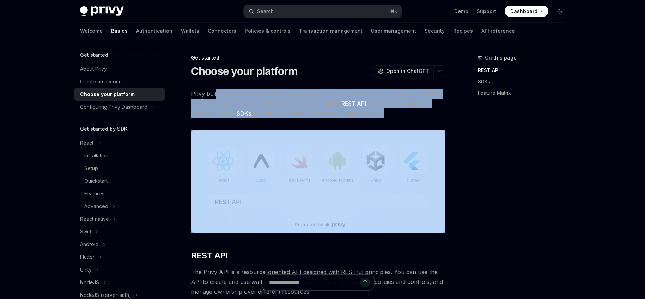
drag, startPoint x: 216, startPoint y: 92, endPoint x: 270, endPoint y: 122, distance: 61.7
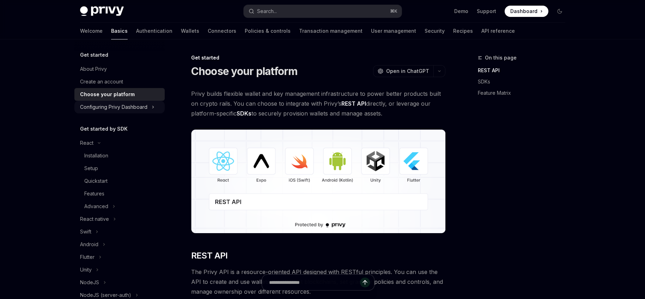
click at [116, 104] on div "Configuring Privy Dashboard" at bounding box center [113, 107] width 67 height 8
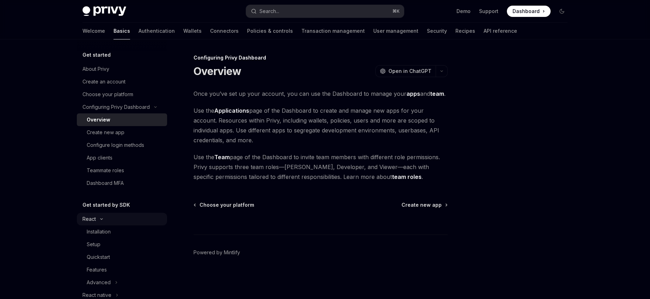
click at [114, 221] on button "React" at bounding box center [122, 219] width 90 height 13
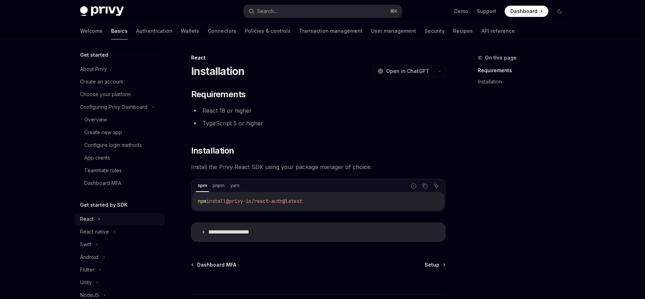
click at [106, 225] on button "React" at bounding box center [119, 219] width 90 height 13
click at [104, 233] on div "Installation" at bounding box center [98, 232] width 28 height 8
click at [437, 72] on icon "button" at bounding box center [439, 71] width 8 height 3
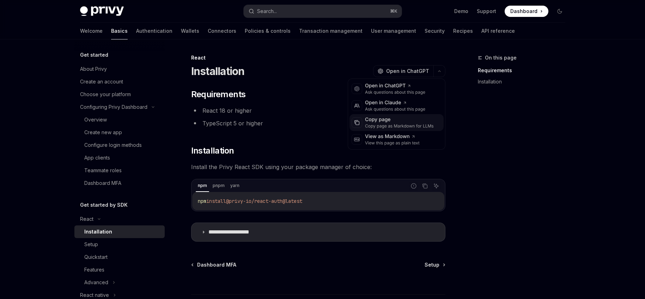
drag, startPoint x: 398, startPoint y: 91, endPoint x: 396, endPoint y: 126, distance: 34.3
click at [396, 126] on div "OpenAI Open in ChatGPT Ask questions about this page Anthropic Open in [PERSON_…" at bounding box center [397, 114] width 98 height 71
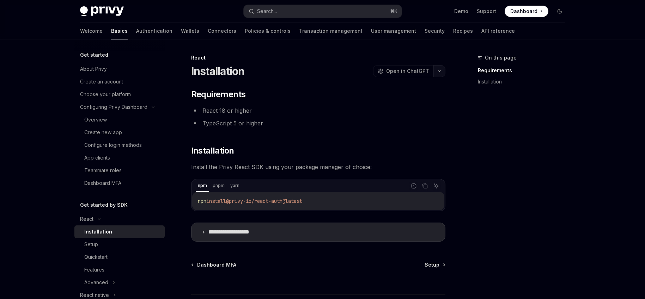
click at [443, 71] on button "button" at bounding box center [439, 71] width 12 height 12
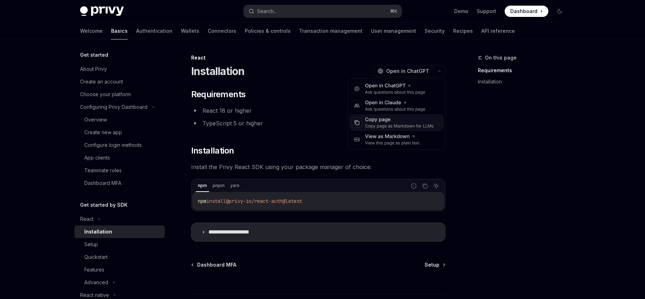
click at [381, 117] on div "Copy page" at bounding box center [399, 119] width 69 height 7
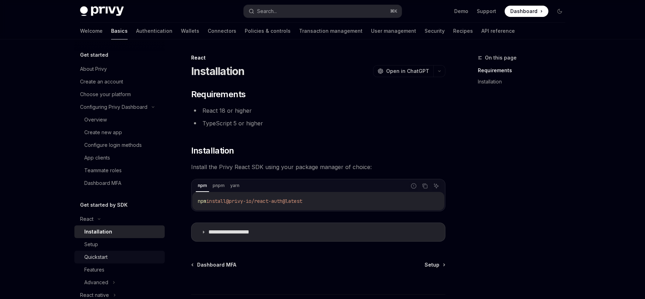
click at [99, 251] on link "Quickstart" at bounding box center [119, 257] width 90 height 13
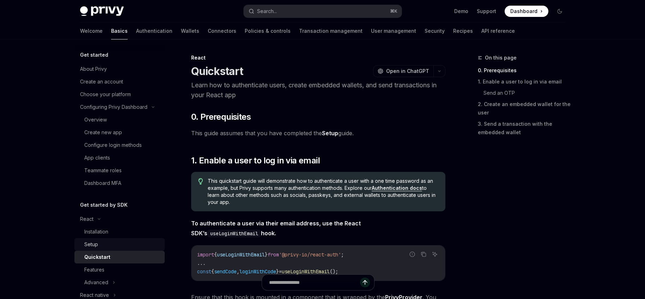
click at [99, 246] on div "Setup" at bounding box center [122, 244] width 76 height 8
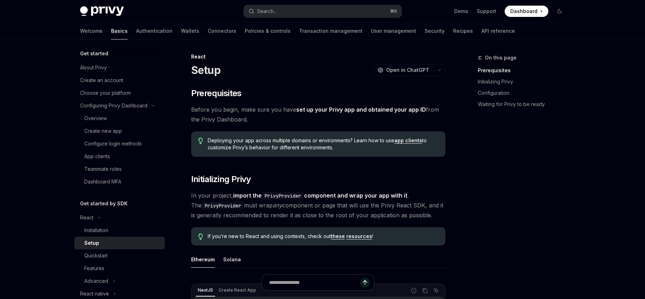
scroll to position [1, 0]
click at [439, 69] on icon "button" at bounding box center [439, 69] width 8 height 3
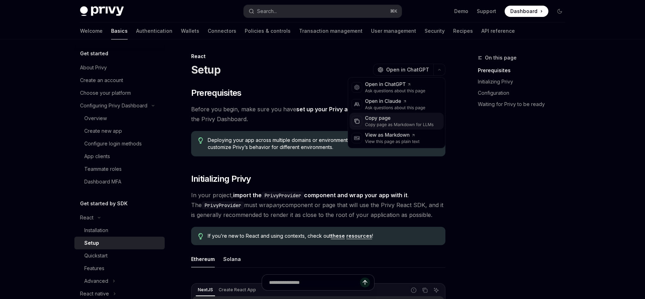
click at [379, 118] on div "Copy page" at bounding box center [399, 118] width 69 height 7
click at [438, 71] on button "button" at bounding box center [439, 70] width 12 height 12
click at [384, 122] on div "Copy page" at bounding box center [399, 118] width 69 height 7
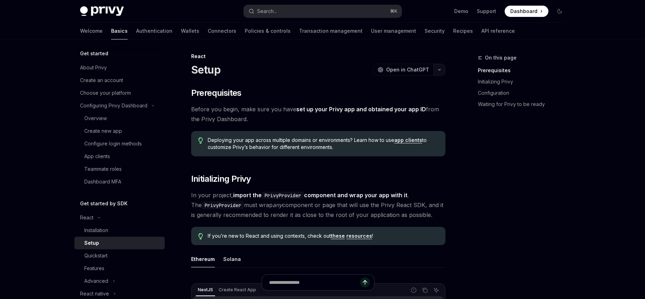
click at [441, 68] on button "button" at bounding box center [439, 70] width 12 height 12
click at [439, 69] on icon "button" at bounding box center [439, 69] width 2 height 1
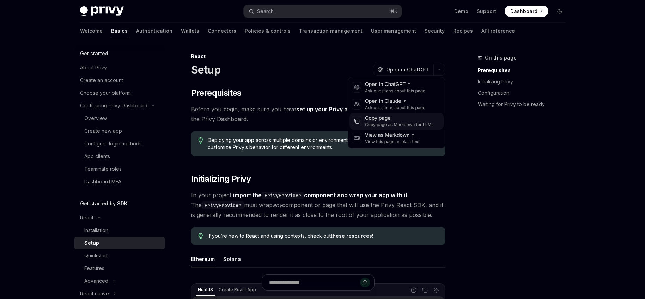
click at [388, 118] on div "Copy page" at bounding box center [399, 118] width 69 height 7
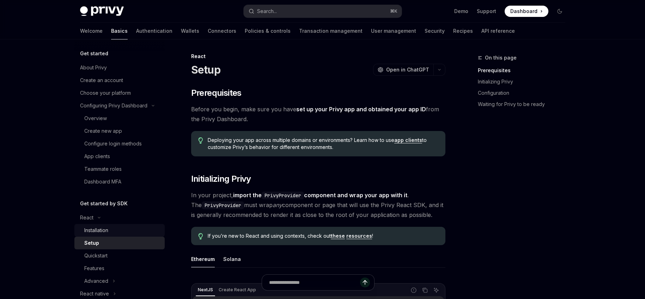
click at [124, 233] on div "Installation" at bounding box center [122, 230] width 76 height 8
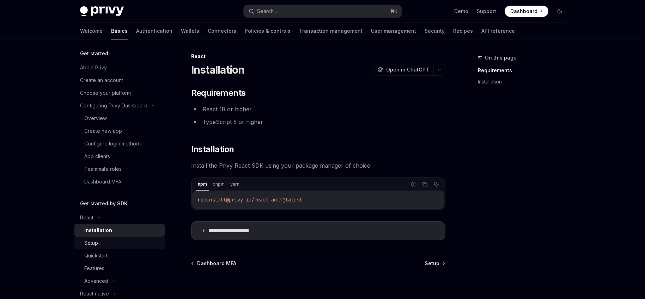
click at [101, 245] on div "Setup" at bounding box center [122, 243] width 76 height 8
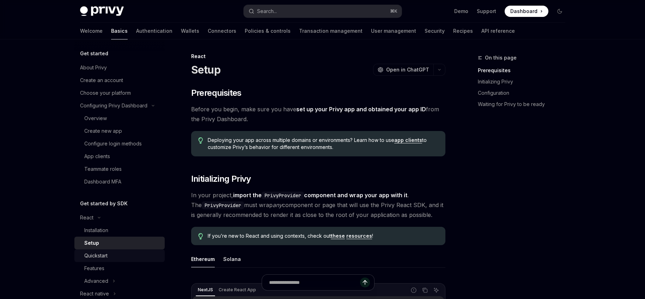
click at [101, 259] on div "Quickstart" at bounding box center [95, 256] width 23 height 8
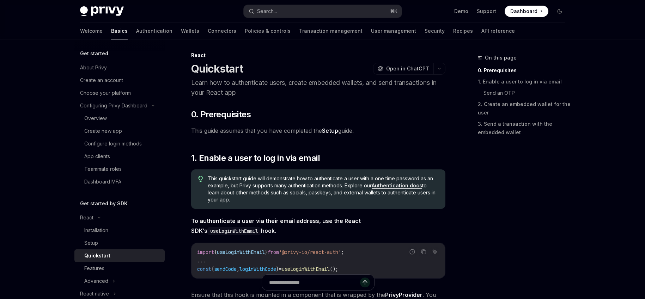
scroll to position [3, 0]
click at [443, 69] on button "button" at bounding box center [439, 68] width 12 height 12
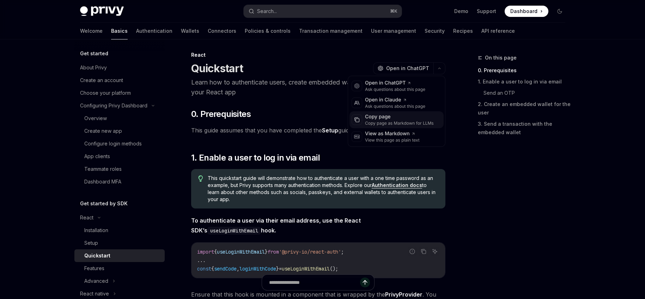
click at [375, 119] on div "Copy page" at bounding box center [399, 117] width 69 height 7
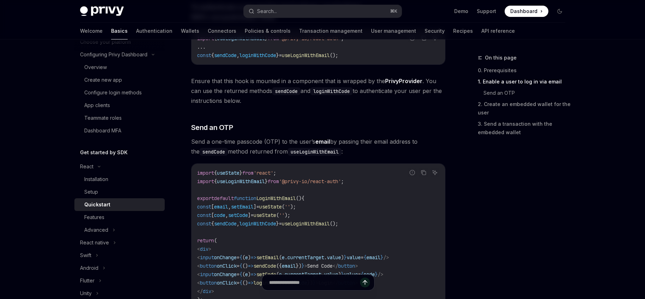
scroll to position [57, 0]
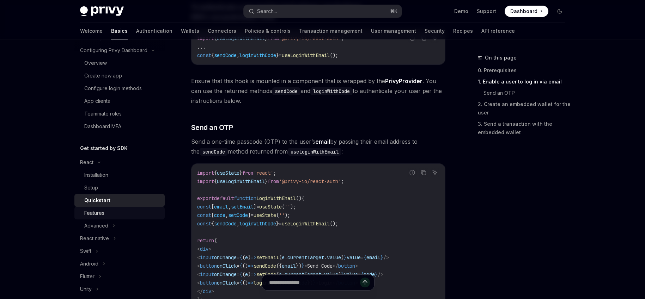
click at [108, 216] on div "Features" at bounding box center [122, 213] width 76 height 8
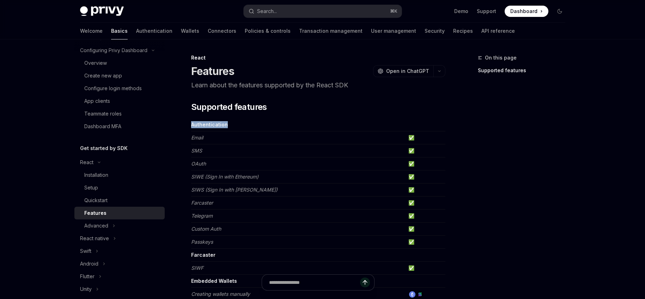
drag, startPoint x: 228, startPoint y: 116, endPoint x: 242, endPoint y: 134, distance: 23.1
click at [263, 129] on td "Authentication" at bounding box center [298, 124] width 214 height 13
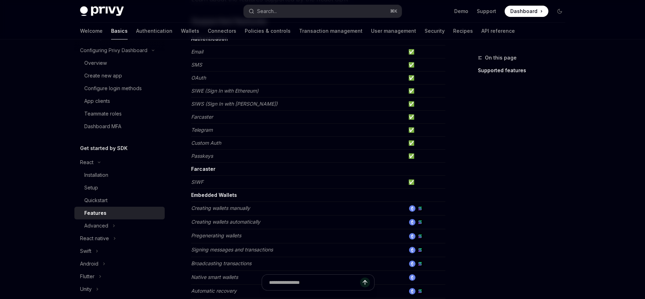
scroll to position [113, 0]
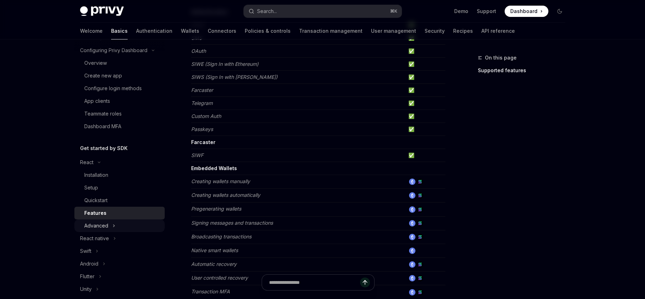
click at [109, 222] on button "Advanced" at bounding box center [119, 226] width 90 height 13
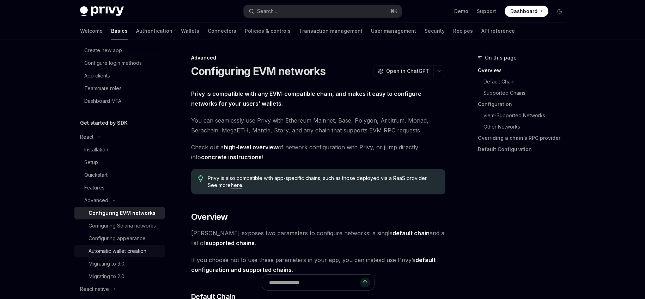
scroll to position [120, 0]
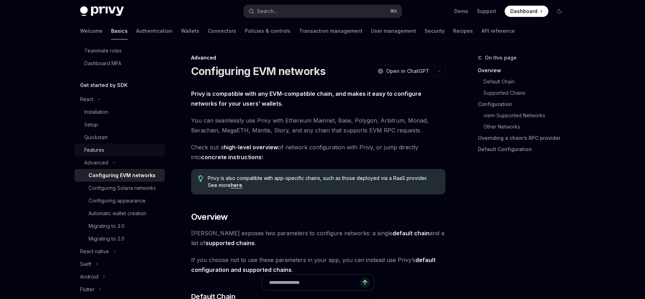
click at [100, 155] on link "Features" at bounding box center [119, 150] width 90 height 13
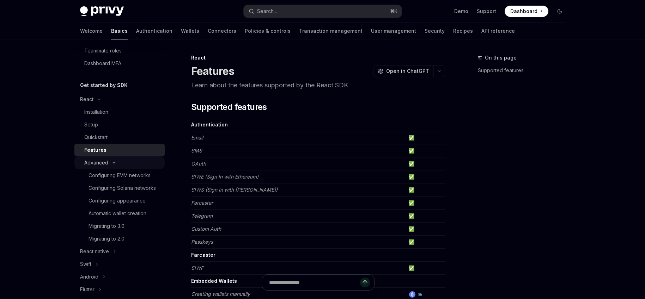
click at [99, 163] on div "Advanced" at bounding box center [96, 163] width 24 height 8
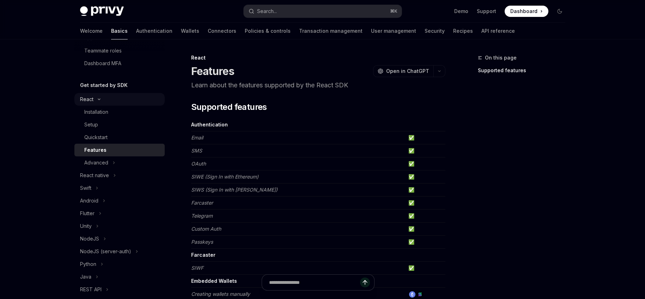
click at [98, 100] on icon at bounding box center [99, 99] width 8 height 3
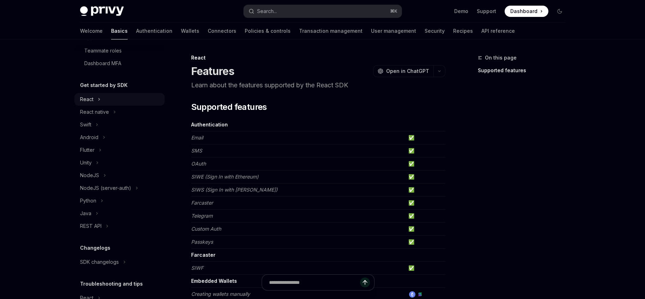
click at [98, 99] on icon at bounding box center [99, 99] width 3 height 8
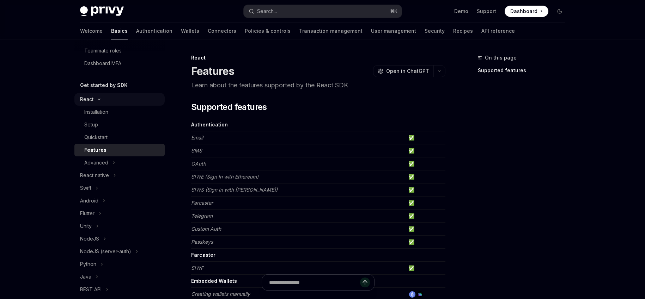
click at [98, 101] on button "React" at bounding box center [119, 99] width 90 height 13
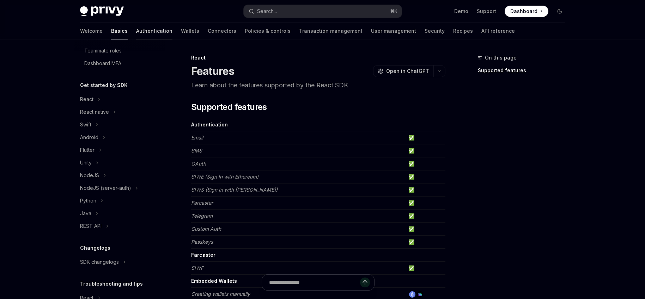
click at [136, 31] on link "Authentication" at bounding box center [154, 31] width 36 height 17
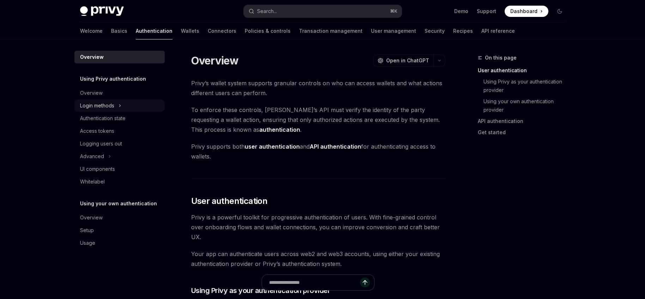
click at [114, 104] on div "Login methods" at bounding box center [97, 106] width 34 height 8
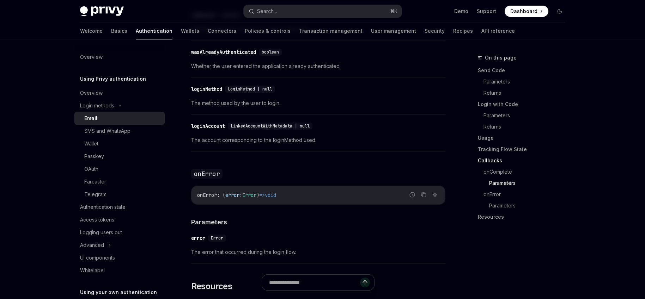
scroll to position [1220, 0]
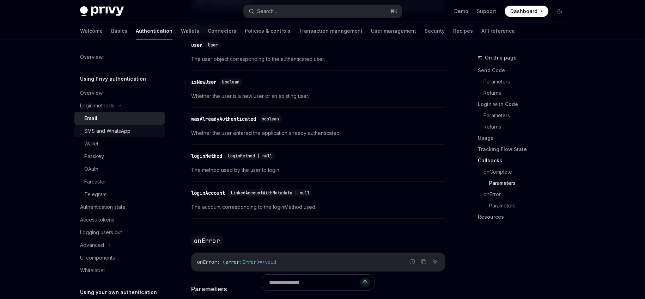
click at [117, 135] on div "SMS and WhatsApp" at bounding box center [107, 131] width 46 height 8
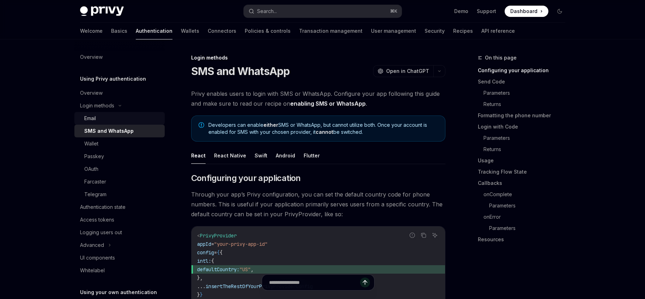
click at [104, 117] on div "Email" at bounding box center [122, 118] width 76 height 8
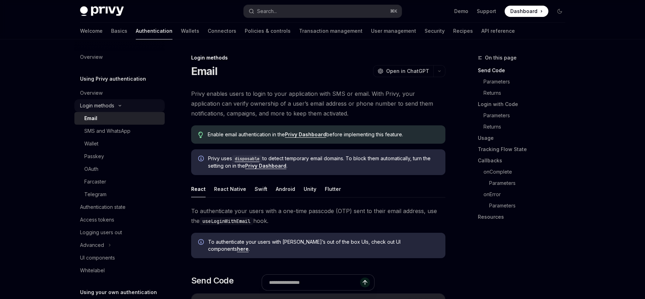
click at [92, 107] on div "Login methods" at bounding box center [97, 106] width 34 height 8
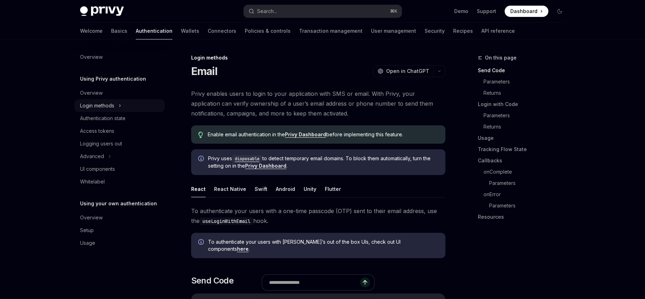
click at [92, 107] on div "Login methods" at bounding box center [97, 106] width 34 height 8
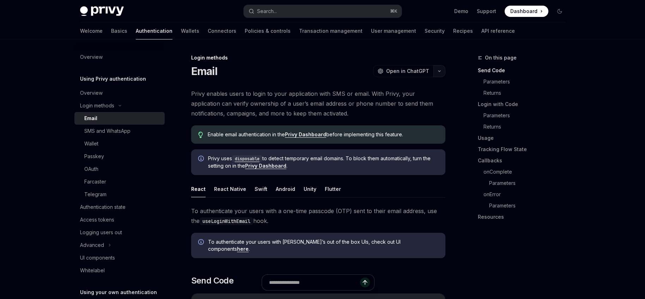
click at [436, 70] on button "button" at bounding box center [439, 71] width 12 height 12
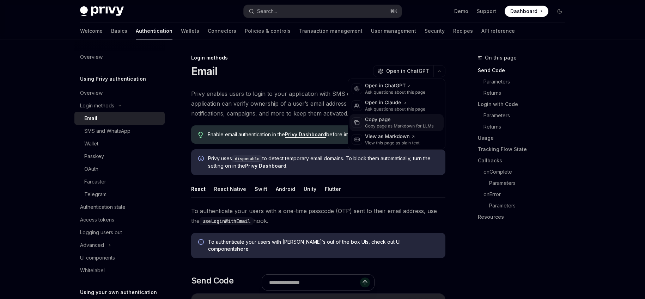
click at [377, 116] on div "Copy page" at bounding box center [399, 119] width 69 height 7
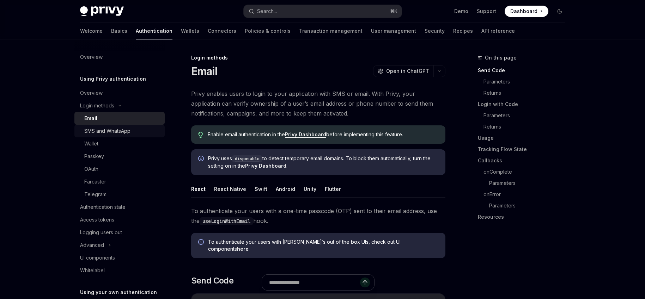
click at [119, 133] on div "SMS and WhatsApp" at bounding box center [107, 131] width 46 height 8
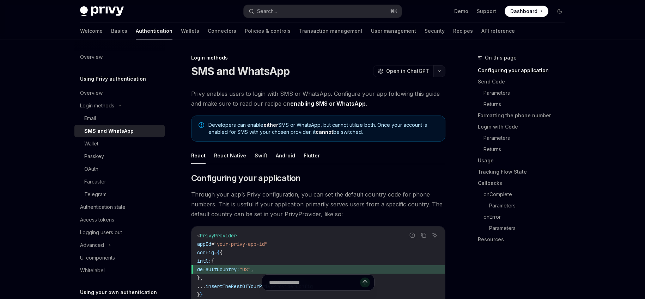
click at [442, 71] on button "button" at bounding box center [439, 71] width 12 height 12
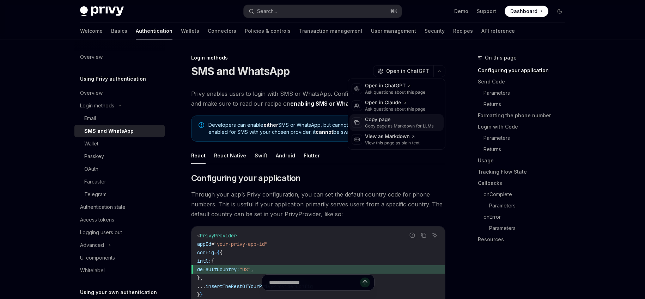
click at [372, 127] on div "Copy page as Markdown for LLMs" at bounding box center [399, 126] width 69 height 6
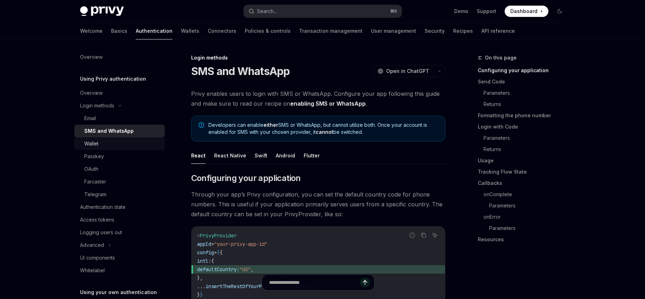
click at [89, 149] on link "Wallet" at bounding box center [119, 143] width 90 height 13
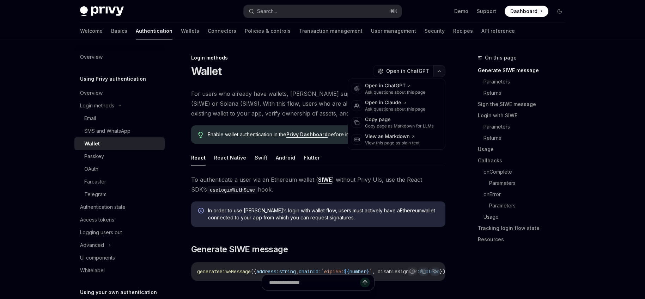
click at [435, 69] on button "button" at bounding box center [439, 71] width 12 height 12
click at [377, 127] on div "Copy page as Markdown for LLMs" at bounding box center [399, 126] width 69 height 6
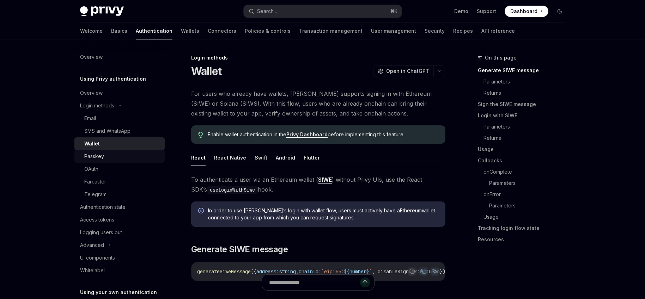
click at [118, 157] on div "Passkey" at bounding box center [122, 156] width 76 height 8
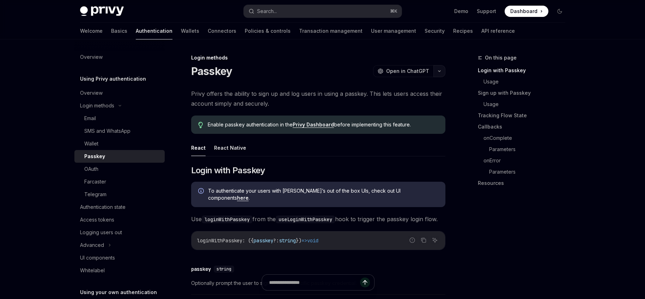
click at [440, 72] on icon "button" at bounding box center [439, 71] width 8 height 3
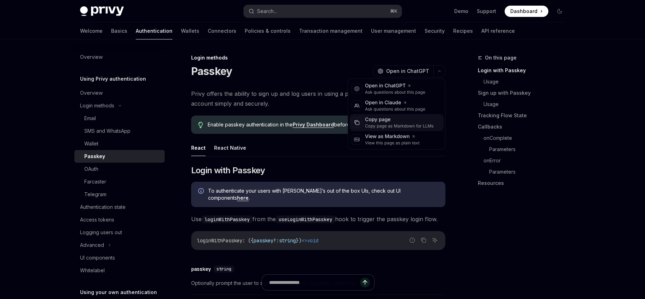
click at [380, 126] on div "Copy page as Markdown for LLMs" at bounding box center [399, 126] width 69 height 6
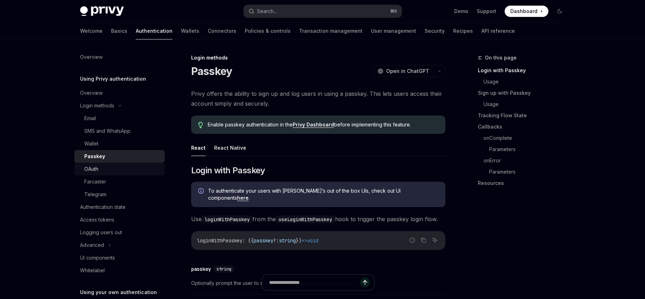
click at [101, 171] on div "OAuth" at bounding box center [122, 169] width 76 height 8
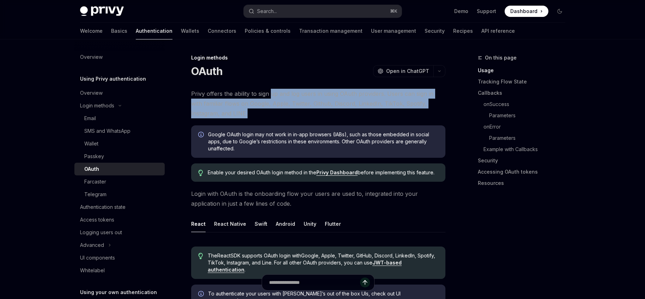
drag, startPoint x: 273, startPoint y: 110, endPoint x: 271, endPoint y: 90, distance: 20.6
click at [271, 90] on span "Privy offers the ability to sign up and log users in using OAuth providers. Use…" at bounding box center [318, 104] width 254 height 30
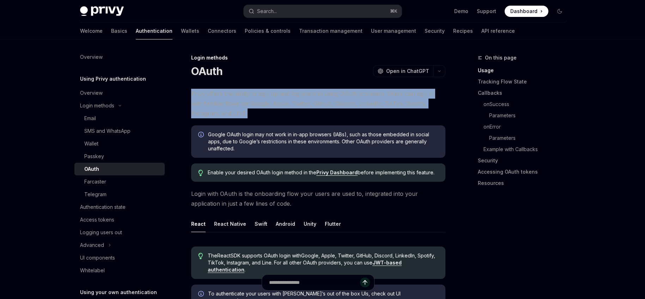
drag, startPoint x: 213, startPoint y: 88, endPoint x: 233, endPoint y: 109, distance: 28.4
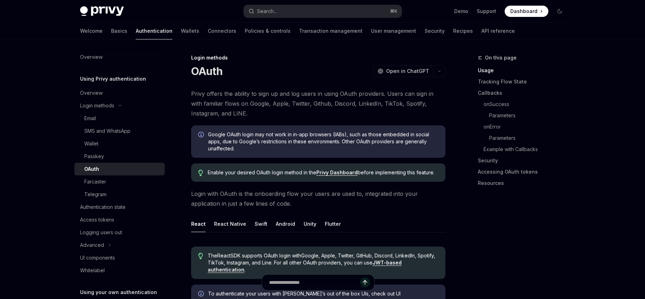
click at [249, 110] on span "Privy offers the ability to sign up and log users in using OAuth providers. Use…" at bounding box center [318, 104] width 254 height 30
click at [90, 106] on div "Login methods" at bounding box center [97, 106] width 34 height 8
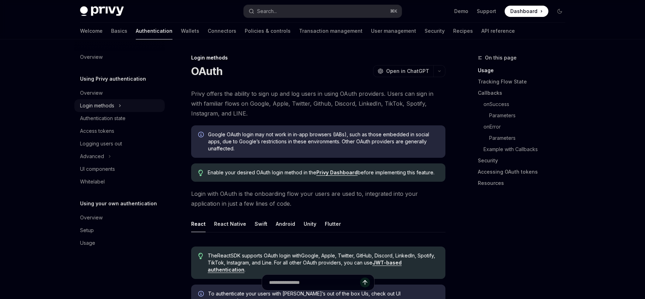
drag, startPoint x: 97, startPoint y: 100, endPoint x: 97, endPoint y: 104, distance: 3.5
click at [97, 100] on button "Login methods" at bounding box center [119, 105] width 90 height 13
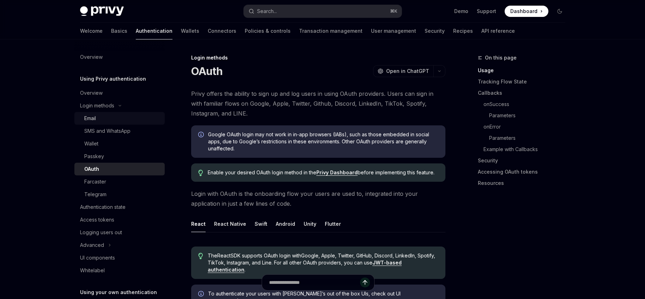
click at [97, 113] on link "Email" at bounding box center [119, 118] width 90 height 13
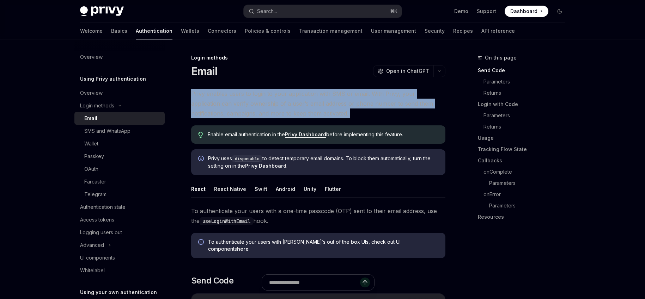
drag, startPoint x: 251, startPoint y: 84, endPoint x: 287, endPoint y: 118, distance: 49.6
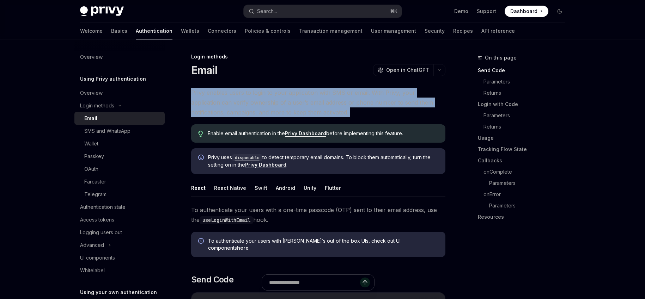
scroll to position [1, 0]
drag, startPoint x: 220, startPoint y: 203, endPoint x: 287, endPoint y: 217, distance: 69.1
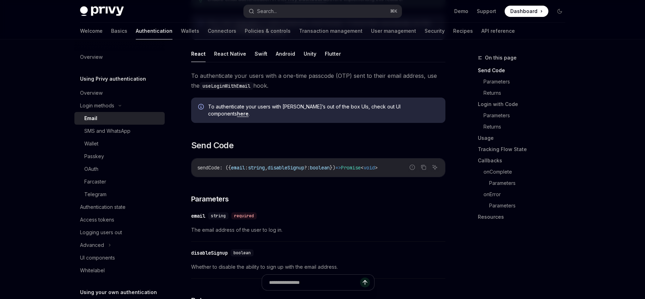
scroll to position [137, 0]
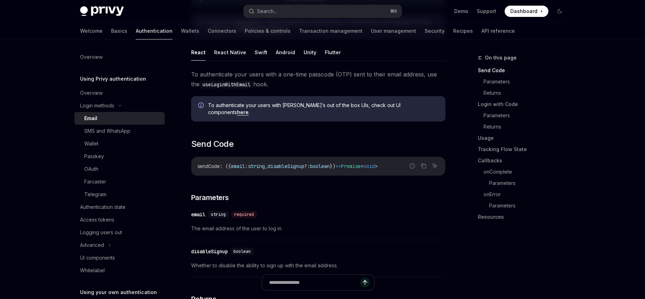
click at [136, 34] on link "Authentication" at bounding box center [154, 31] width 37 height 17
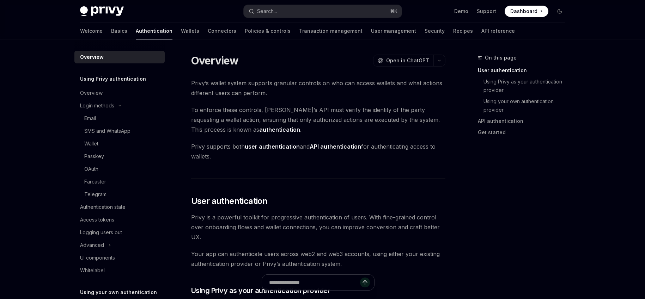
click at [532, 9] on span "Dashboard" at bounding box center [523, 11] width 27 height 7
click at [107, 106] on div "Login methods" at bounding box center [97, 106] width 34 height 8
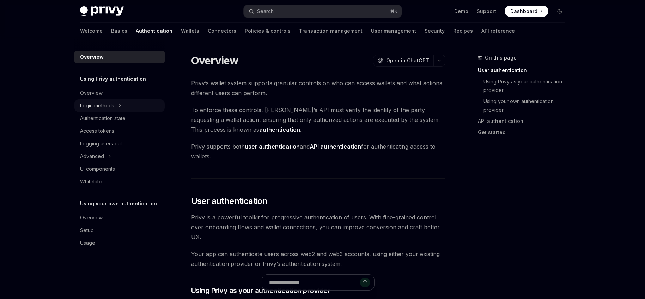
click at [95, 105] on div "Login methods" at bounding box center [97, 106] width 34 height 8
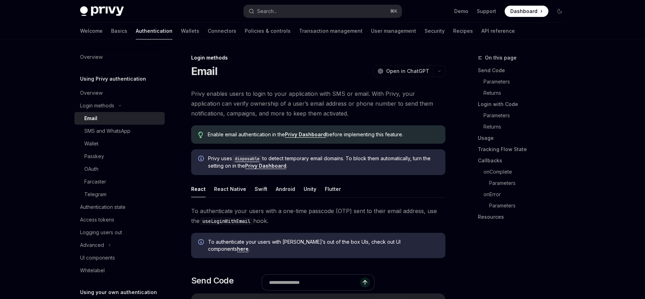
click at [95, 120] on div "Email" at bounding box center [90, 118] width 13 height 8
type textarea "*"
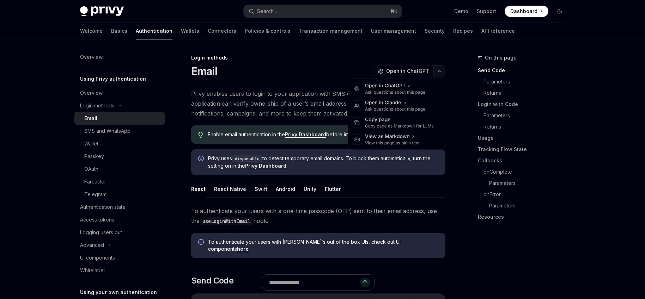
click at [439, 71] on icon "button" at bounding box center [439, 71] width 8 height 3
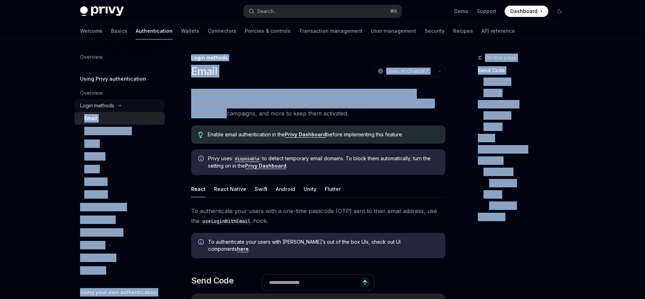
drag, startPoint x: 42, startPoint y: 113, endPoint x: 115, endPoint y: 110, distance: 73.0
copy div "Email SMS and WhatsApp Wallet Passkey OAuth Farcaster Telegram Authentication s…"
click at [115, 110] on button "Login methods" at bounding box center [119, 105] width 90 height 13
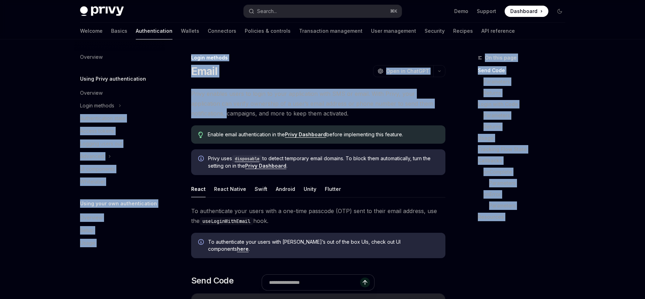
click at [169, 148] on div "Overview Using Privy authentication Overview Login methods Authentication state…" at bounding box center [125, 169] width 102 height 260
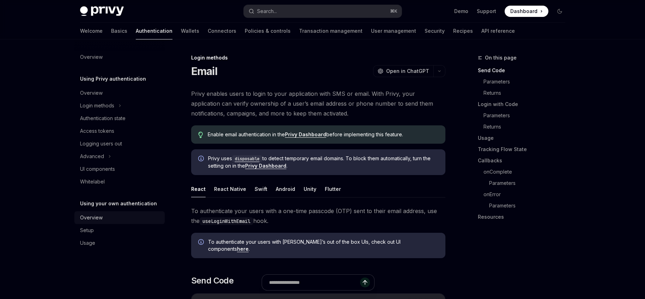
click at [127, 218] on div "Overview" at bounding box center [120, 218] width 80 height 8
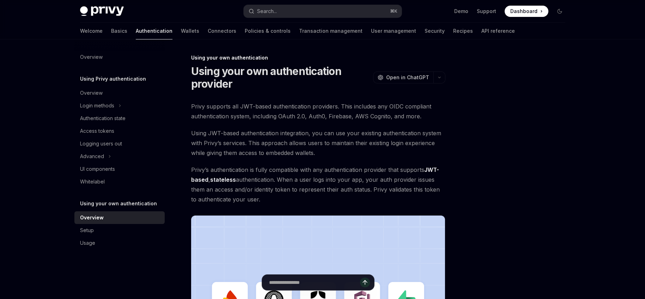
click at [111, 86] on div "Using Privy authentication Overview Login methods Authentication state Access t…" at bounding box center [119, 132] width 90 height 114
click at [106, 95] on div "Overview" at bounding box center [120, 93] width 80 height 8
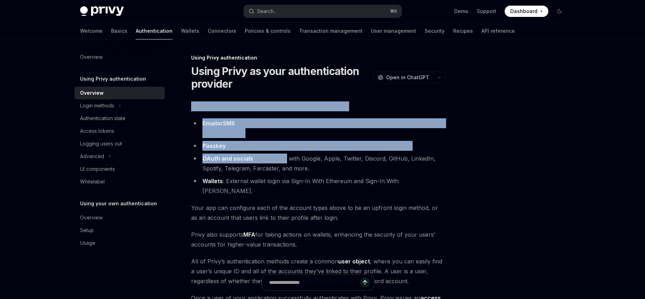
drag, startPoint x: 237, startPoint y: 111, endPoint x: 287, endPoint y: 169, distance: 76.5
click at [287, 167] on div "Using Privy authentication Using Privy as your authentication provider OpenAI O…" at bounding box center [251, 245] width 389 height 383
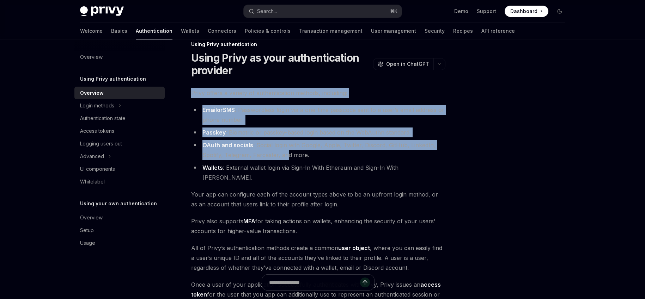
scroll to position [14, 0]
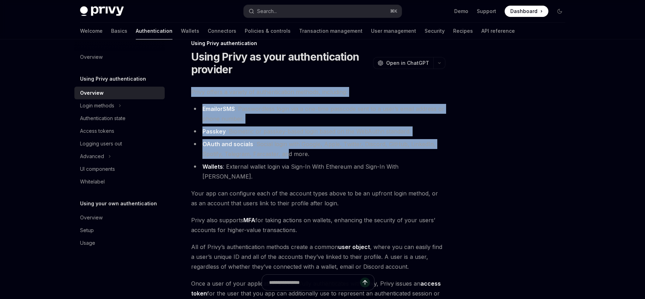
drag, startPoint x: 319, startPoint y: 201, endPoint x: 335, endPoint y: 225, distance: 28.2
click at [335, 225] on div "Privy offers a variety of authentication methods, including: Email or SMS : Pas…" at bounding box center [318, 197] width 254 height 221
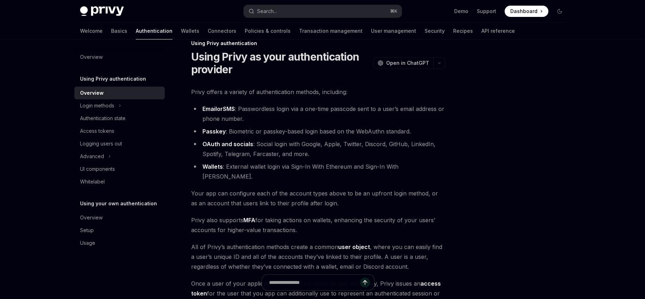
click at [311, 189] on span "Your app can configure each of the account types above to be an upfront login m…" at bounding box center [318, 199] width 254 height 20
click at [441, 63] on icon "button" at bounding box center [439, 63] width 8 height 3
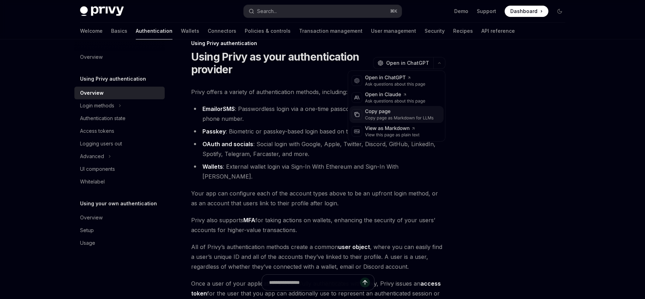
click at [385, 120] on div "Copy page as Markdown for LLMs" at bounding box center [399, 118] width 69 height 6
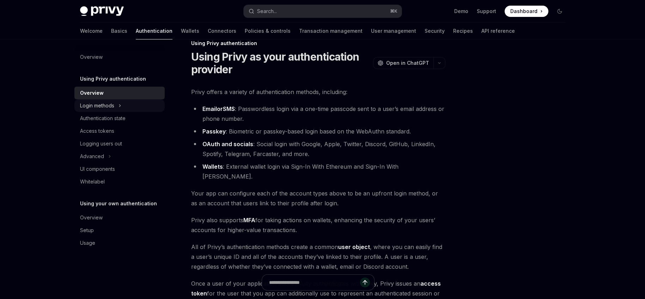
click at [101, 99] on link "Overview" at bounding box center [119, 93] width 90 height 13
click at [124, 121] on div "Authentication state" at bounding box center [102, 118] width 45 height 8
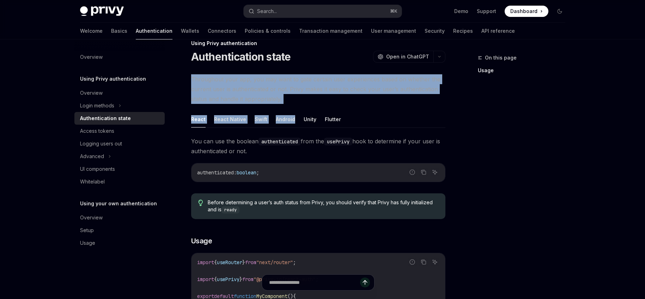
drag, startPoint x: 187, startPoint y: 75, endPoint x: 308, endPoint y: 107, distance: 125.3
click at [308, 103] on span "Throughout your app, you may want to gate certain user experiences based on whe…" at bounding box center [318, 89] width 254 height 30
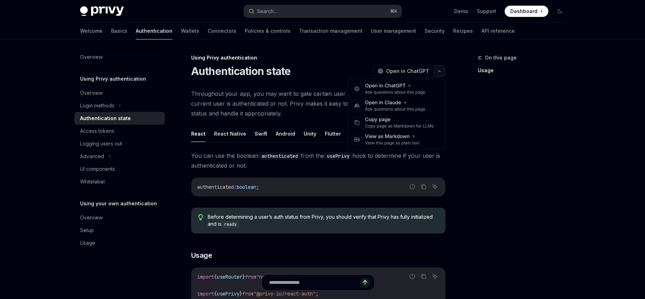
click at [441, 71] on button "button" at bounding box center [439, 71] width 12 height 12
click at [385, 118] on div "Copy page" at bounding box center [399, 119] width 69 height 7
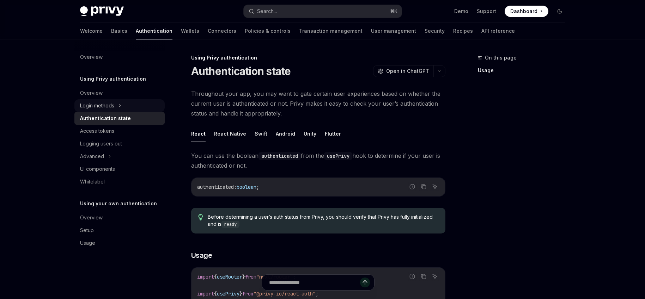
click at [104, 106] on div "Login methods" at bounding box center [97, 106] width 34 height 8
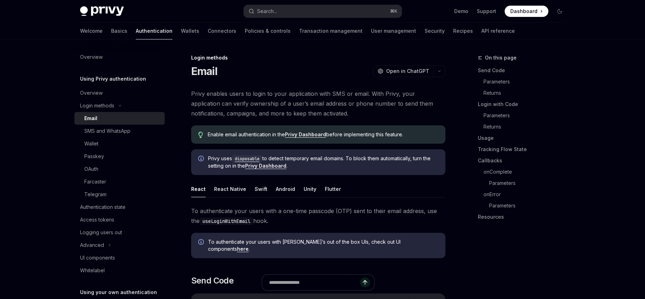
click at [102, 117] on div "Email" at bounding box center [122, 118] width 76 height 8
click at [105, 128] on div "SMS and WhatsApp" at bounding box center [107, 131] width 46 height 8
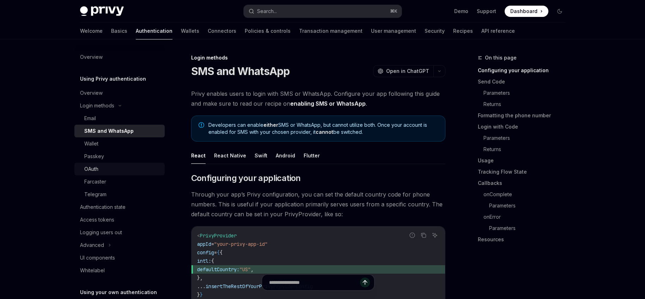
click at [103, 167] on div "OAuth" at bounding box center [122, 169] width 76 height 8
type textarea "*"
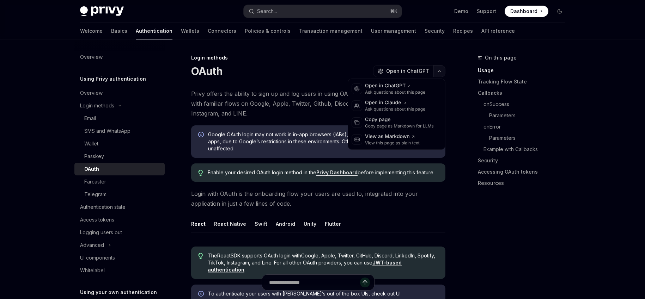
click at [439, 73] on button "button" at bounding box center [439, 71] width 12 height 12
click at [381, 121] on div "Copy page" at bounding box center [399, 119] width 69 height 7
